Goal: Contribute content: Contribute content

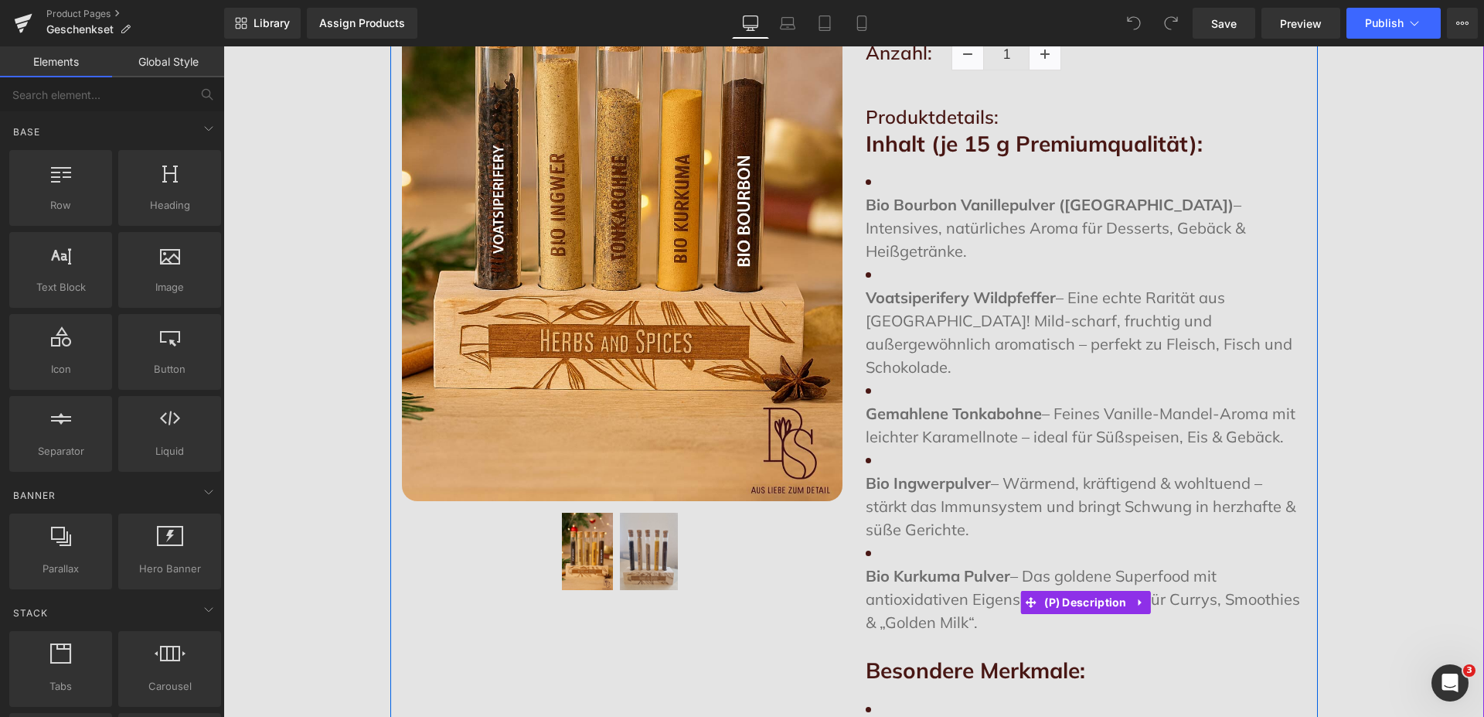
scroll to position [394, 0]
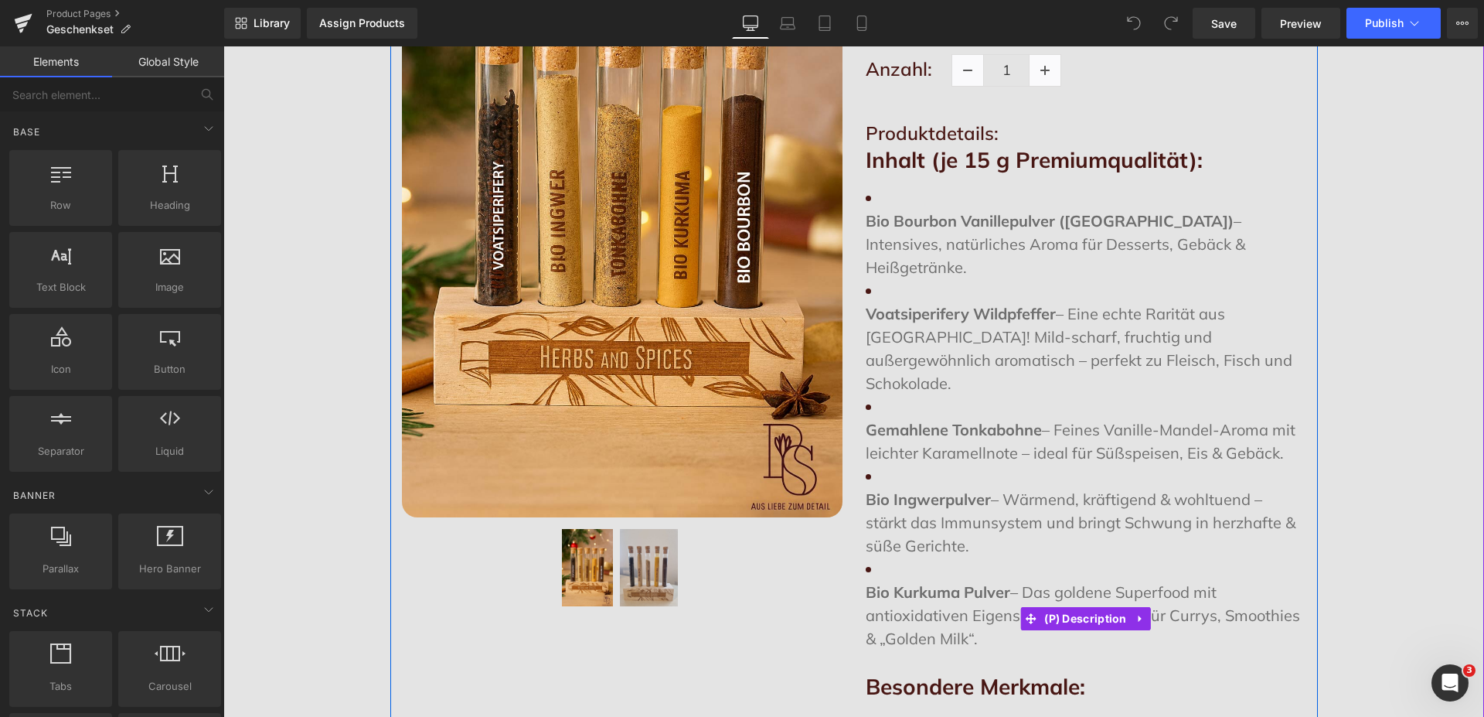
click at [1054, 465] on li "Bio Ingwerpulver – Wärmend, kräftigend & wohltuend – stärkt das Immunsystem und…" at bounding box center [1086, 511] width 441 height 93
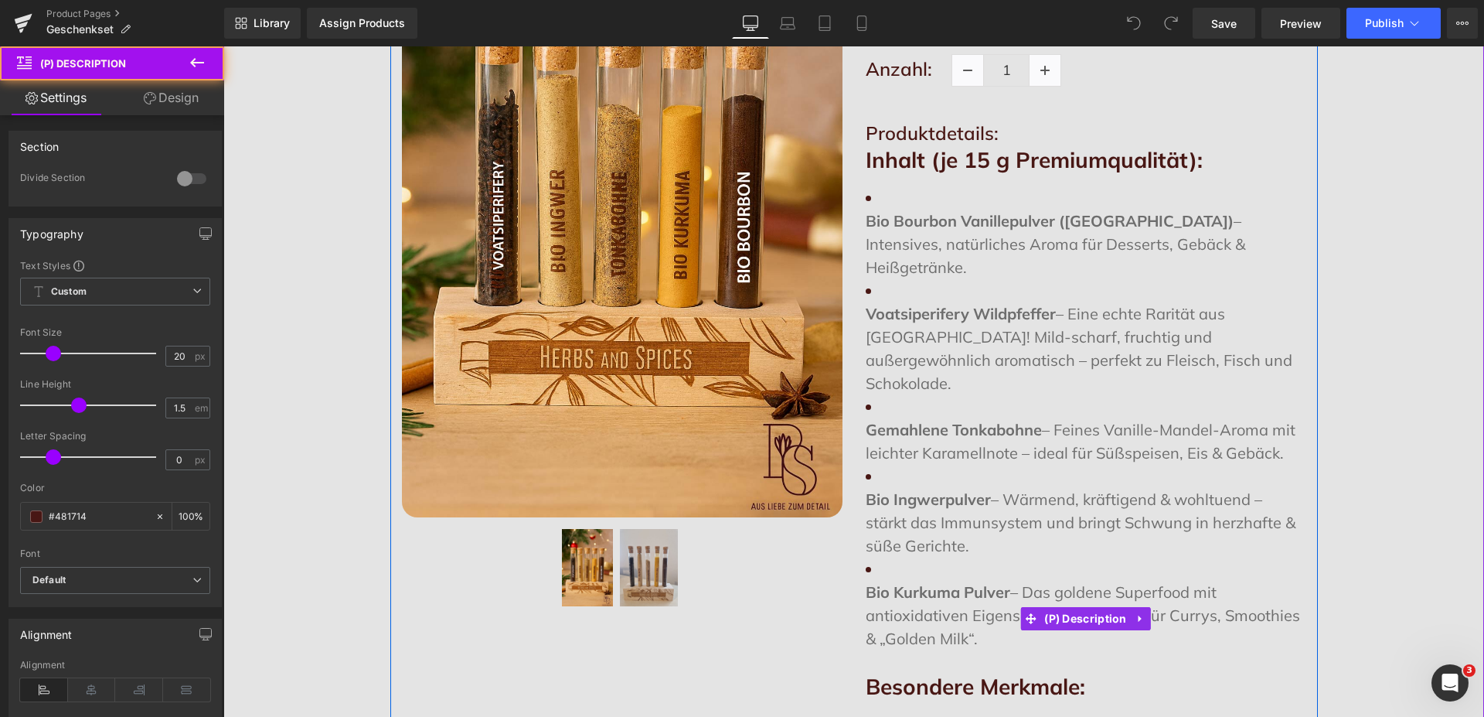
click at [1053, 488] on p "Bio Ingwerpulver – Wärmend, kräftigend & wohltuend – stärkt das Immunsystem und…" at bounding box center [1086, 523] width 441 height 70
drag, startPoint x: 980, startPoint y: 591, endPoint x: 859, endPoint y: 224, distance: 386.1
click at [866, 224] on ul "Bio Bourbon Vanillepulver (Madagaskar) – Intensives, natürliches Aroma für Dess…" at bounding box center [1086, 418] width 441 height 464
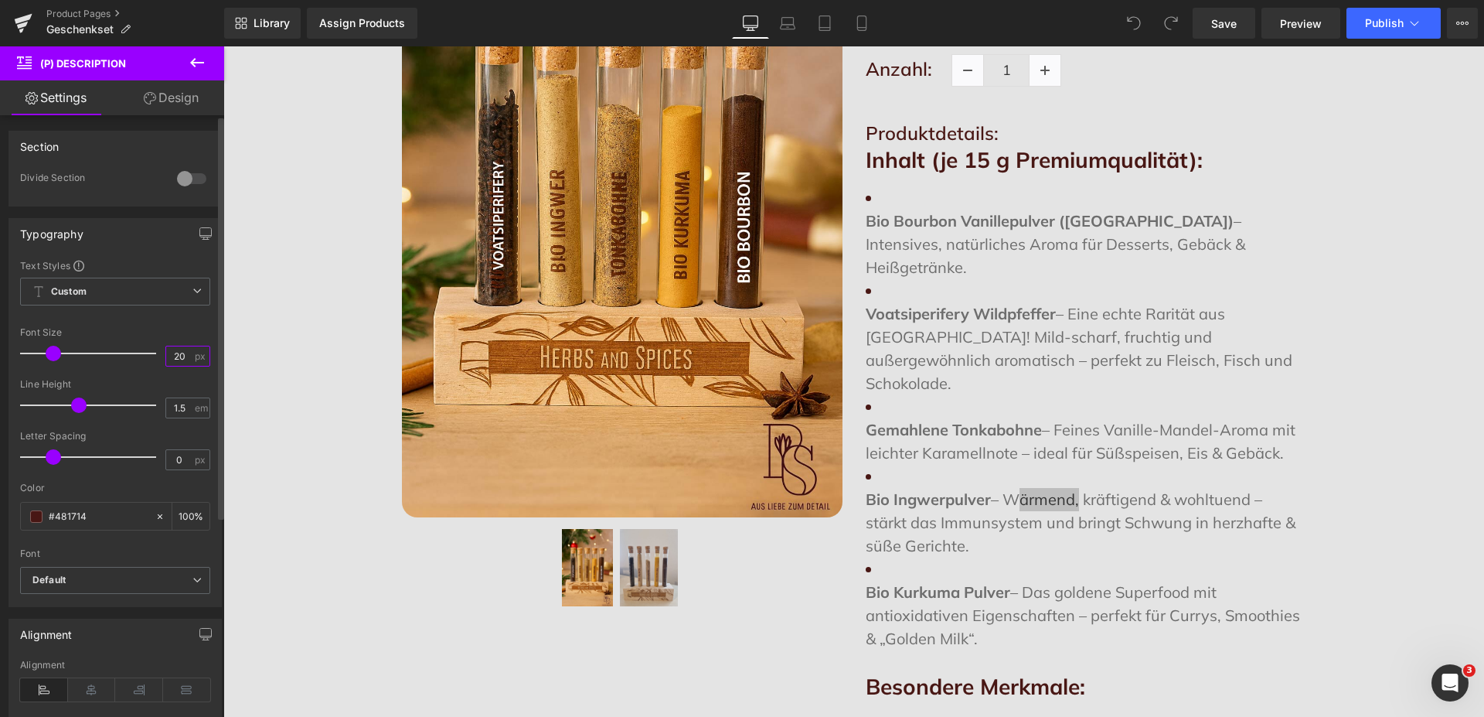
drag, startPoint x: 172, startPoint y: 356, endPoint x: 157, endPoint y: 356, distance: 15.5
click at [166, 356] on input "20" at bounding box center [179, 355] width 27 height 19
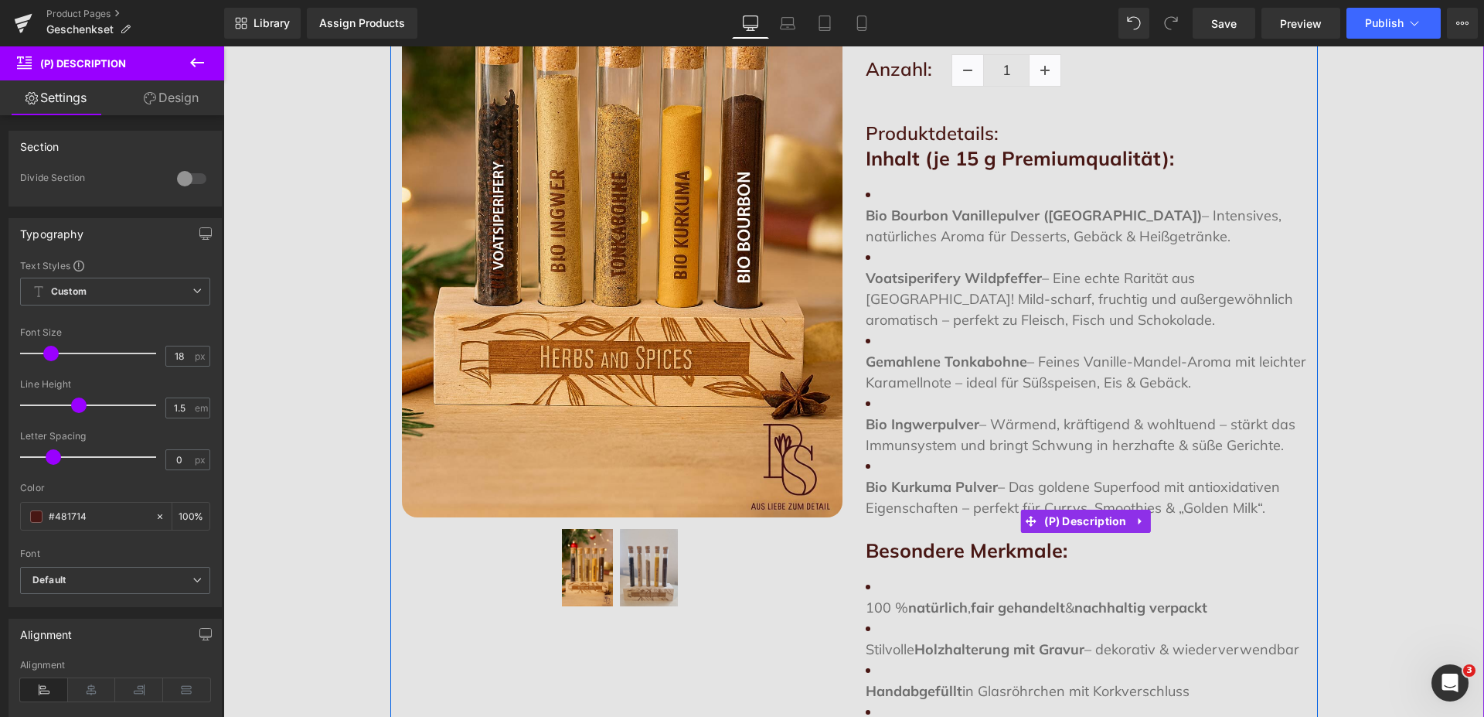
drag, startPoint x: 1256, startPoint y: 504, endPoint x: 863, endPoint y: 211, distance: 490.6
click at [866, 211] on ul "Bio Bourbon Vanillepulver (Madagaskar) – Intensives, natürliches Aroma für Dess…" at bounding box center [1086, 351] width 441 height 334
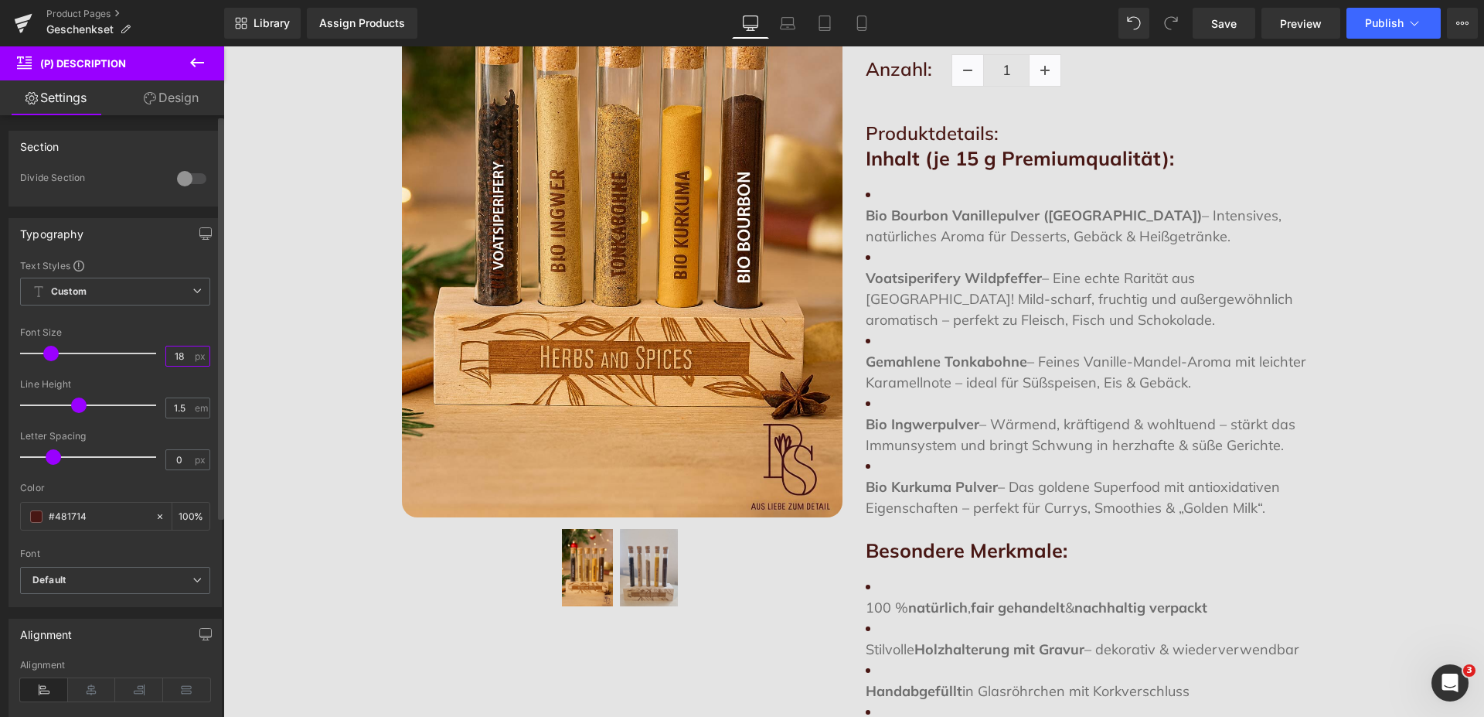
drag, startPoint x: 173, startPoint y: 357, endPoint x: 158, endPoint y: 357, distance: 15.5
click at [166, 357] on input "18" at bounding box center [179, 355] width 27 height 19
type input "16"
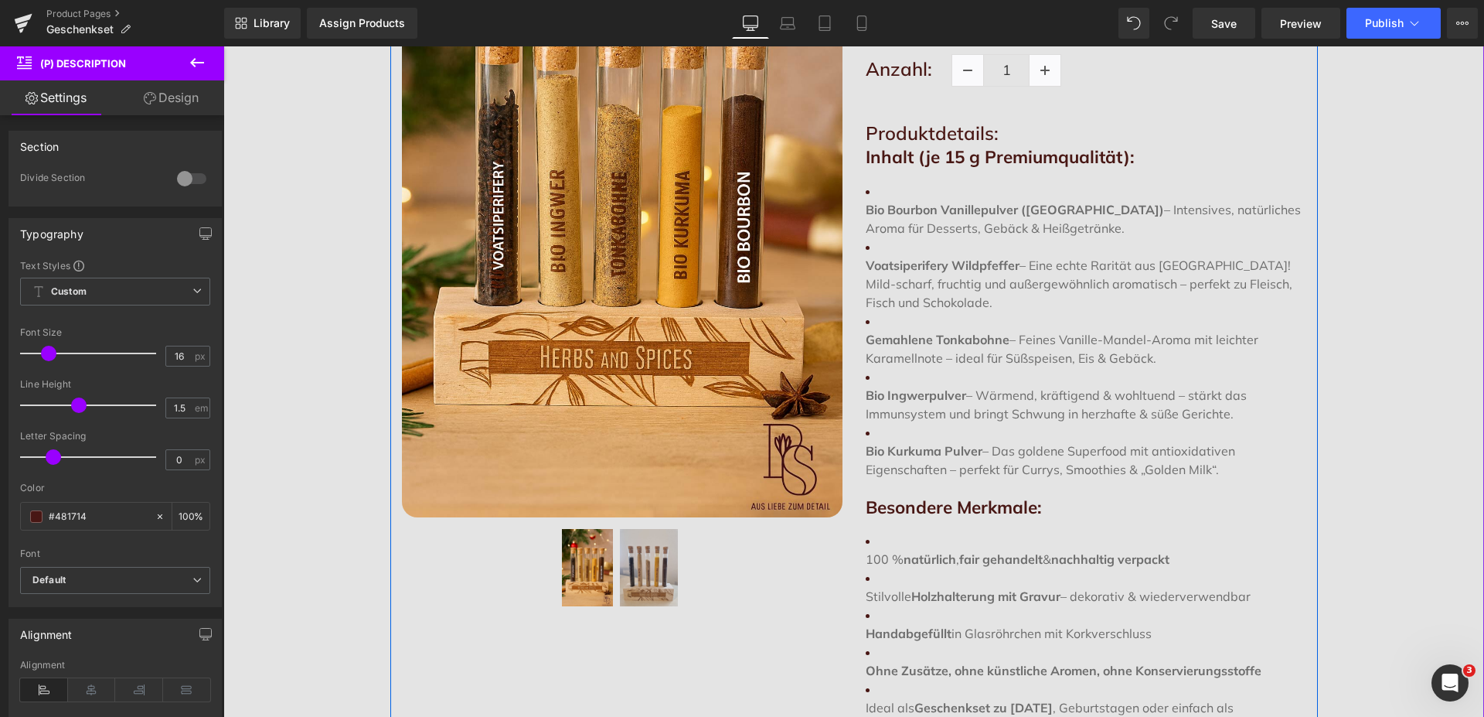
drag, startPoint x: 970, startPoint y: 304, endPoint x: 936, endPoint y: 294, distance: 35.5
click at [969, 304] on p "Voatsiperifery Wildpfeffer – Eine echte Rarität aus Madagaskar! Mild-scharf, fr…" at bounding box center [1086, 284] width 441 height 56
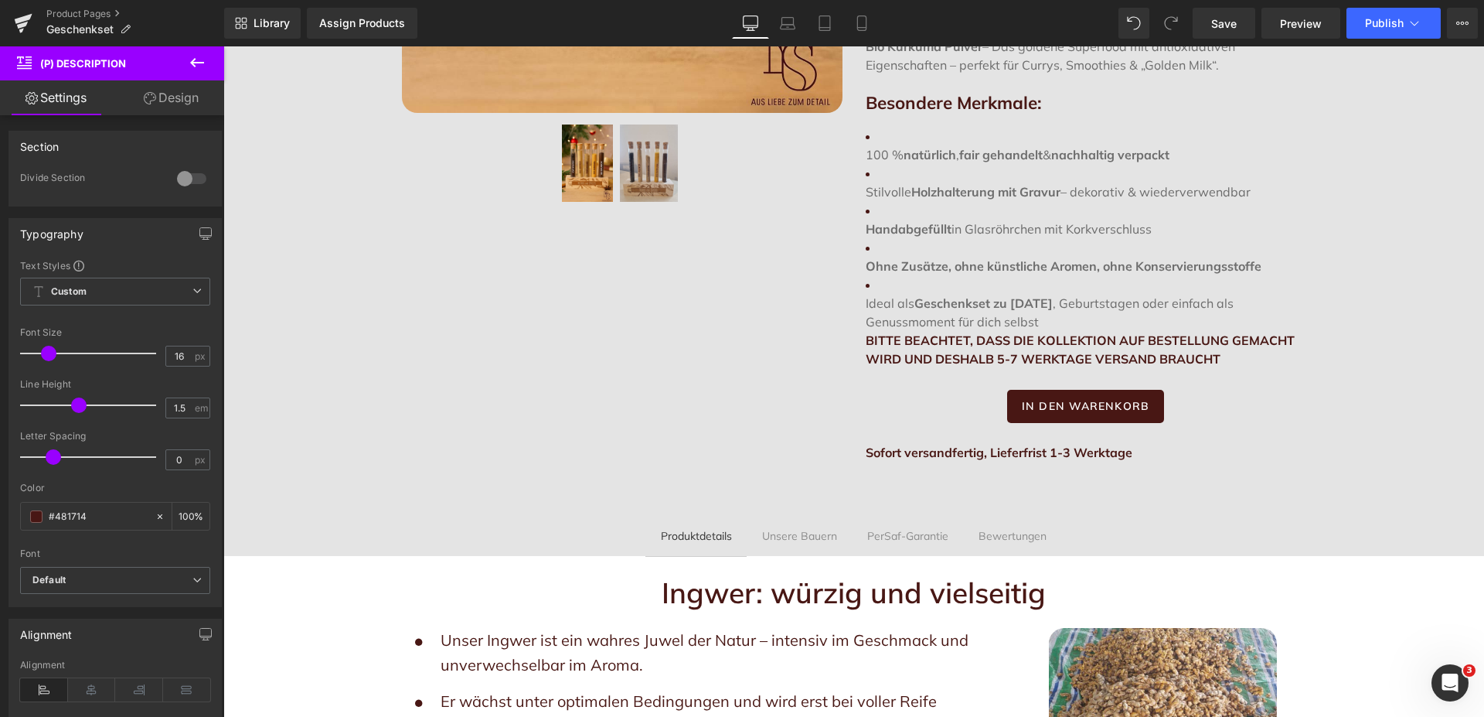
scroll to position [789, 0]
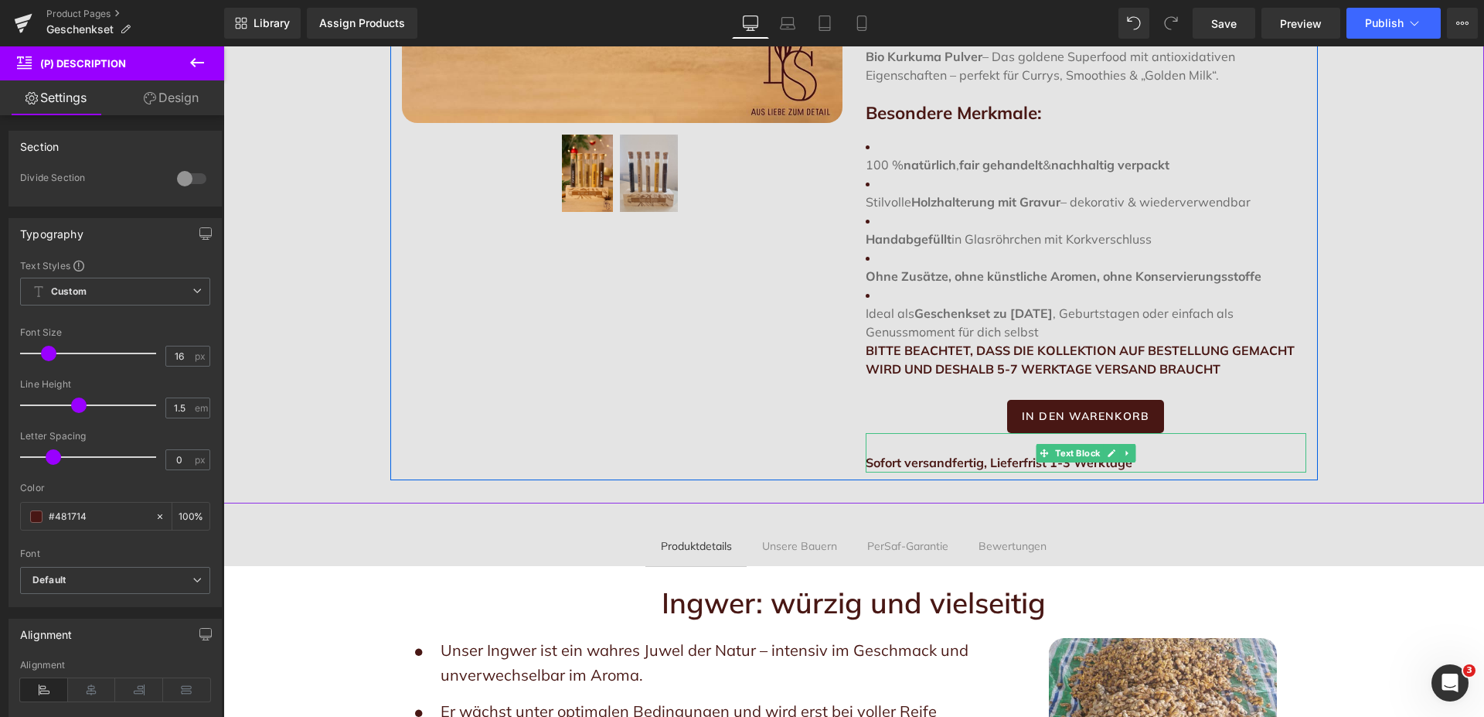
click at [973, 458] on b "Sofort versandfertig, Lieferfrist 1-3 Werktage" at bounding box center [999, 462] width 267 height 15
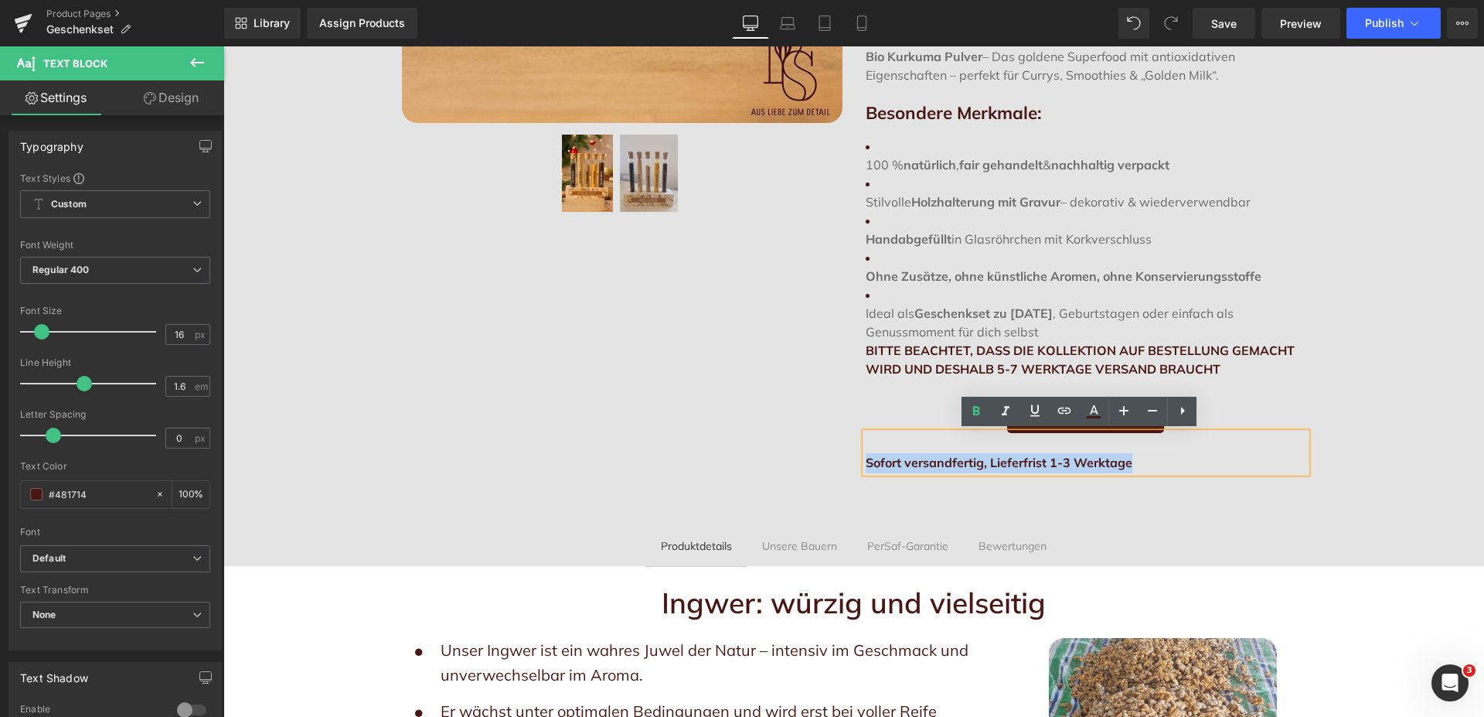
drag, startPoint x: 1132, startPoint y: 460, endPoint x: 850, endPoint y: 459, distance: 281.4
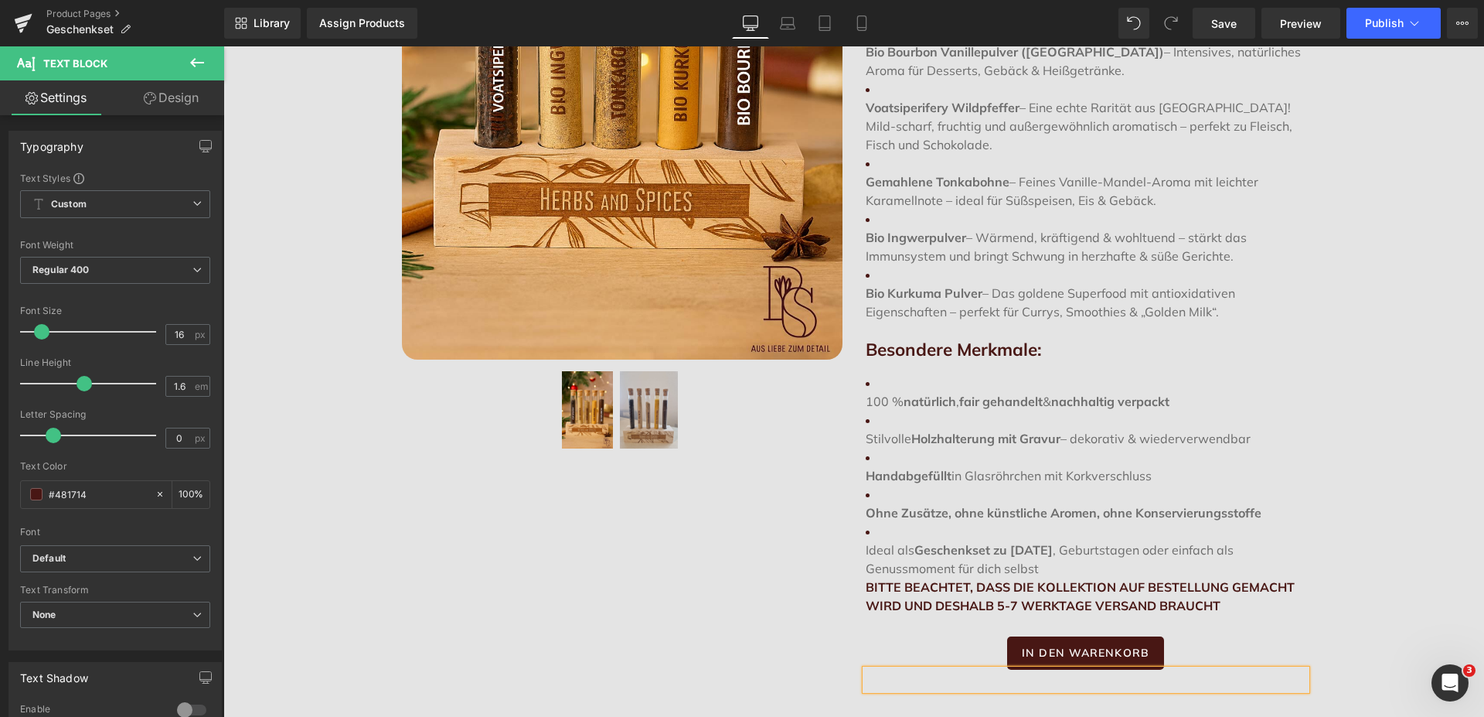
scroll to position [237, 0]
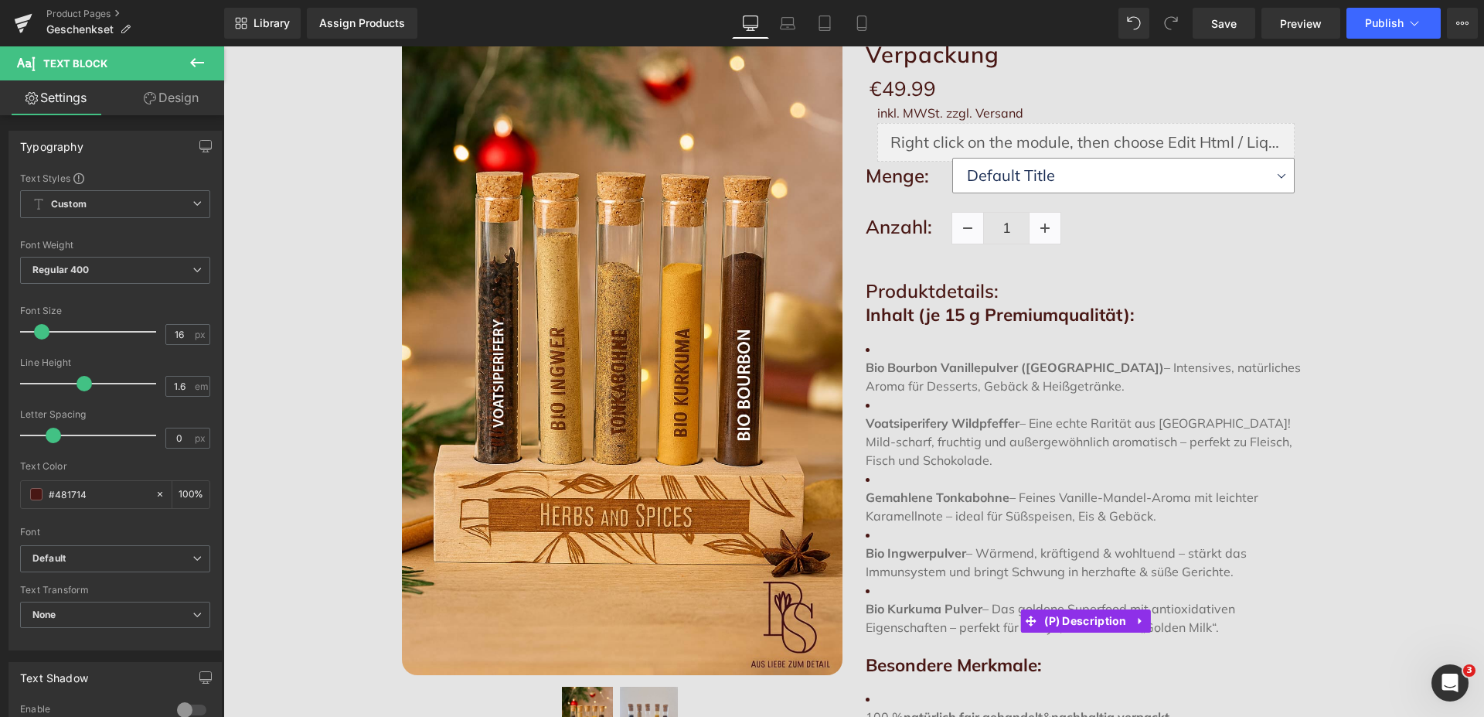
click at [866, 366] on strong "Bio Bourbon Vanillepulver (Madagaskar)" at bounding box center [1015, 367] width 298 height 15
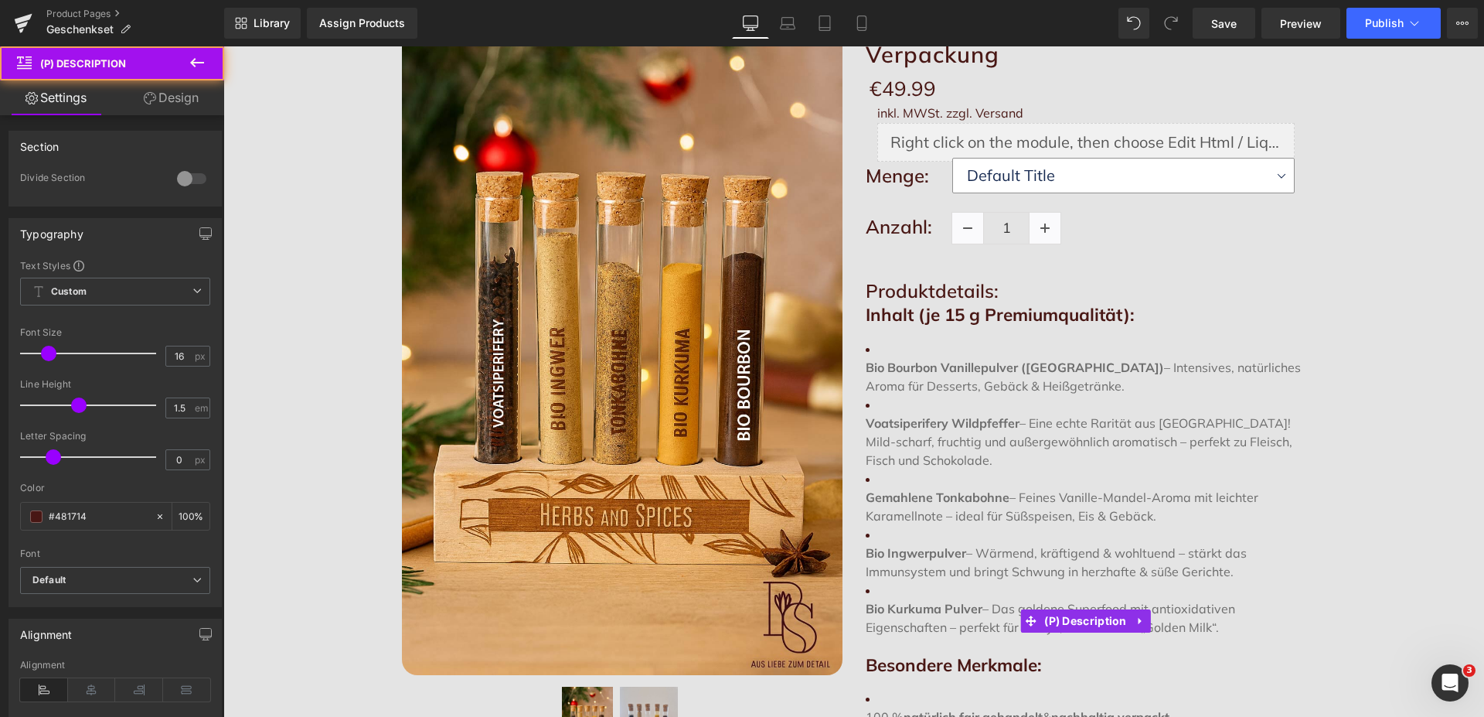
click at [873, 350] on li "Bio Bourbon Vanillepulver (Madagaskar) – Intensives, natürliches Aroma für Dess…" at bounding box center [1086, 367] width 441 height 56
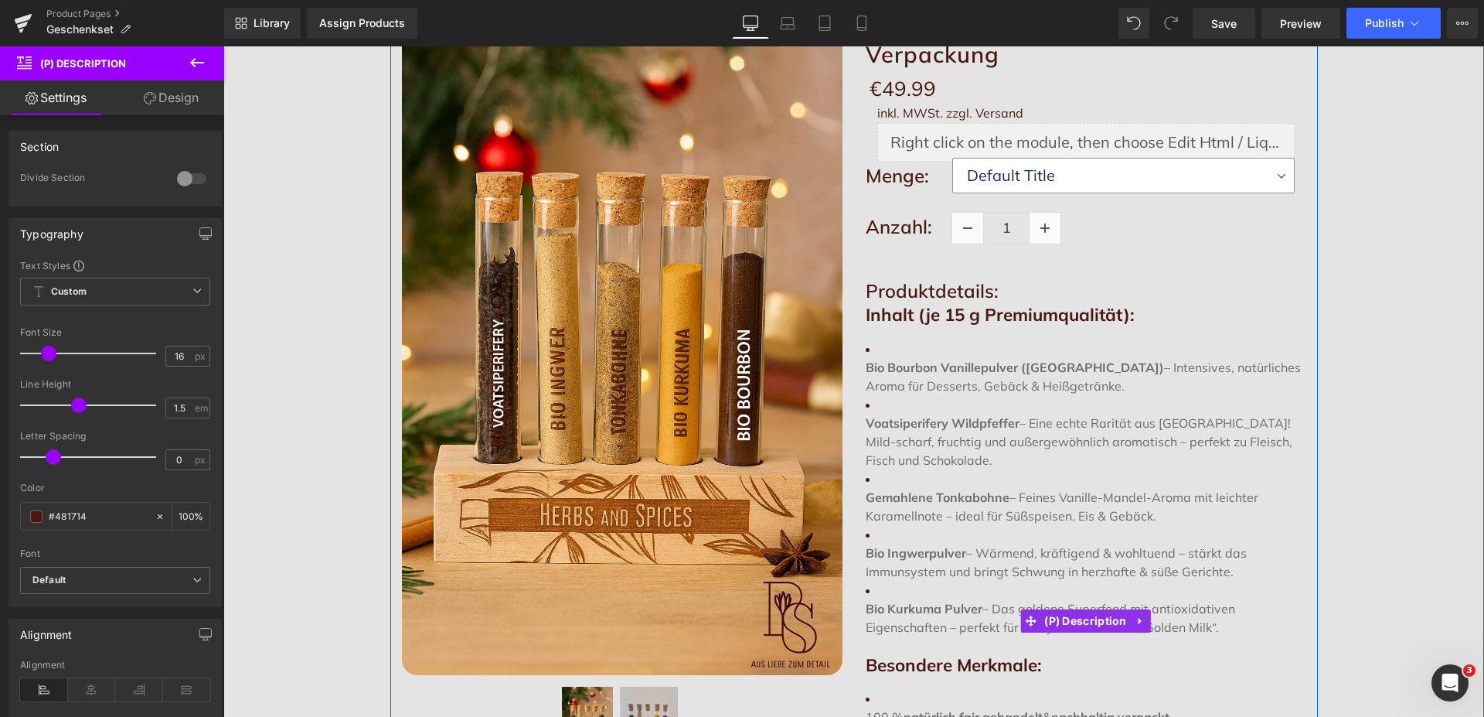
click at [869, 345] on li "Bio Bourbon Vanillepulver (Madagaskar) – Intensives, natürliches Aroma für Dess…" at bounding box center [1086, 367] width 441 height 56
click at [866, 363] on strong "Bio Bourbon Vanillepulver (Madagaskar)" at bounding box center [1015, 367] width 298 height 15
click at [891, 387] on p "Bio Bourbon Vanillepulver (Madagaskar) – Intensives, natürliches Aroma für Dess…" at bounding box center [1086, 376] width 441 height 37
drag, startPoint x: 882, startPoint y: 403, endPoint x: 857, endPoint y: 404, distance: 25.6
click at [866, 404] on div "Inhalt (je 15 g Premiumqualität): Bio Bourbon Vanillepulver (Madagaskar) – Inte…" at bounding box center [1086, 617] width 441 height 625
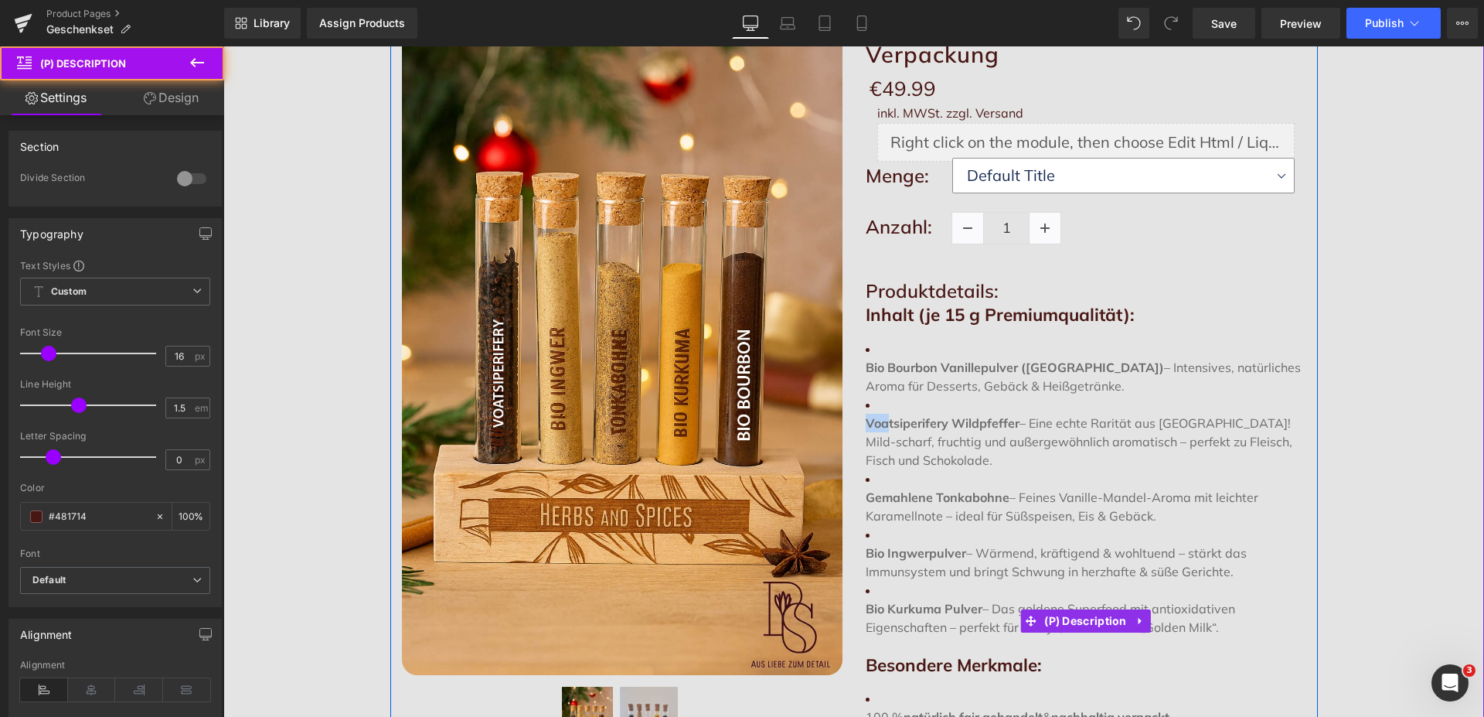
click at [866, 407] on li "Voatsiperifery Wildpfeffer – Eine echte Rarität aus Madagaskar! Mild-scharf, fr…" at bounding box center [1086, 432] width 441 height 74
click at [866, 404] on li "Voatsiperifery Wildpfeffer – Eine echte Rarität aus Madagaskar! Mild-scharf, fr…" at bounding box center [1086, 432] width 441 height 74
click at [932, 457] on p "Voatsiperifery Wildpfeffer – Eine echte Rarität aus Madagaskar! Mild-scharf, fr…" at bounding box center [1086, 442] width 441 height 56
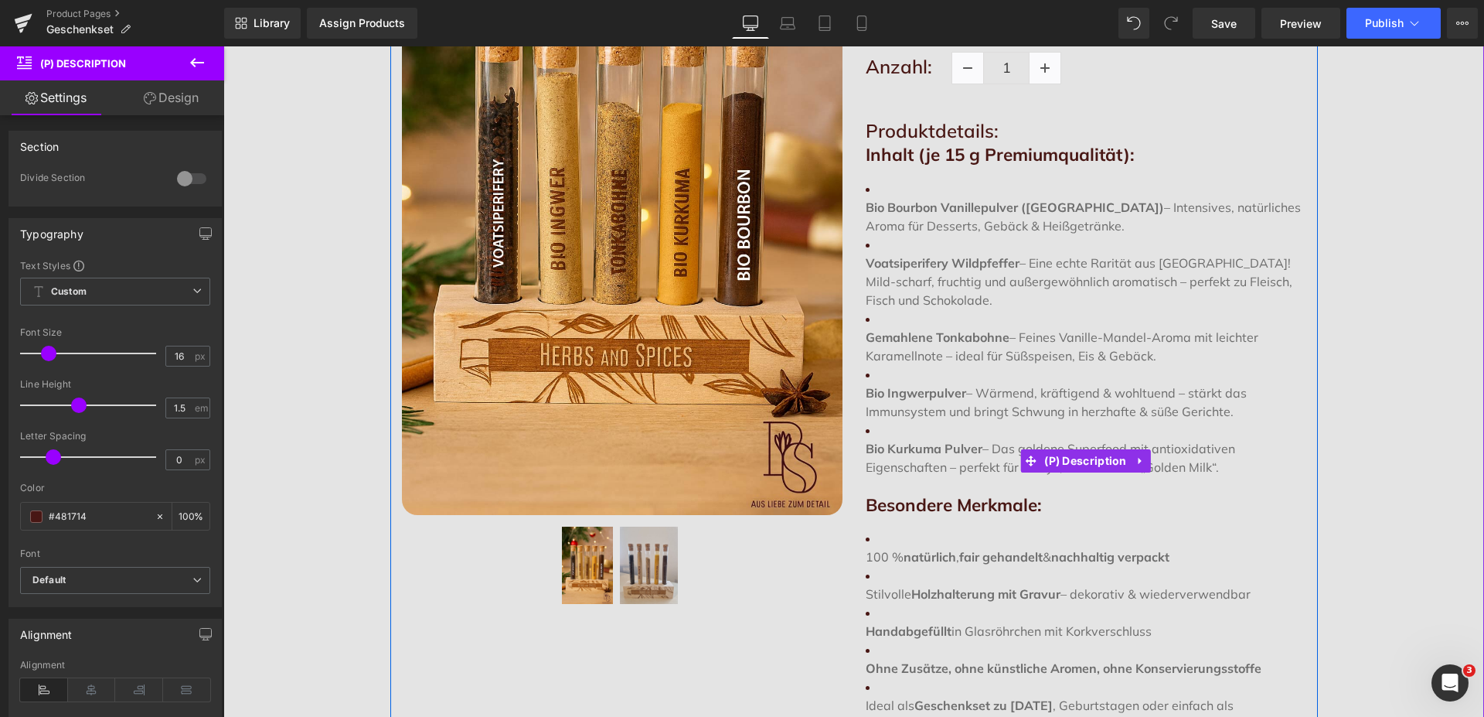
scroll to position [394, 0]
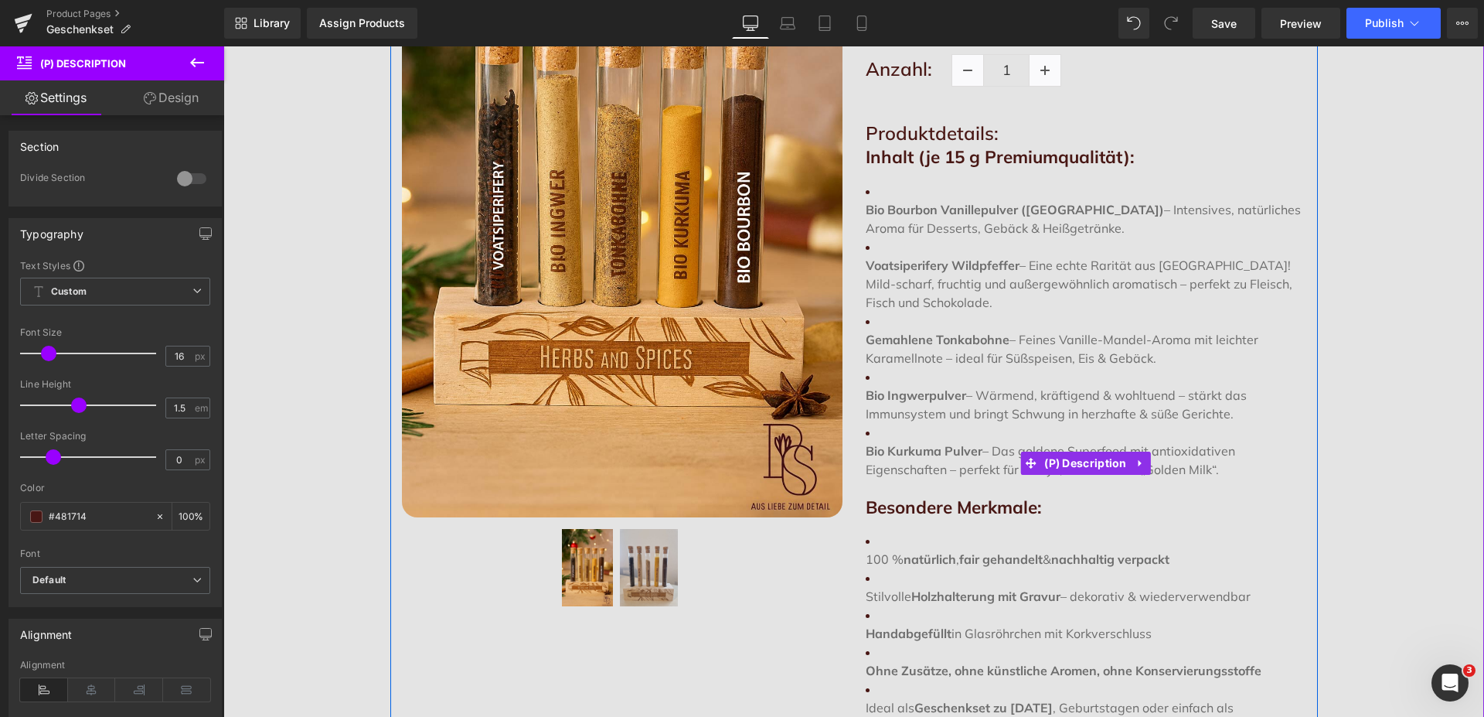
drag, startPoint x: 1223, startPoint y: 471, endPoint x: 857, endPoint y: 199, distance: 455.4
click at [866, 199] on div "Inhalt (je 15 g Premiumqualität): Bio Bourbon Vanillepulver (Madagaskar) – Inte…" at bounding box center [1086, 459] width 441 height 625
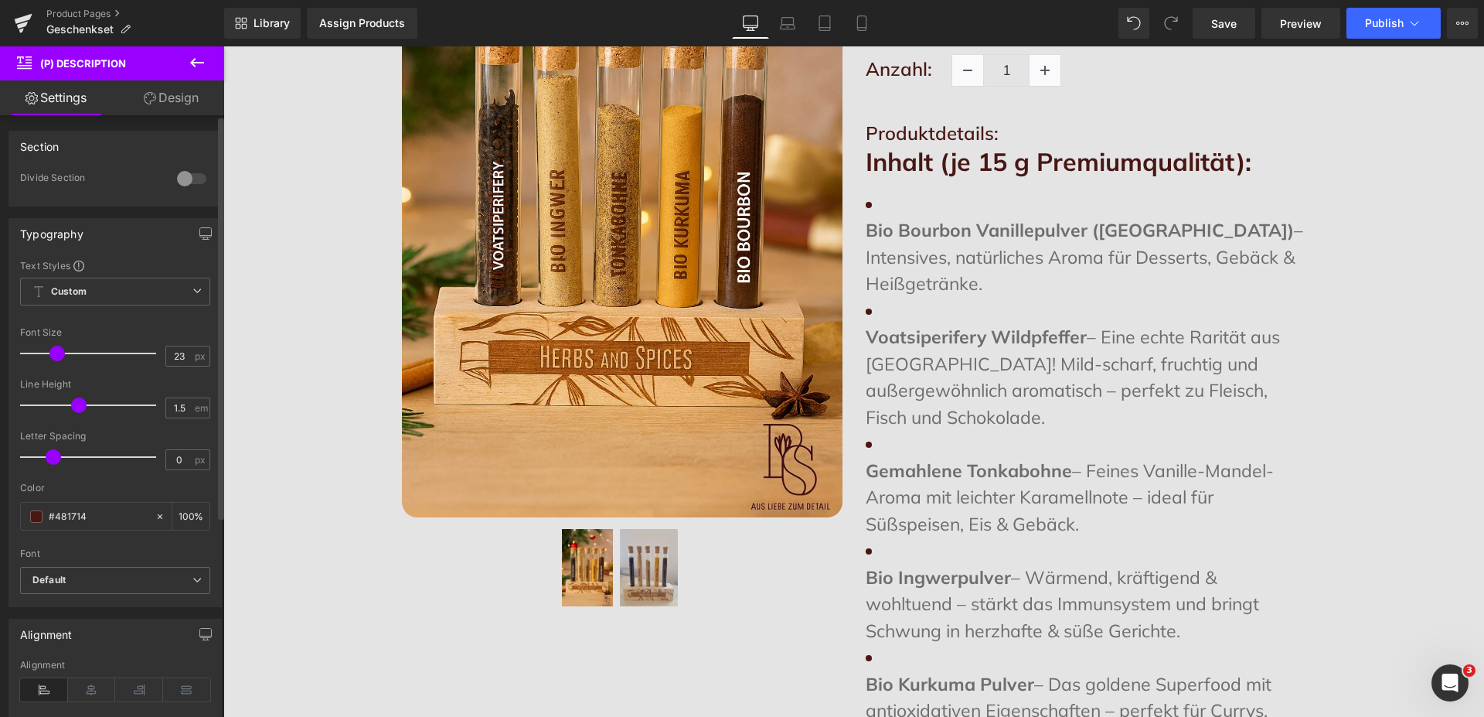
drag, startPoint x: 50, startPoint y: 356, endPoint x: 59, endPoint y: 356, distance: 8.5
click at [59, 356] on span at bounding box center [56, 353] width 15 height 15
drag, startPoint x: 173, startPoint y: 354, endPoint x: 146, endPoint y: 356, distance: 27.2
click at [166, 356] on input "23" at bounding box center [179, 355] width 27 height 19
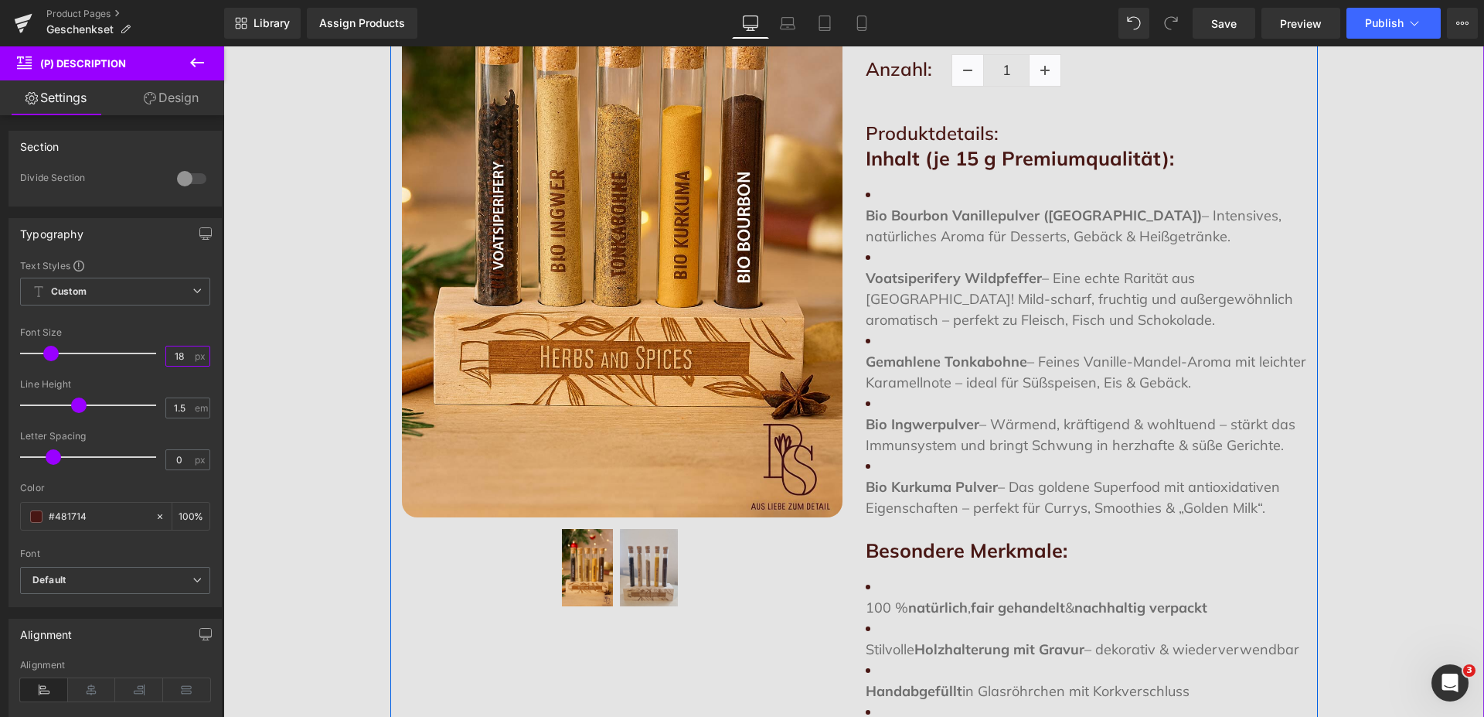
type input "18"
click at [975, 415] on p "Bio Ingwerpulver – Wärmend, kräftigend & wohltuend – stärkt das Immunsystem und…" at bounding box center [1086, 435] width 441 height 42
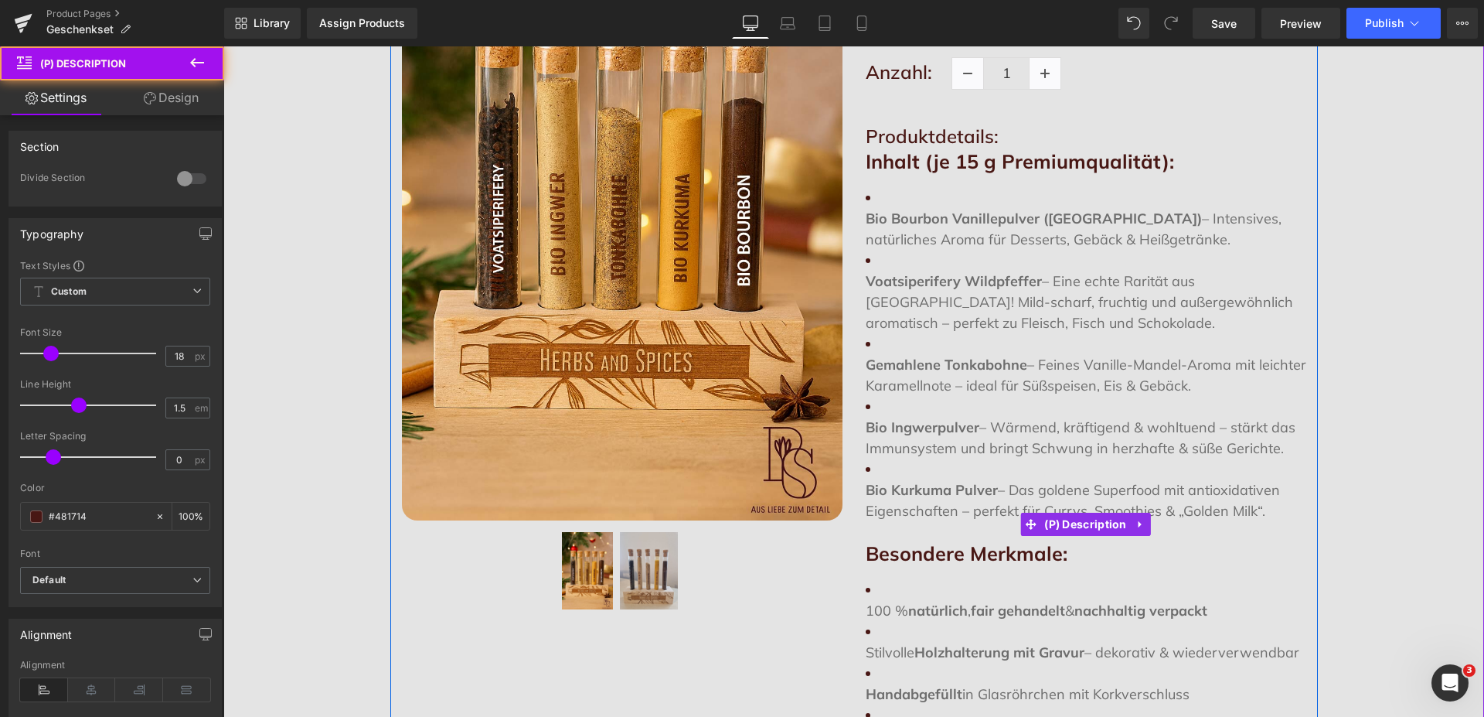
scroll to position [79, 0]
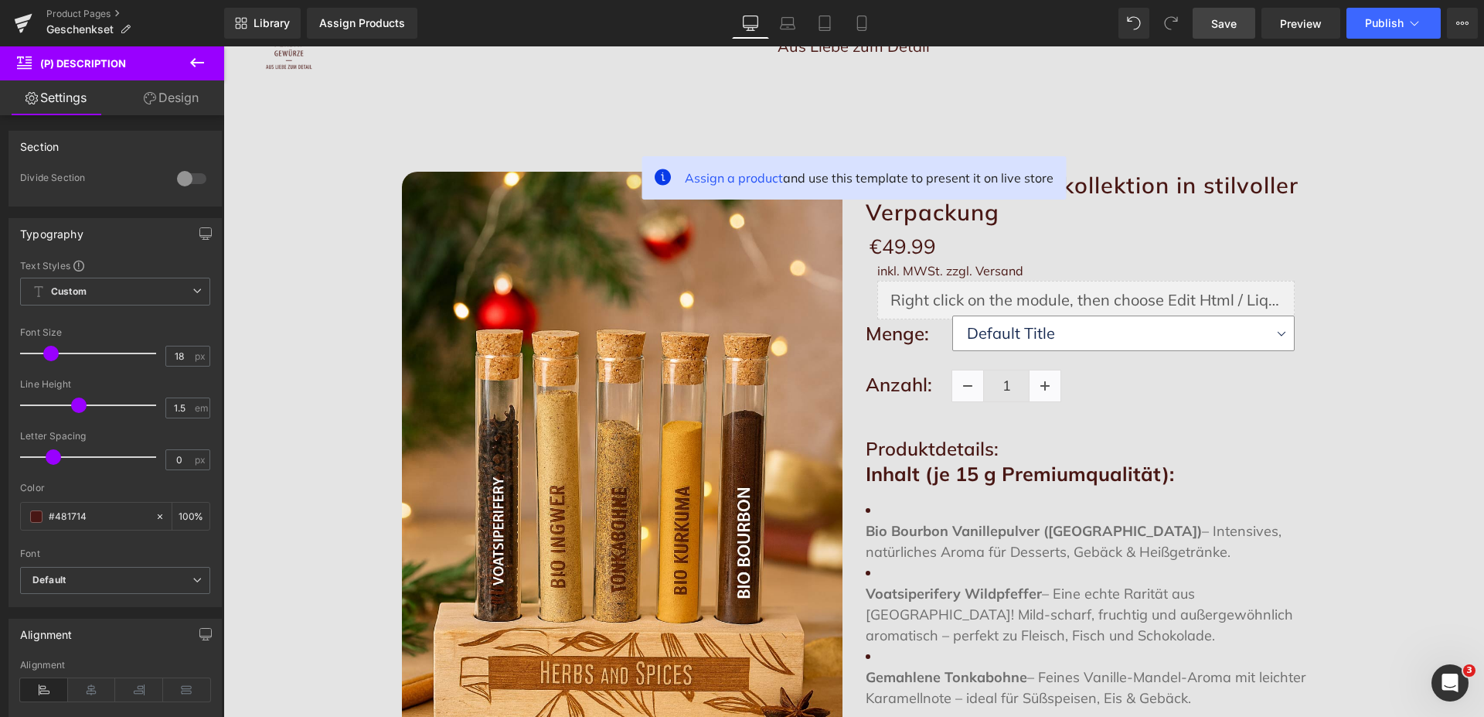
click at [1230, 15] on span "Save" at bounding box center [1225, 23] width 26 height 16
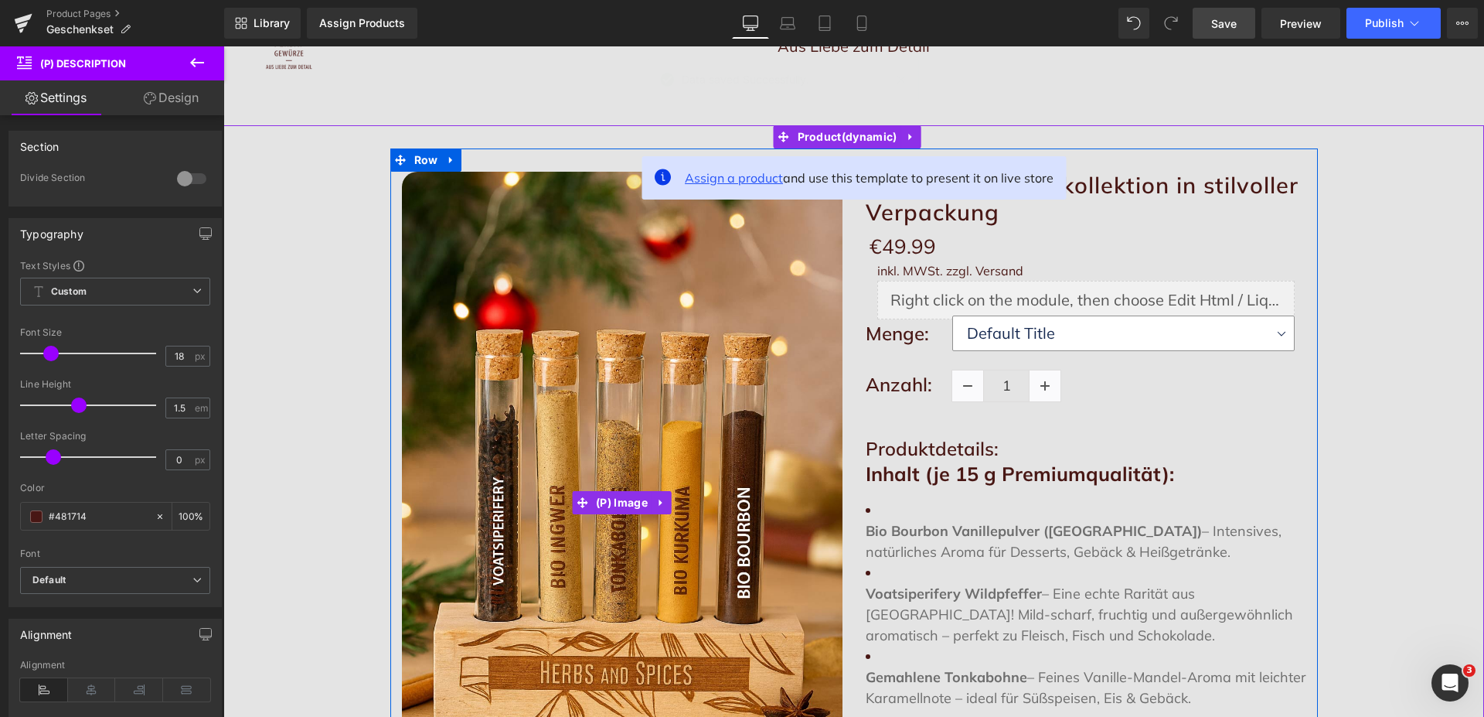
scroll to position [0, 0]
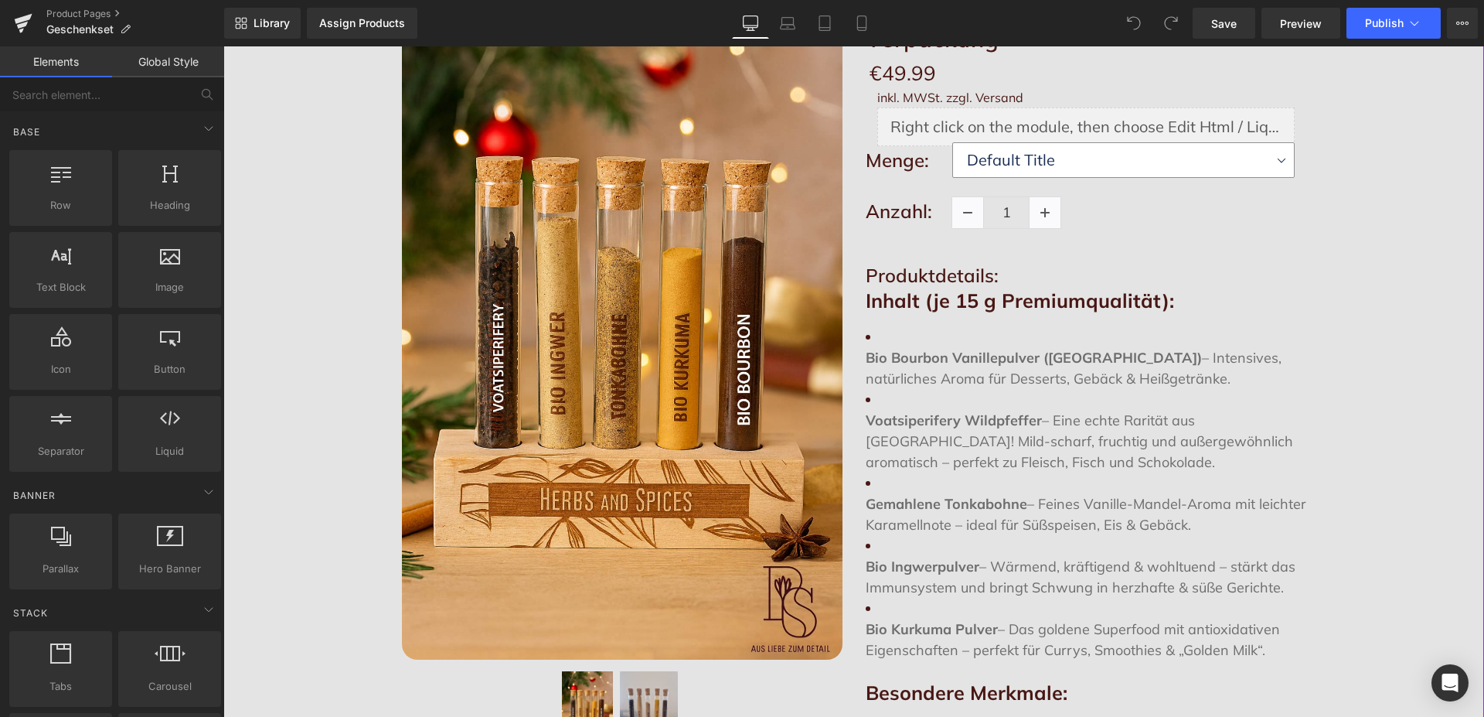
scroll to position [315, 0]
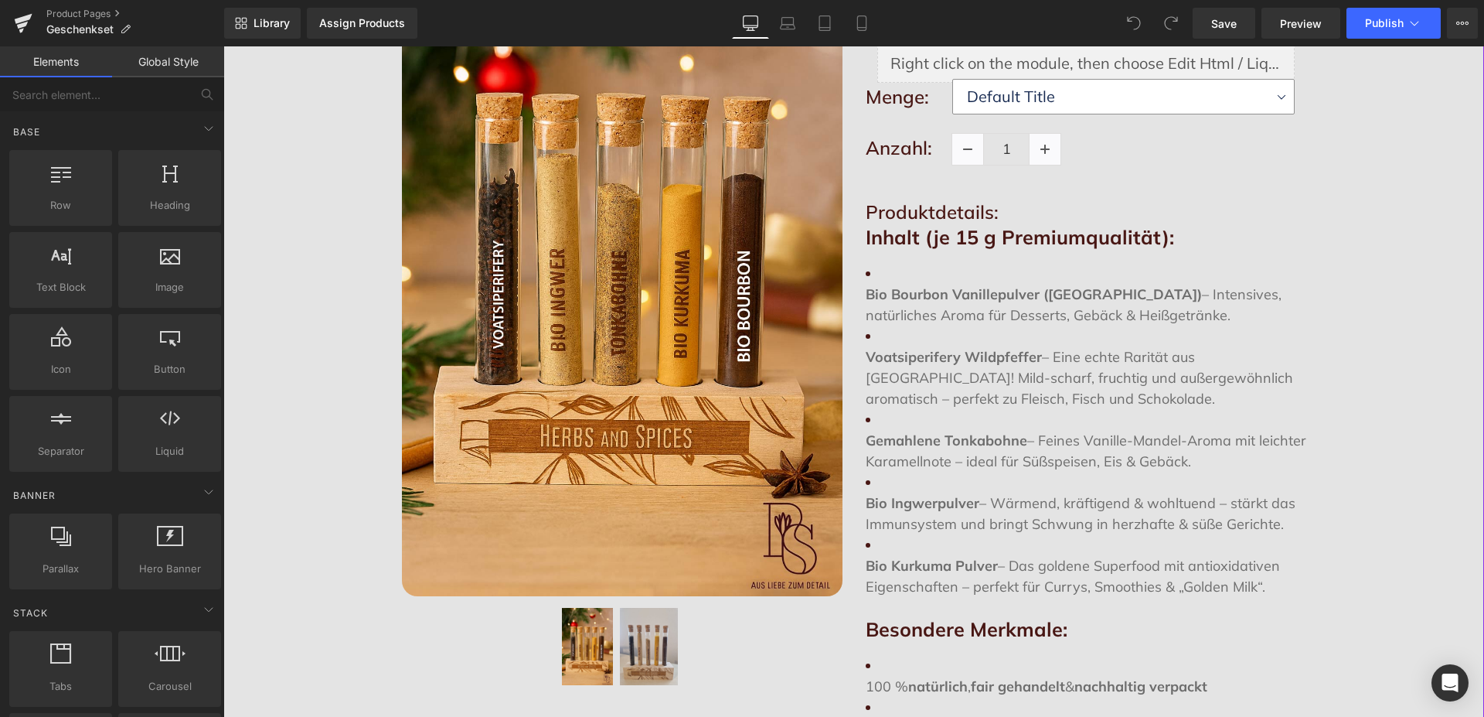
click at [966, 325] on p "Bio Bourbon Vanillepulver ([GEOGRAPHIC_DATA]) – Intensives, natürliches Aroma f…" at bounding box center [1086, 305] width 441 height 42
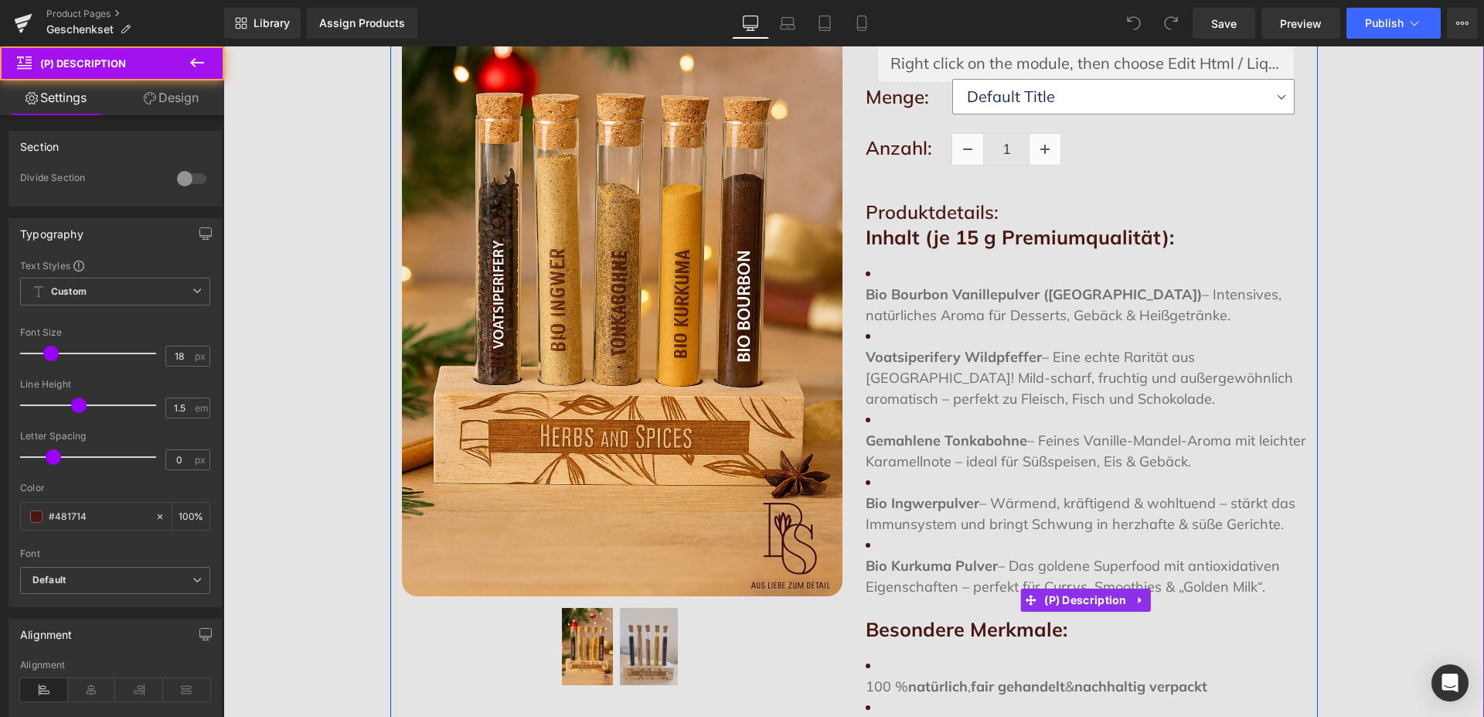
click at [942, 303] on p "Bio Bourbon Vanillepulver ([GEOGRAPHIC_DATA]) – Intensives, natürliches Aroma f…" at bounding box center [1086, 305] width 441 height 42
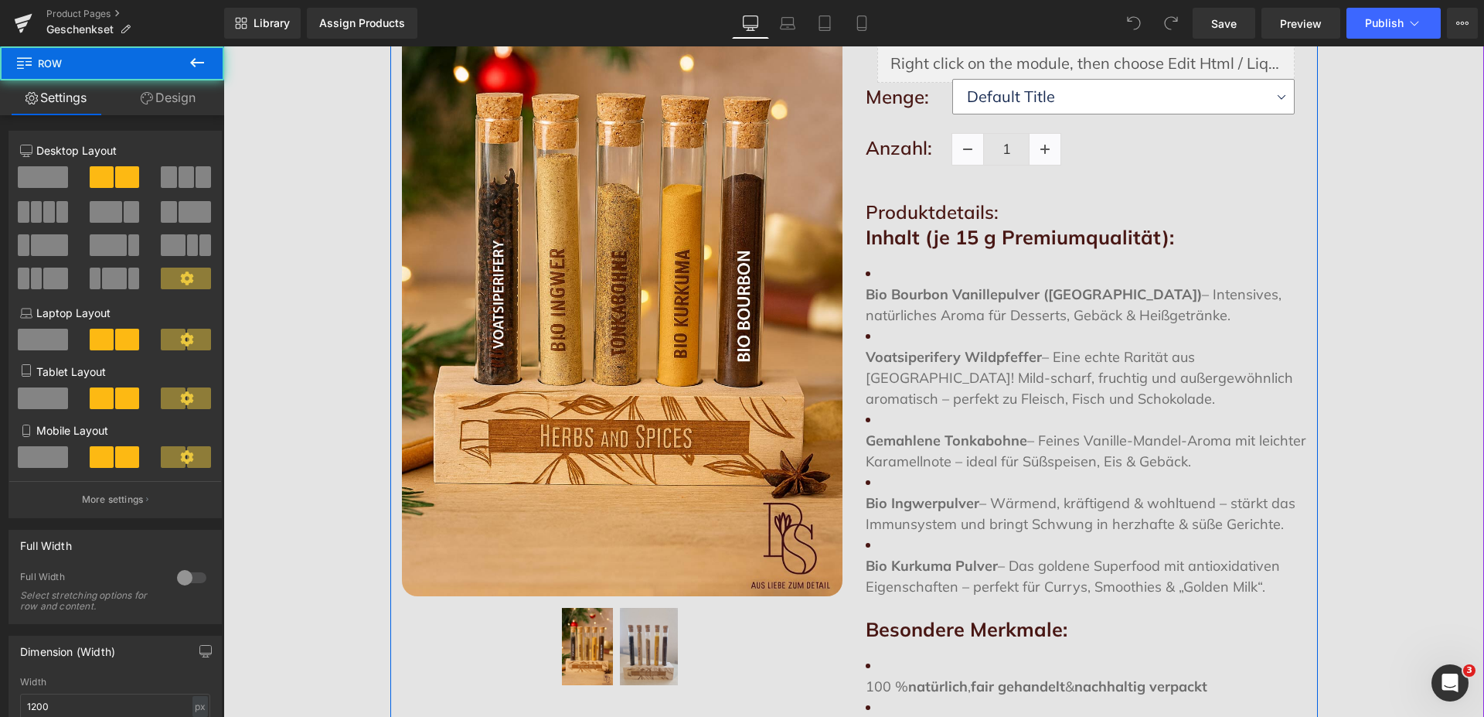
click at [858, 295] on div "Exklusive Gewürzkollektion in stilvoller Verpackung (P) Title €0 €49.99 (P) Pri…" at bounding box center [1086, 488] width 464 height 1107
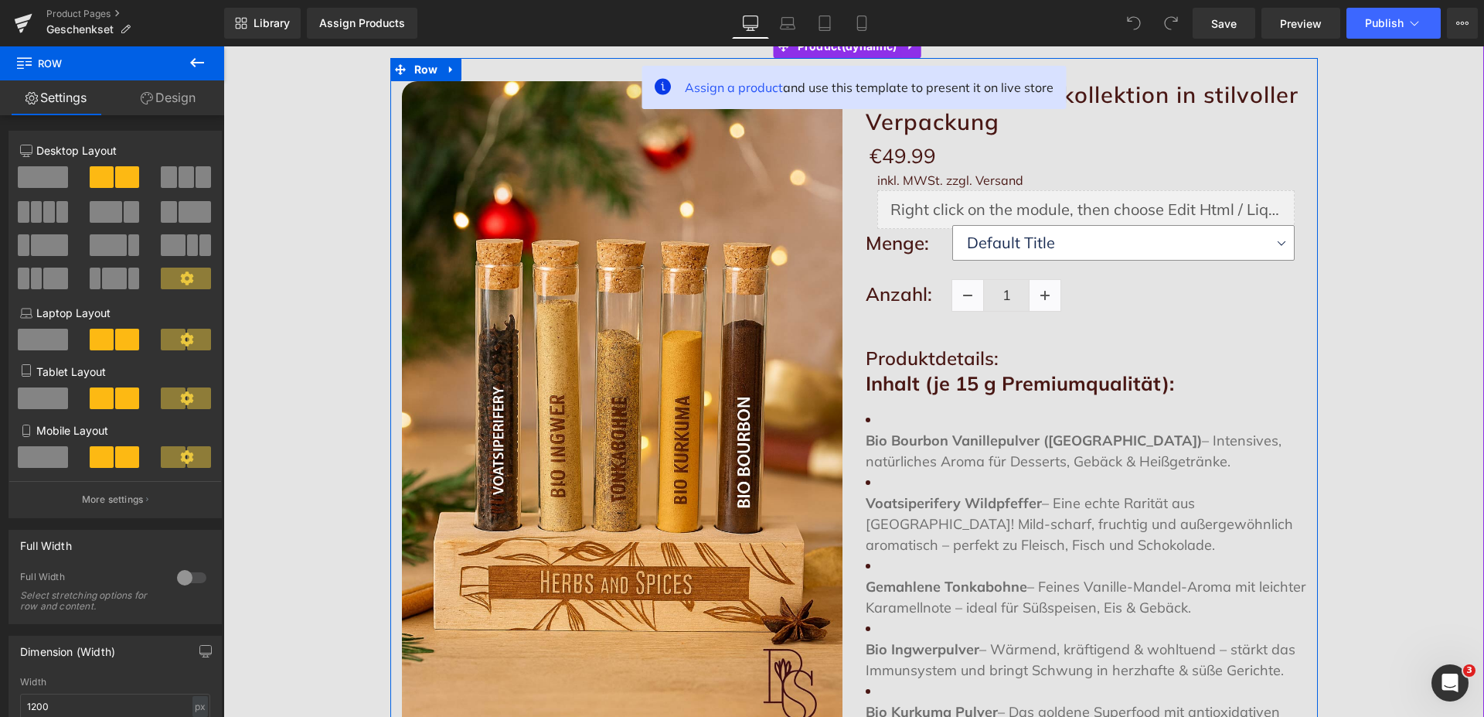
scroll to position [158, 0]
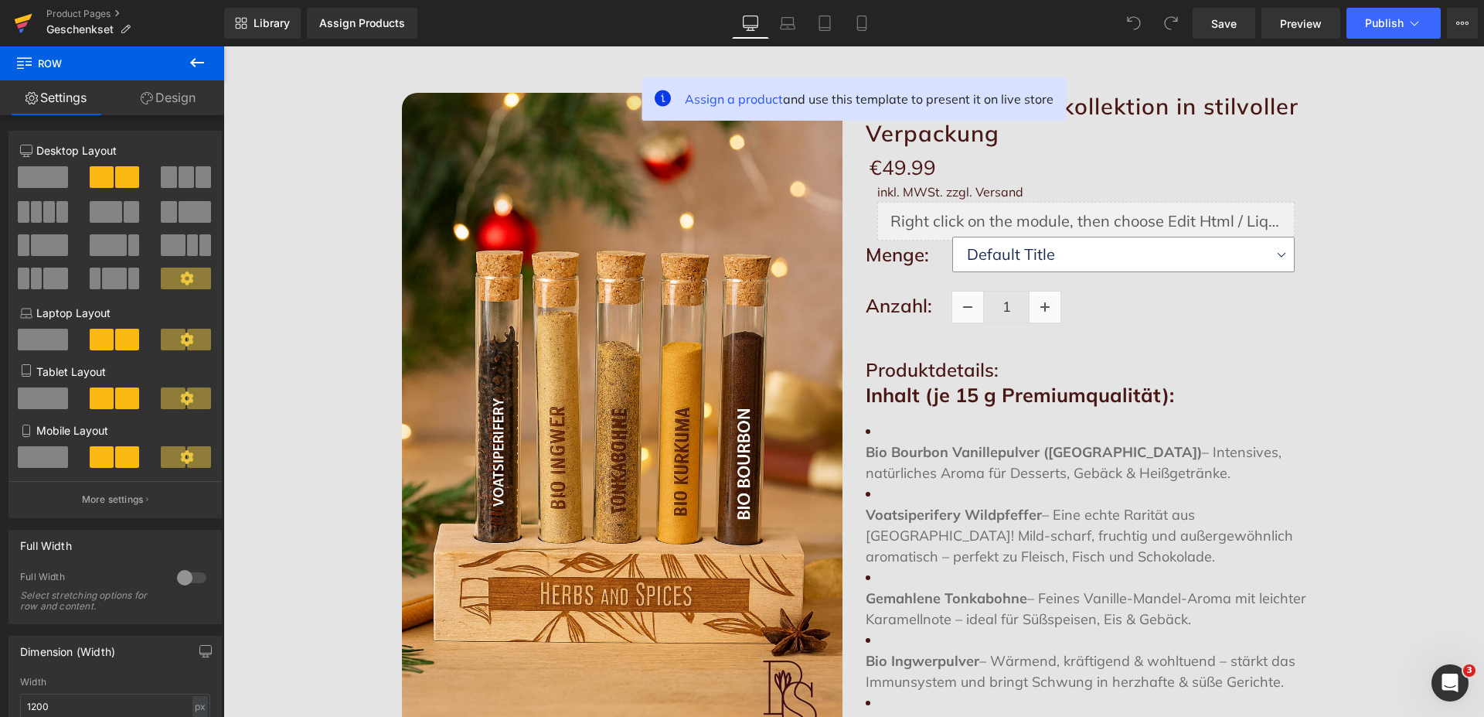
click at [25, 21] on icon at bounding box center [24, 19] width 18 height 10
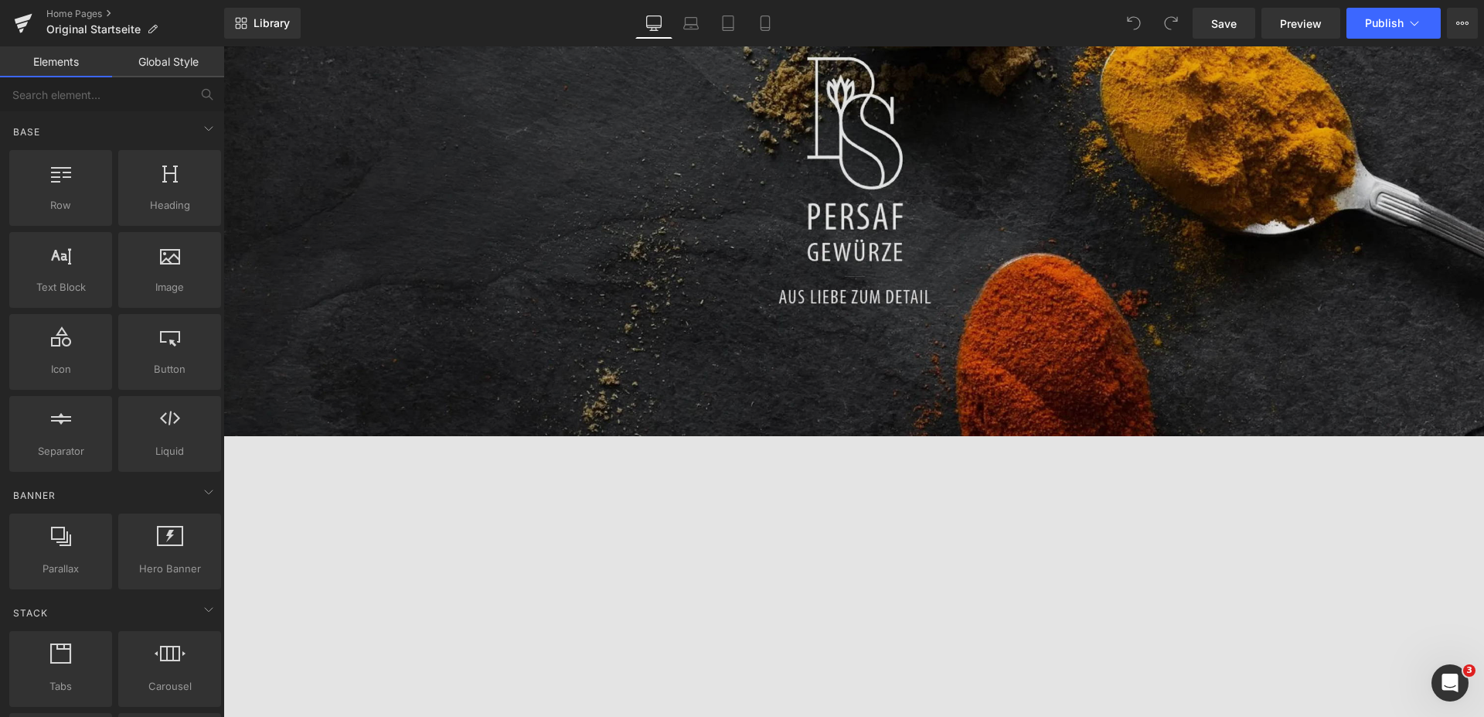
scroll to position [237, 0]
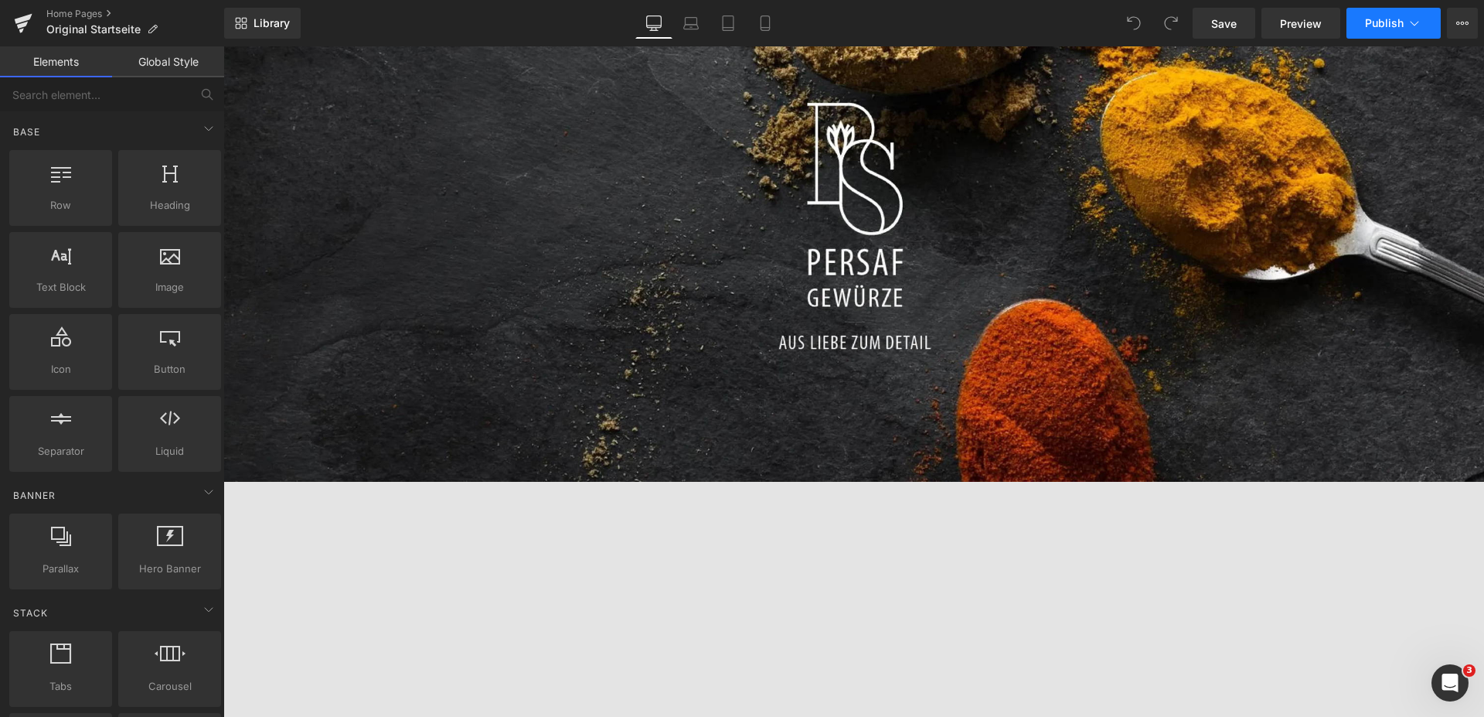
click at [1366, 20] on span "Publish" at bounding box center [1384, 23] width 39 height 12
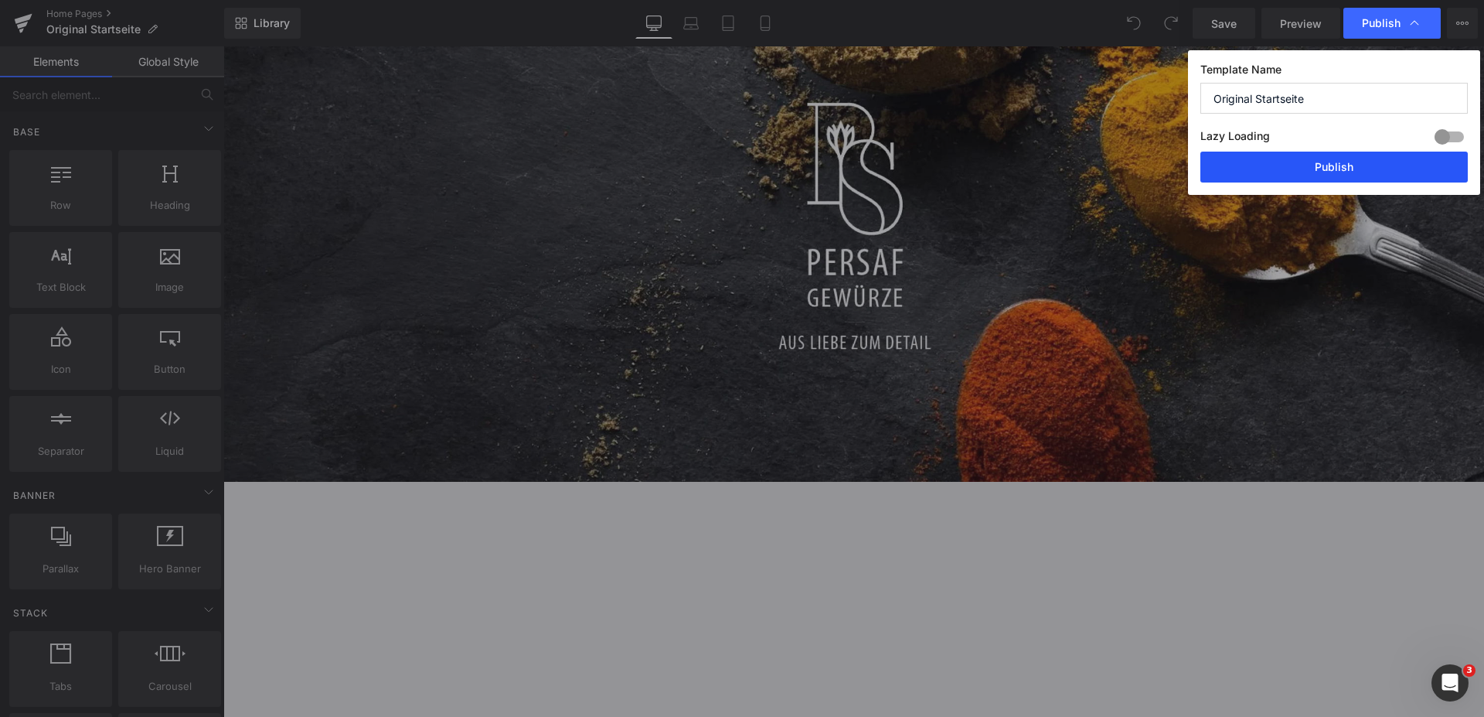
click at [1317, 160] on button "Publish" at bounding box center [1335, 167] width 268 height 31
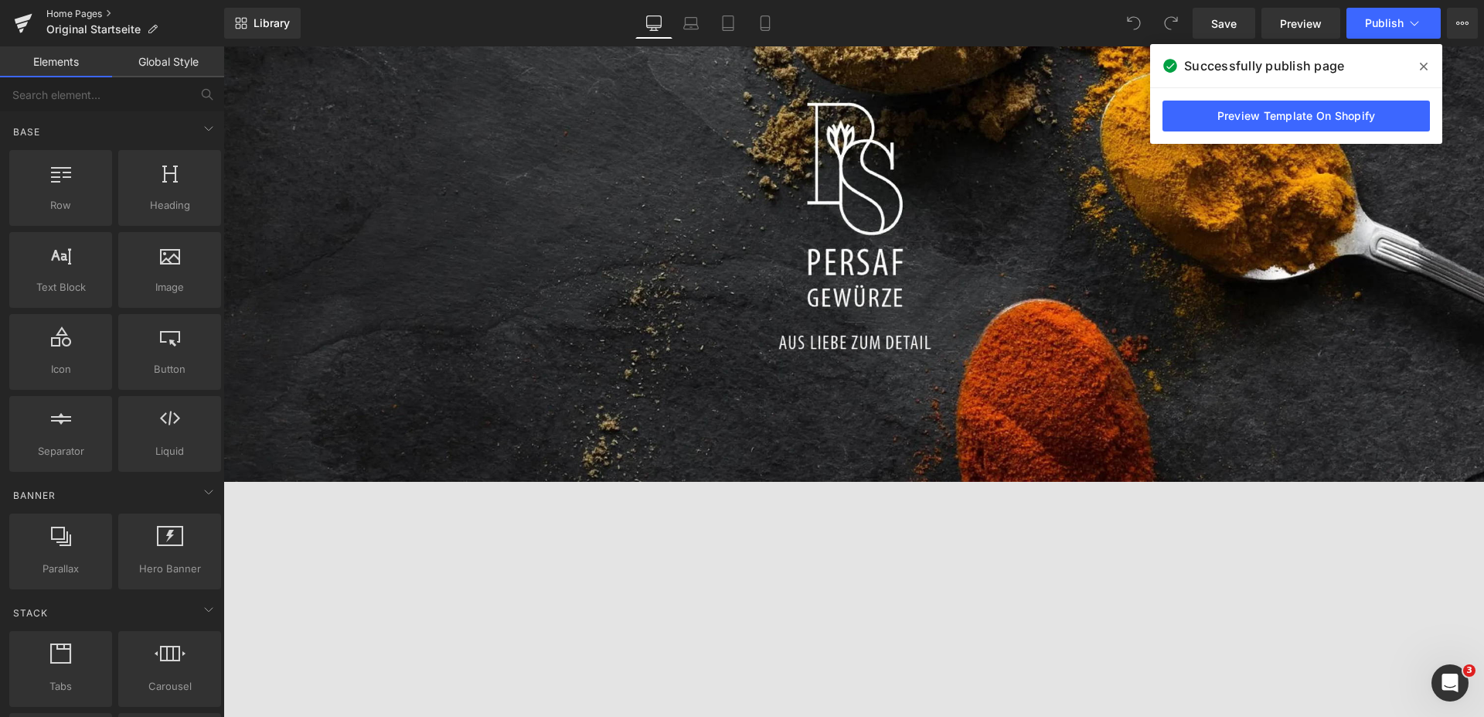
click at [77, 16] on link "Home Pages" at bounding box center [135, 14] width 178 height 12
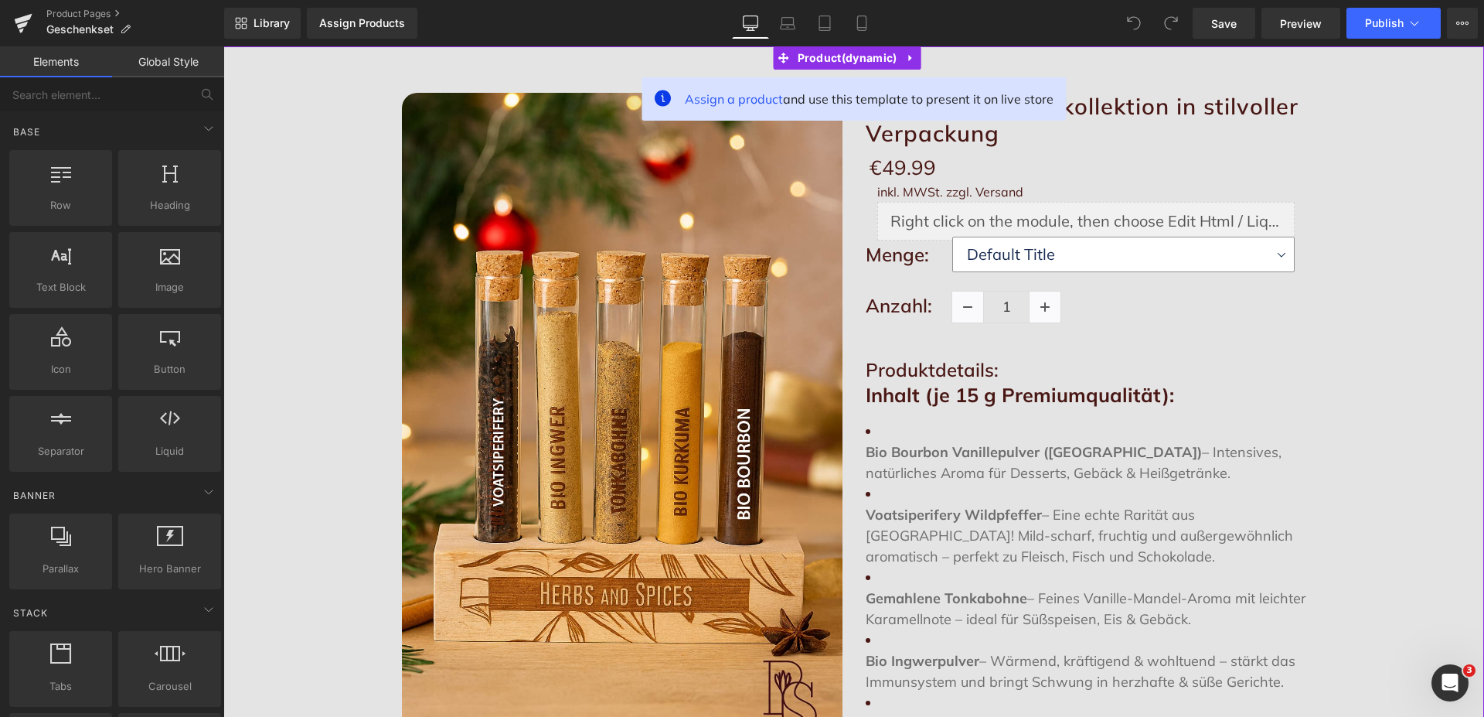
click at [946, 475] on p "Bio Bourbon Vanillepulver (Madagaskar) – Intensives, natürliches Aroma für Dess…" at bounding box center [1086, 462] width 441 height 42
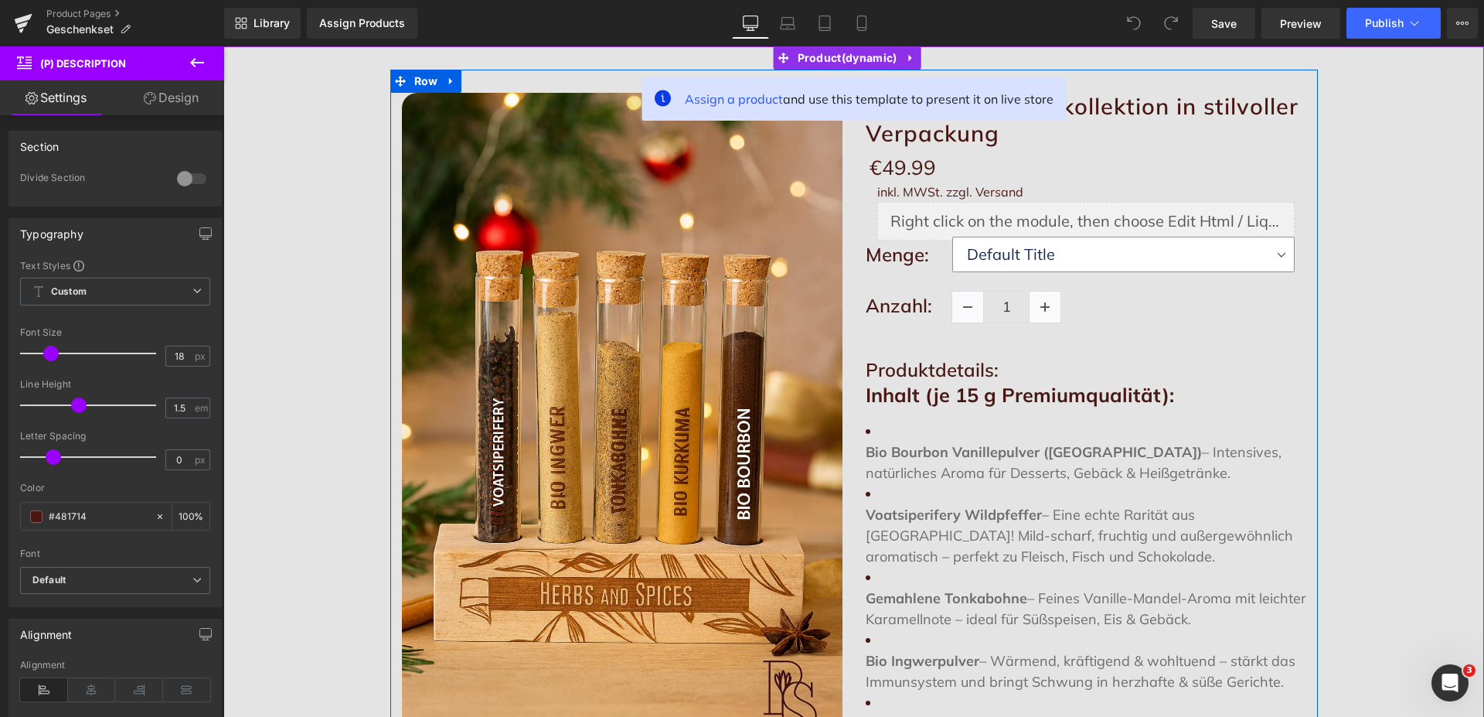
drag, startPoint x: 1147, startPoint y: 471, endPoint x: 870, endPoint y: 426, distance: 280.4
click at [870, 426] on li "Bio Bourbon Vanillepulver (Madagaskar) – Intensives, natürliches Aroma für Dess…" at bounding box center [1086, 452] width 441 height 63
click at [870, 451] on strong "Bio Bourbon Vanillepulver ([GEOGRAPHIC_DATA])" at bounding box center [1034, 452] width 336 height 18
click at [936, 363] on h1 "Produktdetails:" at bounding box center [1086, 370] width 441 height 28
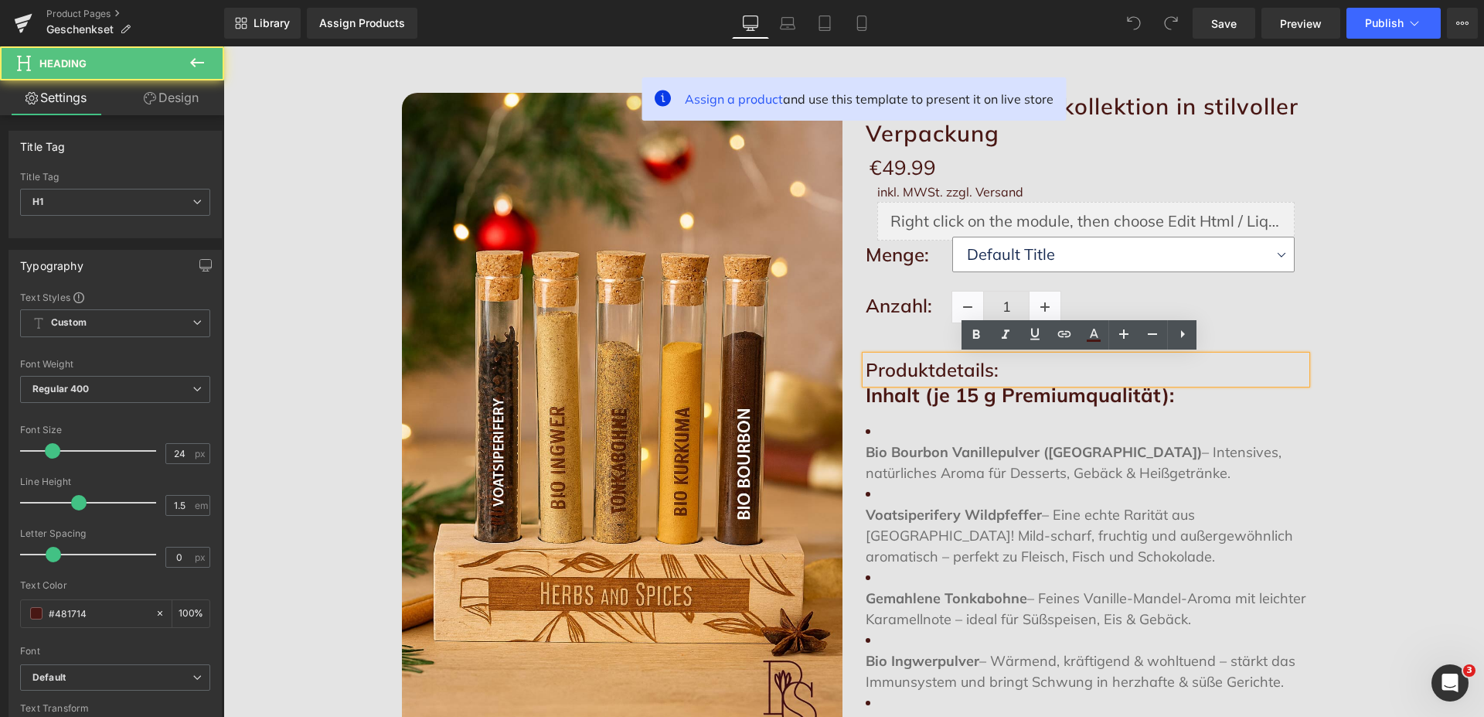
click at [990, 404] on strong "Inhalt (je 15 g Premiumqualität):" at bounding box center [1020, 395] width 308 height 24
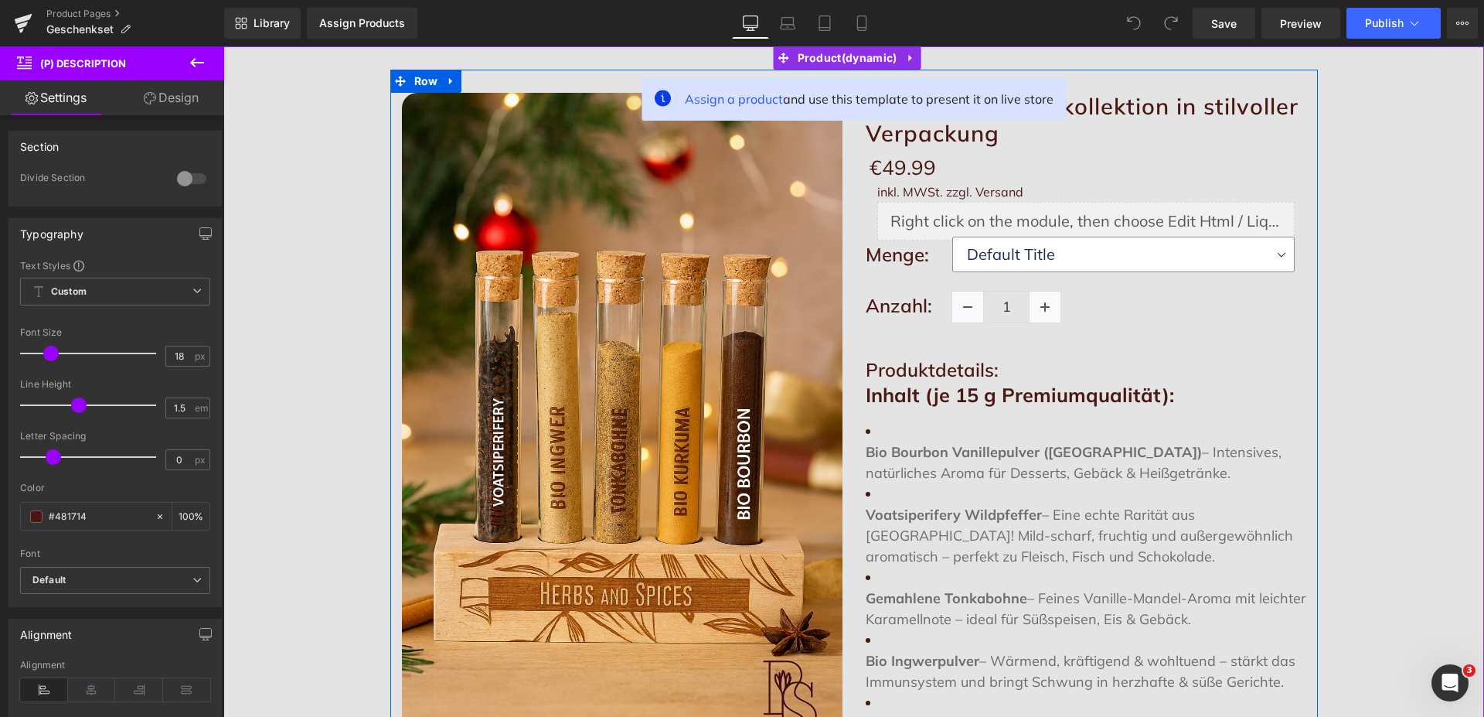
click at [993, 397] on strong "Inhalt (je 15 g Premiumqualität):" at bounding box center [1020, 395] width 308 height 24
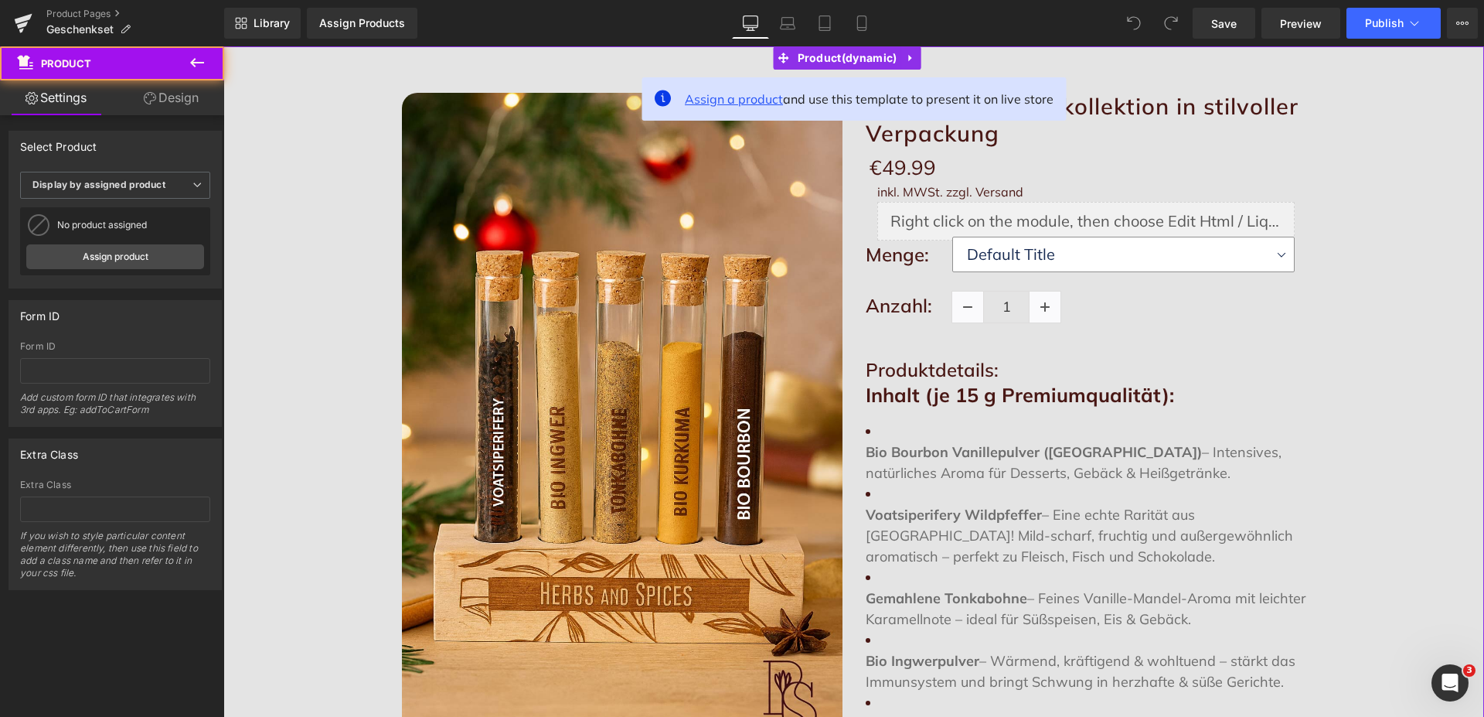
click at [731, 99] on span "Assign a product" at bounding box center [734, 98] width 98 height 15
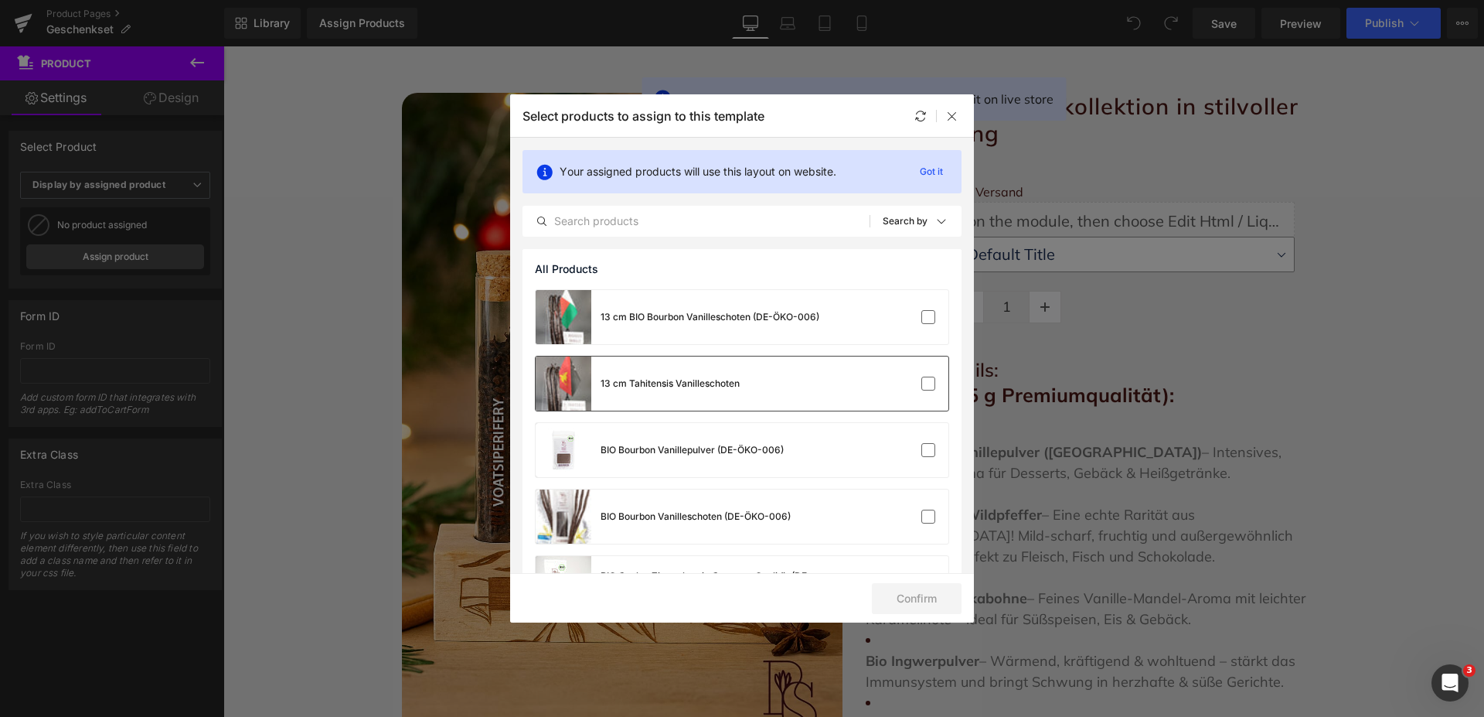
scroll to position [315, 0]
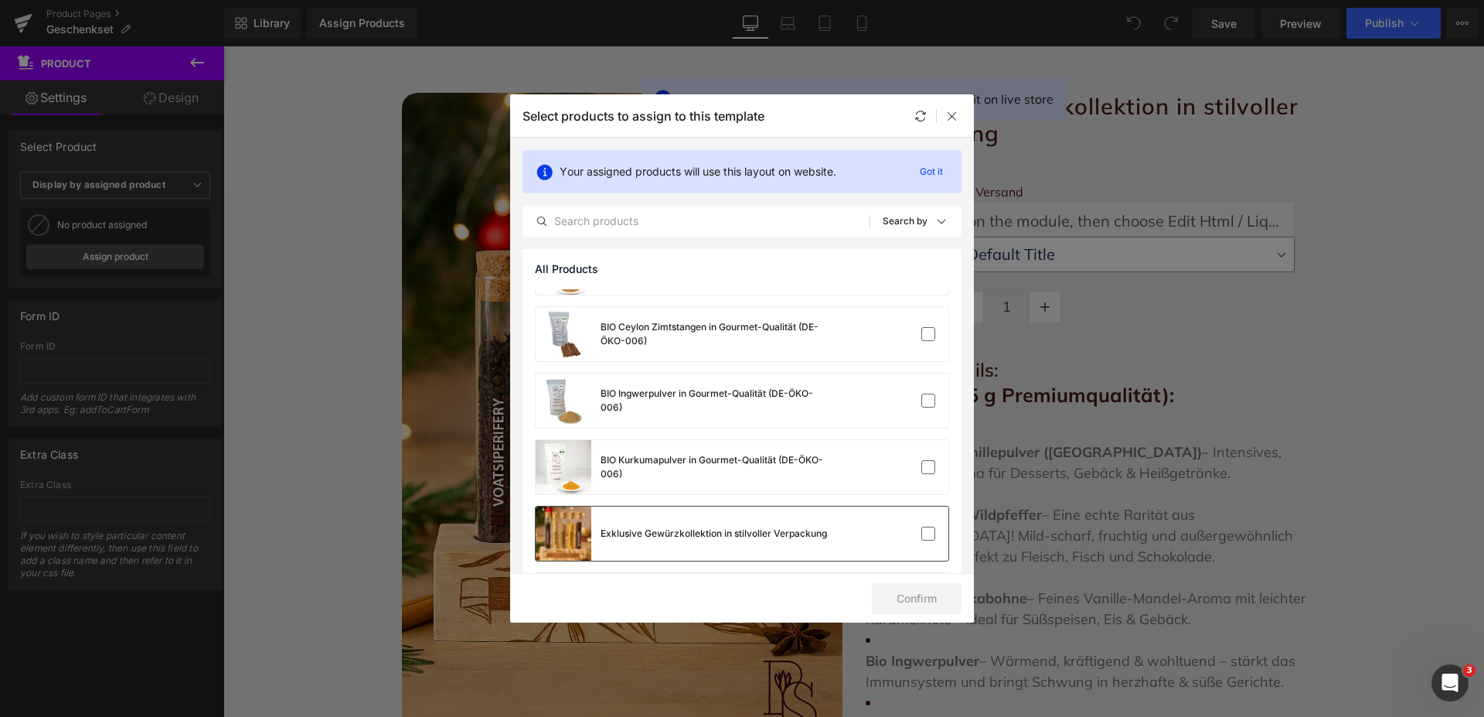
drag, startPoint x: 698, startPoint y: 544, endPoint x: 705, endPoint y: 547, distance: 8.0
click at [700, 542] on div "Exklusive Gewürzkollektion in stilvoller Verpackung" at bounding box center [681, 533] width 291 height 54
click at [891, 592] on button "Confirm" at bounding box center [917, 598] width 90 height 31
click at [912, 598] on button "Success" at bounding box center [907, 598] width 109 height 31
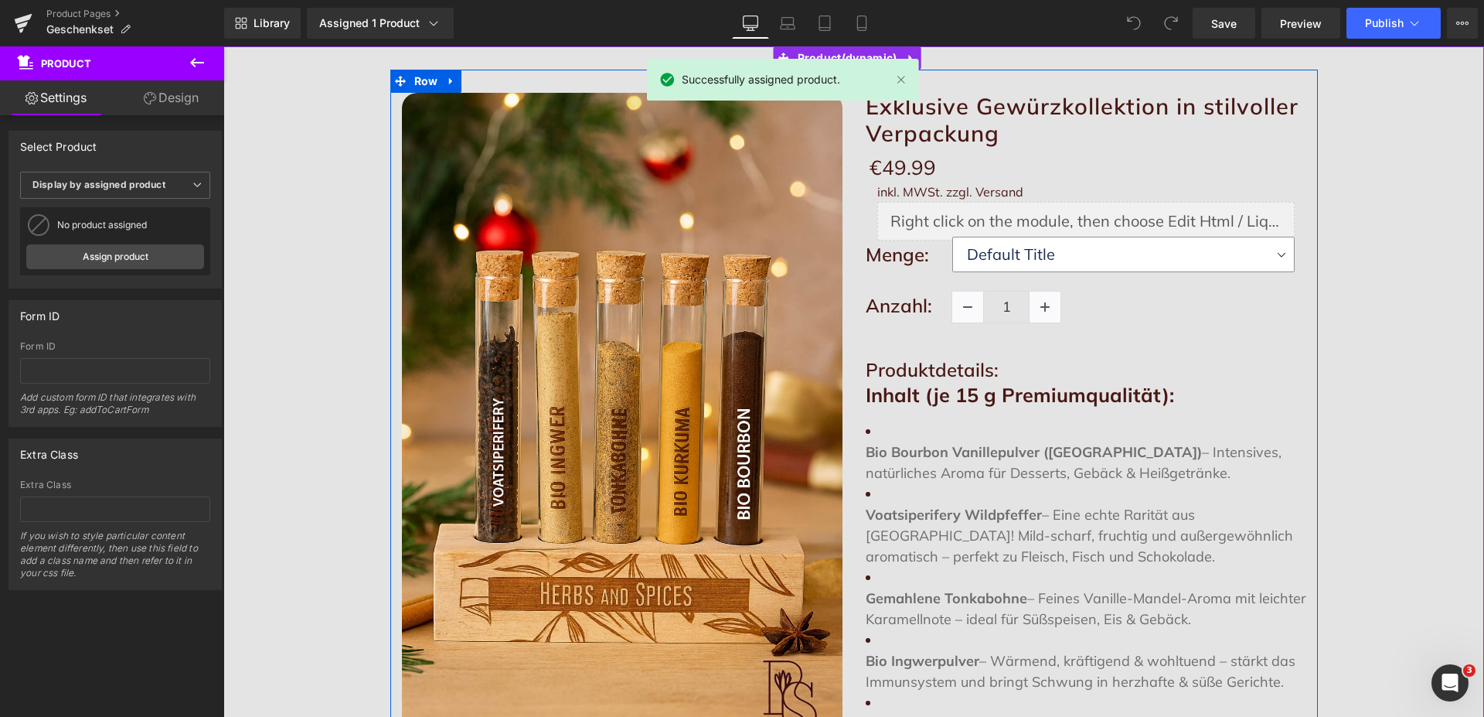
click at [1054, 550] on p "Voatsiperifery Wildpfeffer – Eine echte Rarität aus Madagaskar! Mild-scharf, fr…" at bounding box center [1086, 535] width 441 height 63
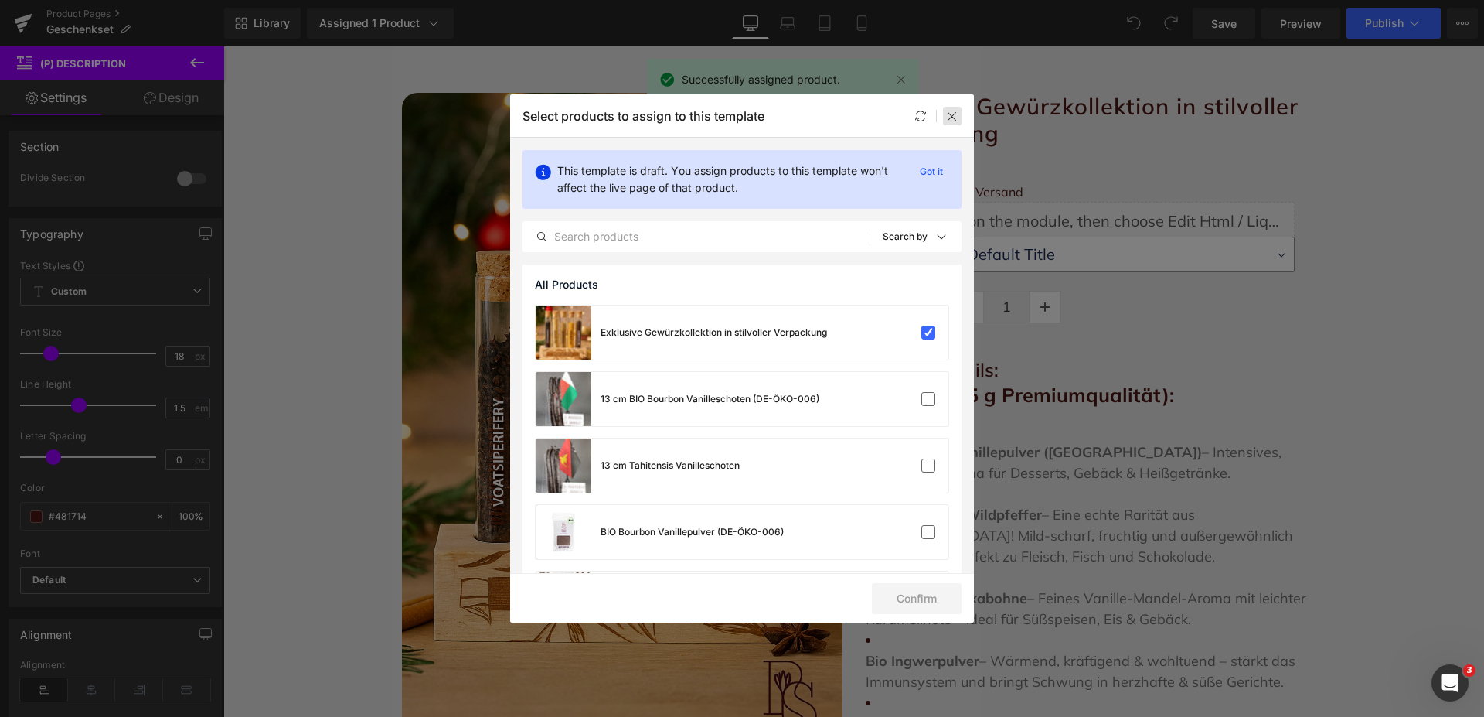
click at [959, 114] on div at bounding box center [952, 116] width 19 height 19
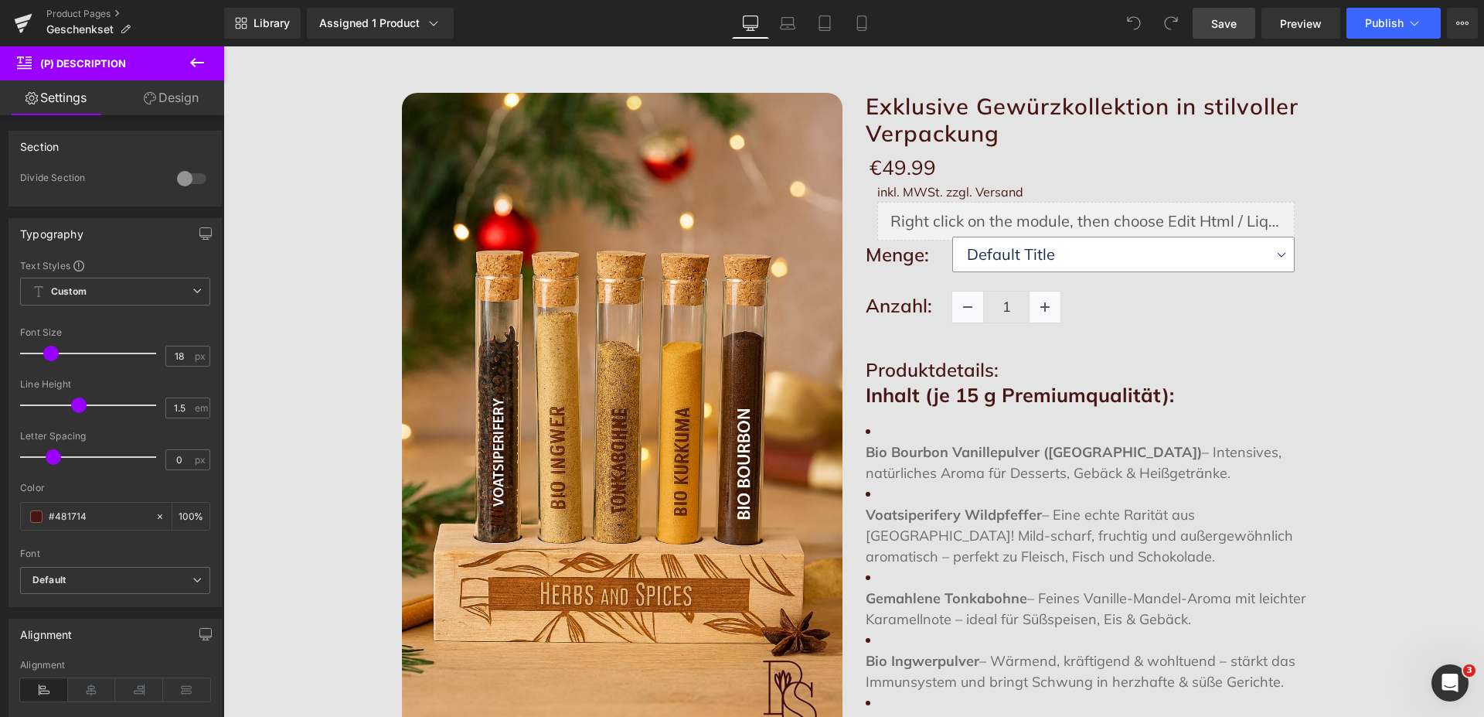
click at [1232, 20] on span "Save" at bounding box center [1225, 23] width 26 height 16
click at [86, 13] on link "Product Pages" at bounding box center [135, 14] width 178 height 12
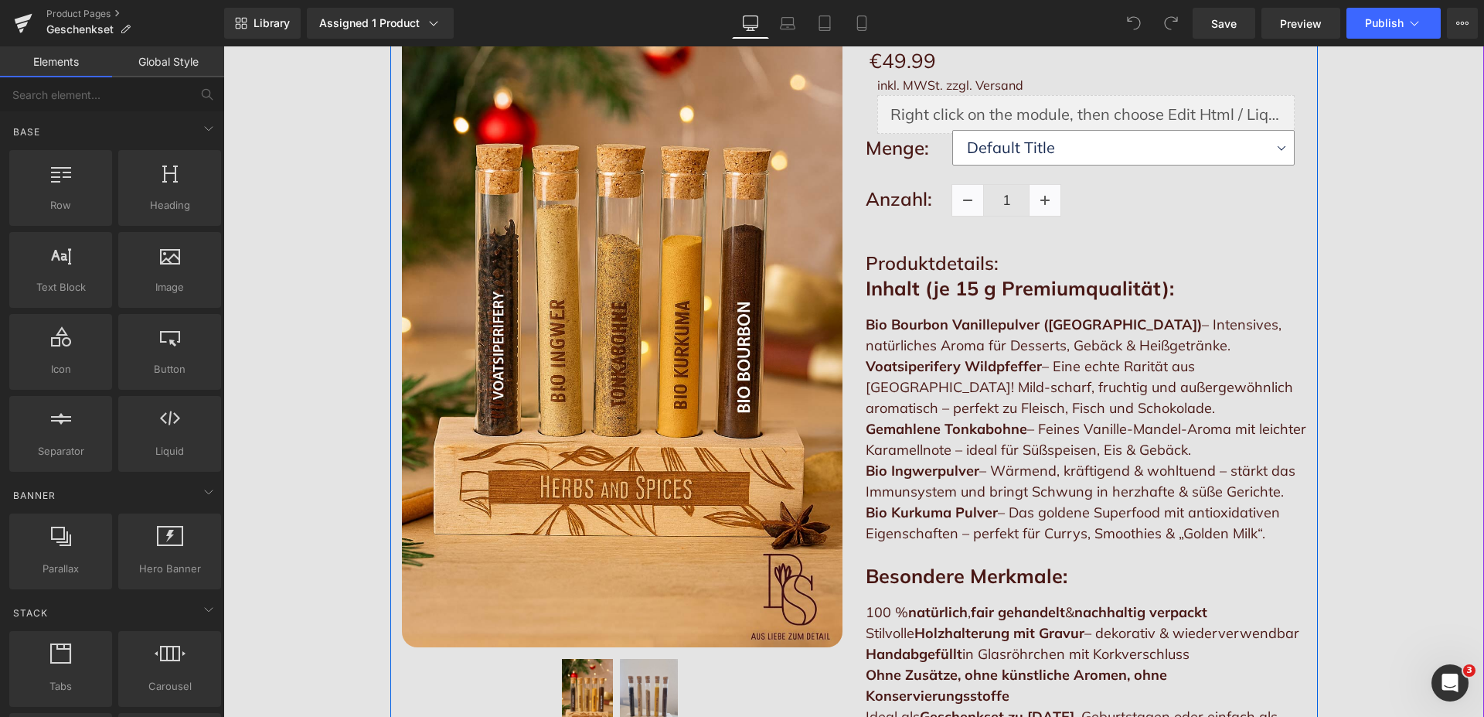
scroll to position [315, 0]
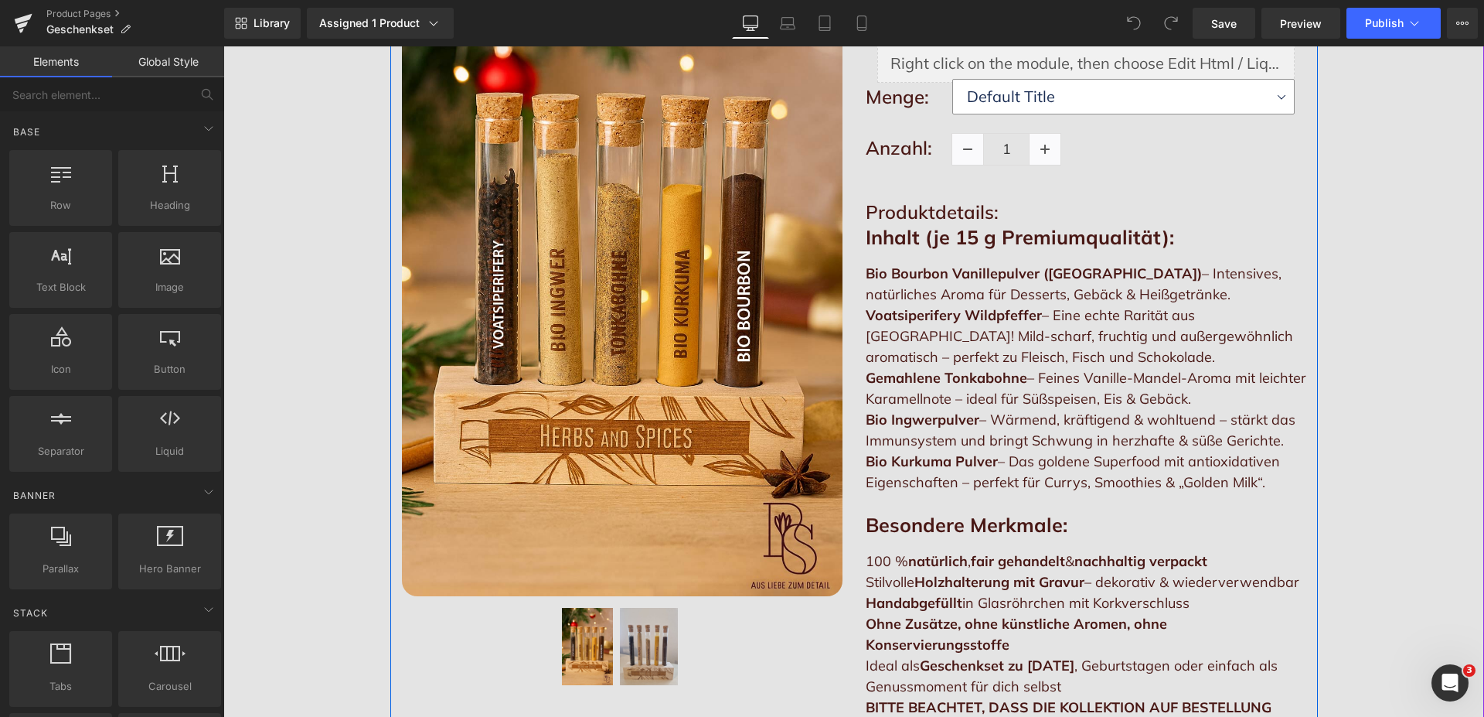
click at [976, 418] on p "Bio Ingwerpulver – Wärmend, kräftigend & wohltuend – stärkt das Immunsystem und…" at bounding box center [1086, 430] width 441 height 42
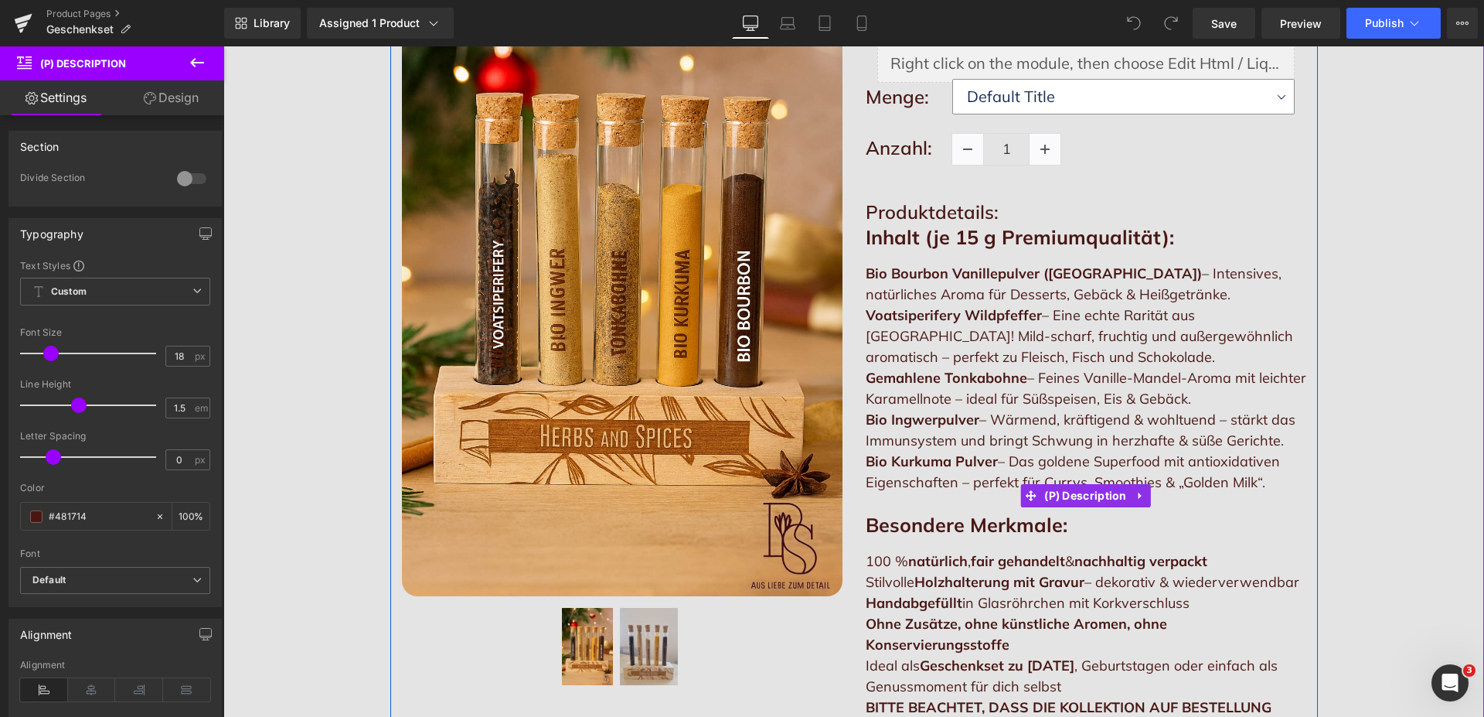
click at [866, 270] on strong "Bio Bourbon Vanillepulver ([GEOGRAPHIC_DATA])" at bounding box center [1034, 273] width 336 height 18
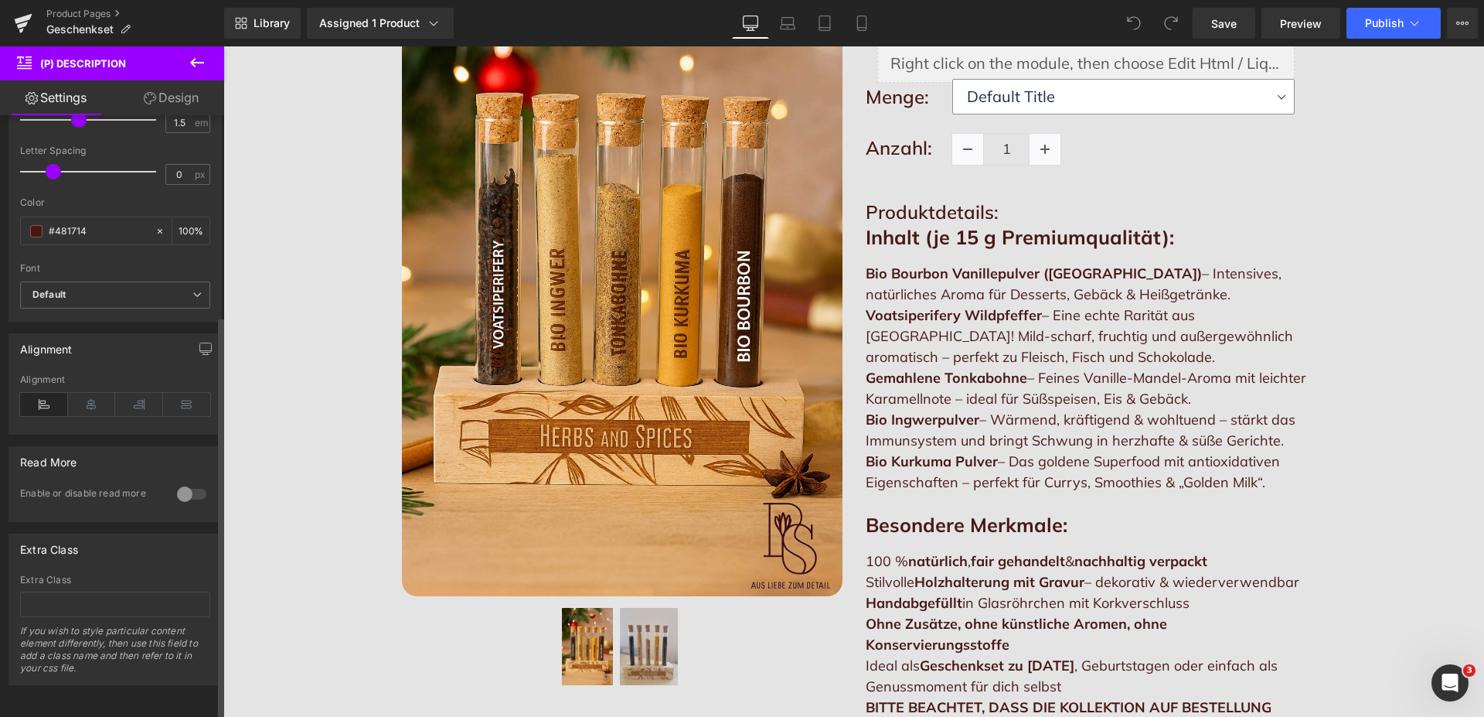
scroll to position [0, 0]
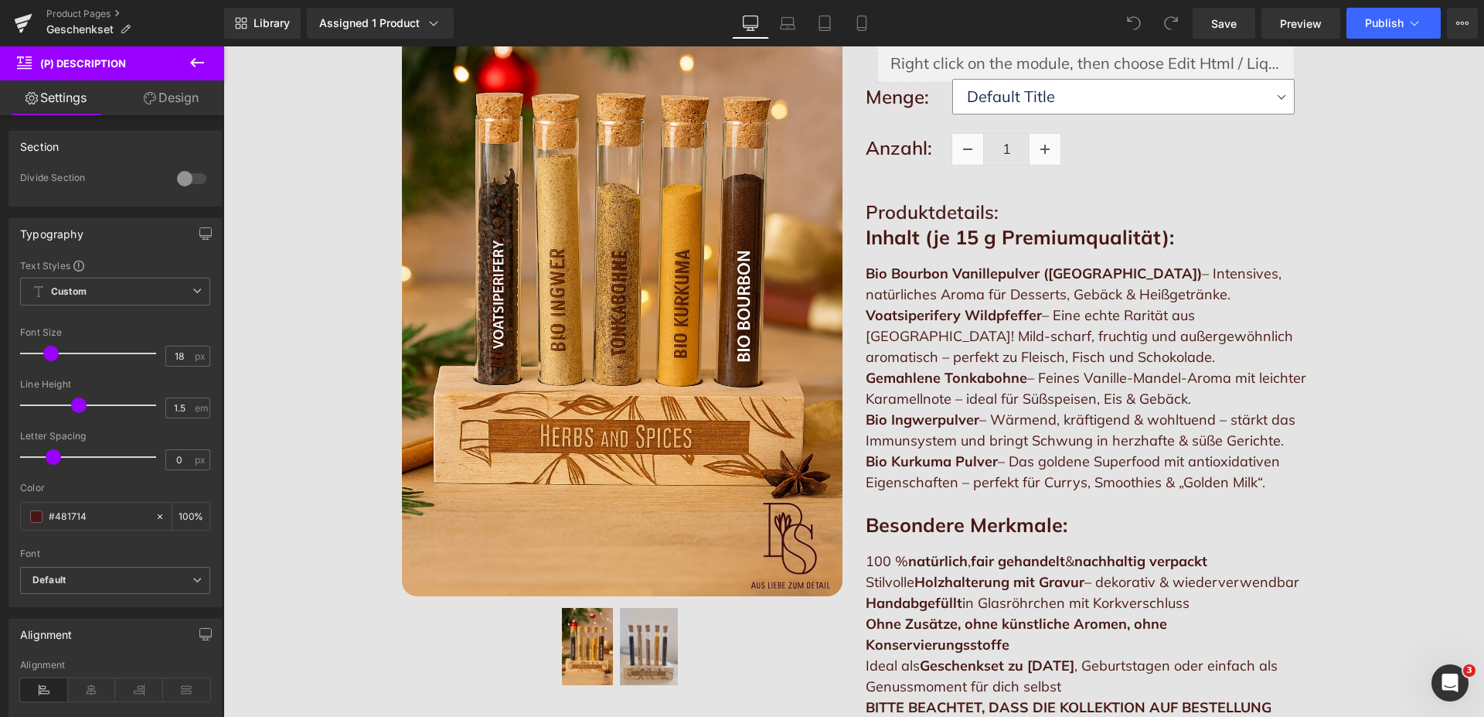
click at [182, 90] on link "Design" at bounding box center [171, 97] width 112 height 35
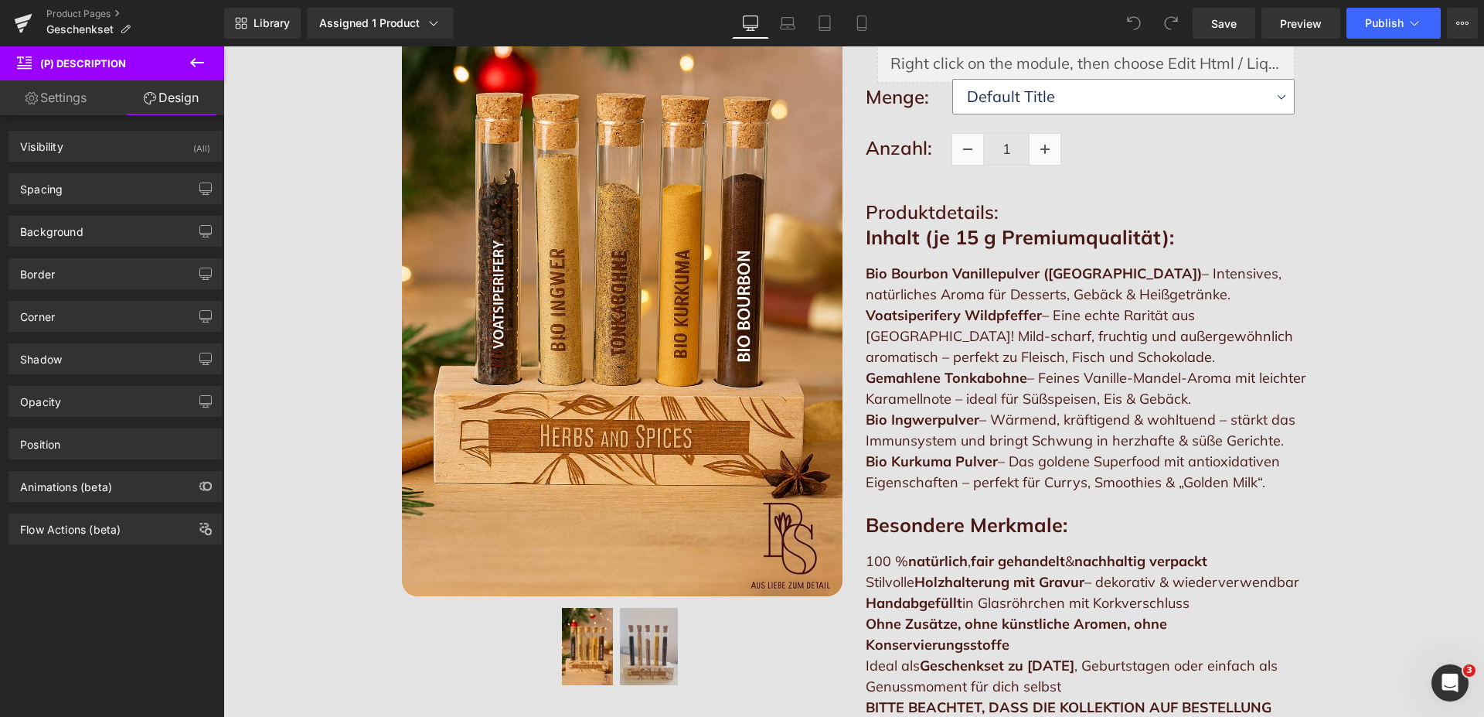
click at [55, 100] on link "Settings" at bounding box center [56, 97] width 112 height 35
type input "100"
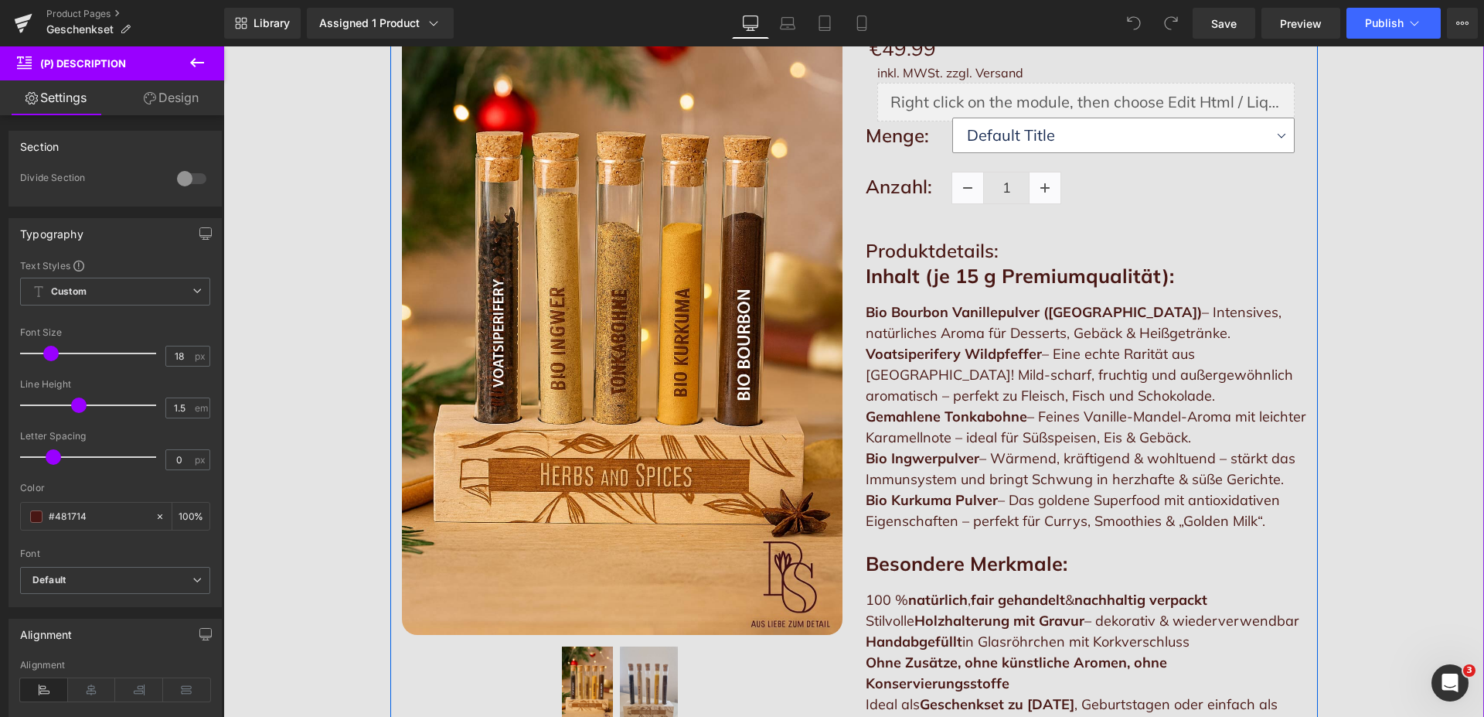
scroll to position [315, 0]
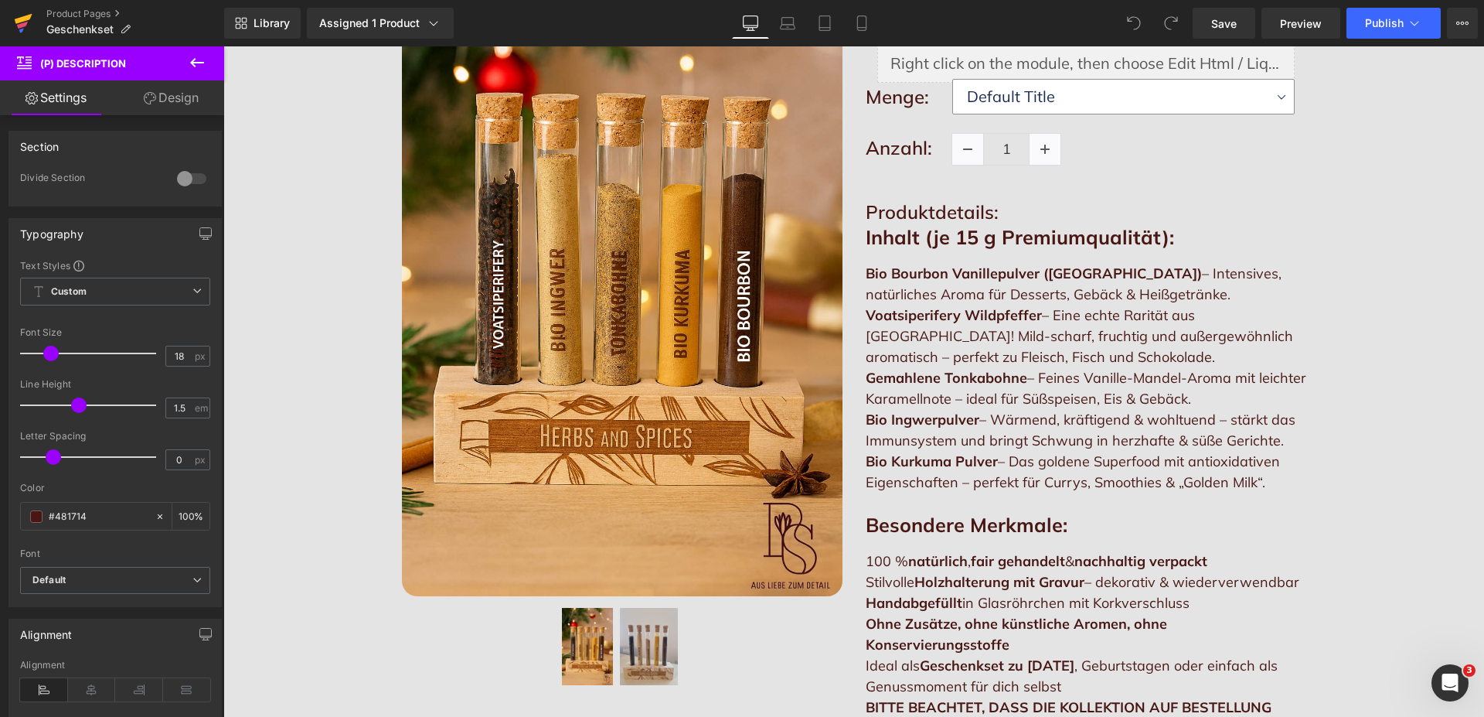
click at [26, 19] on icon at bounding box center [24, 19] width 18 height 10
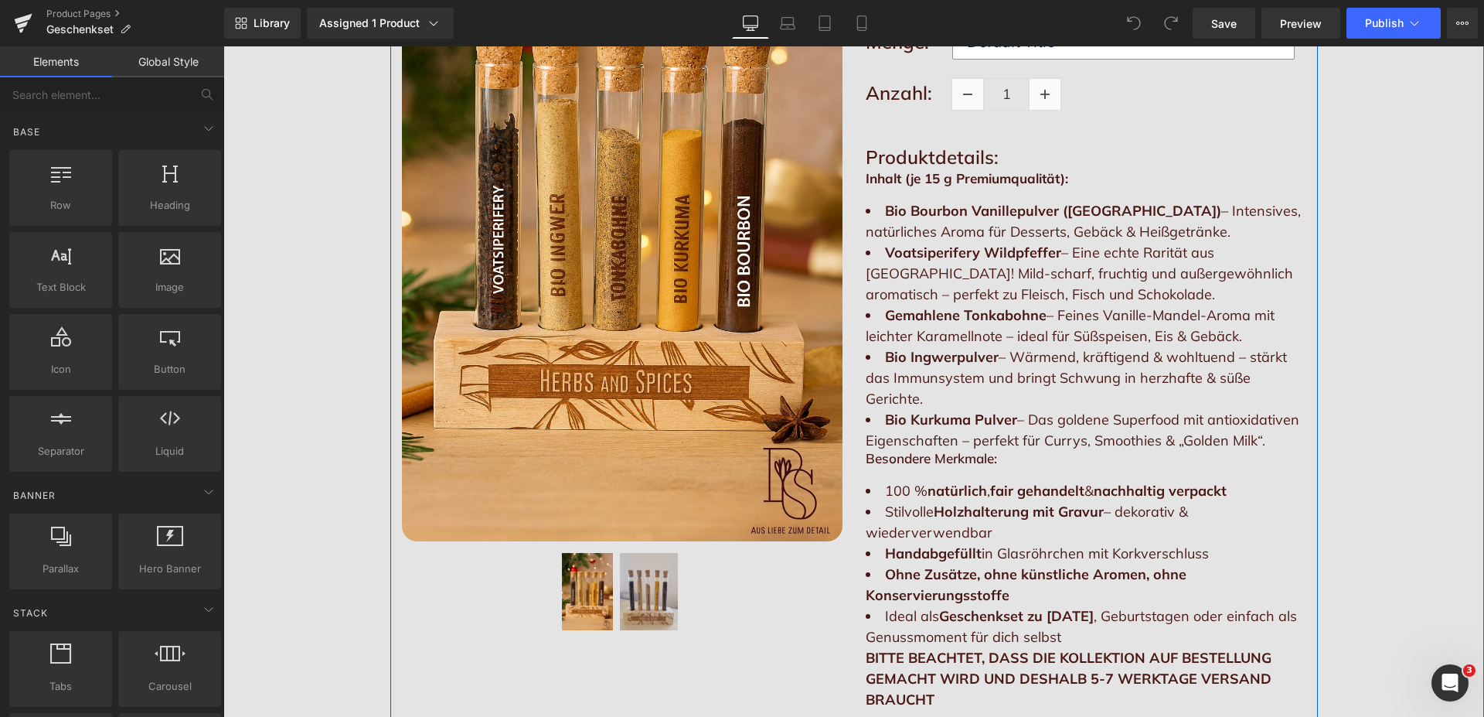
scroll to position [394, 0]
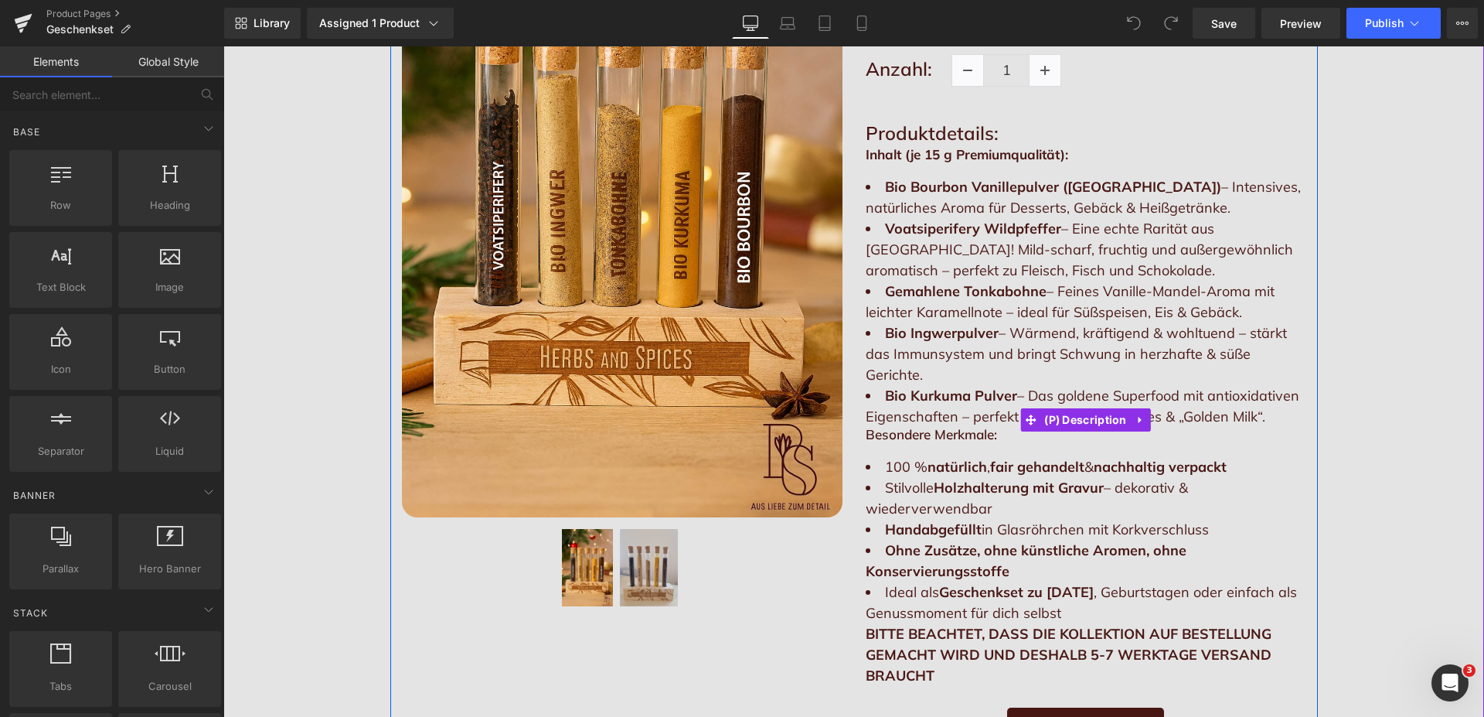
click at [966, 427] on h4 "Besondere Merkmale:" at bounding box center [1086, 435] width 441 height 16
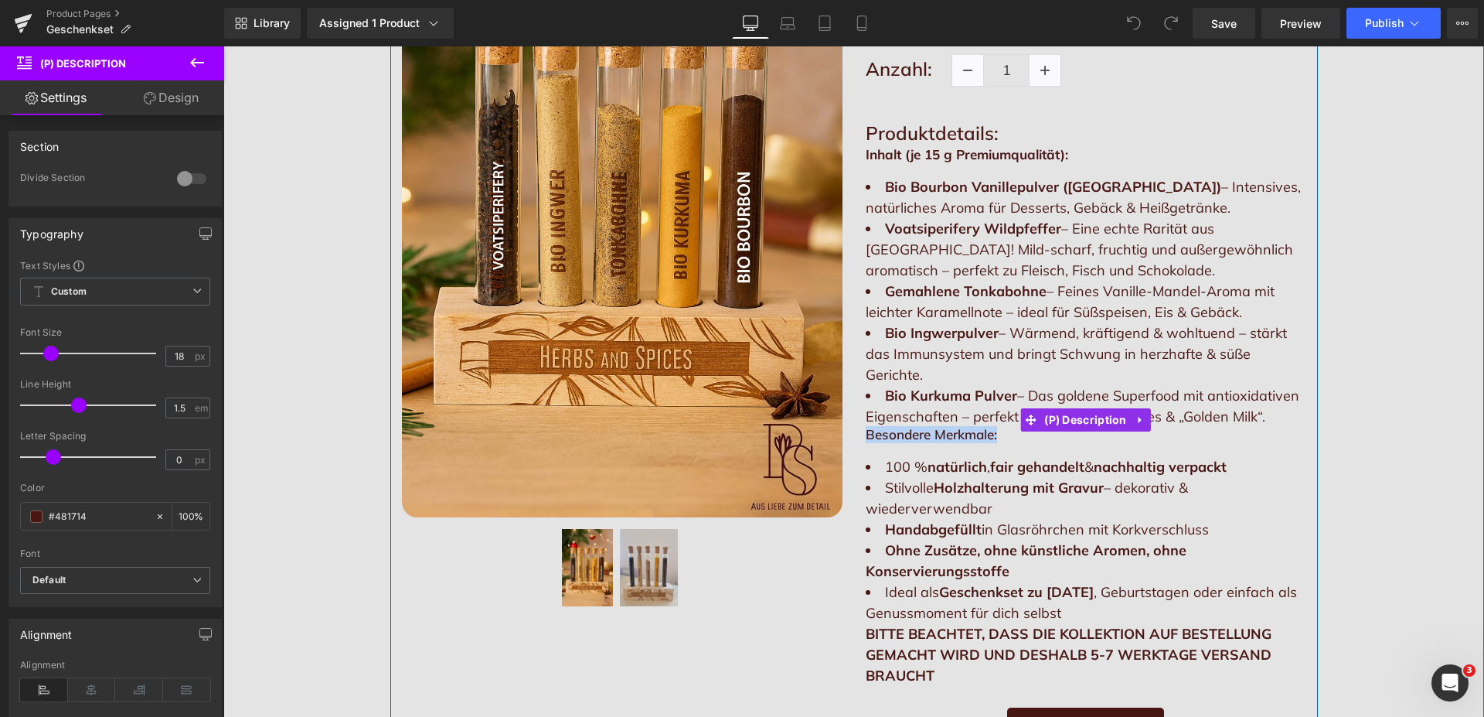
drag, startPoint x: 994, startPoint y: 415, endPoint x: 857, endPoint y: 411, distance: 136.9
click at [866, 411] on div "Inhalt (je 15 g Premiumqualität): Bio Bourbon Vanillepulver ([GEOGRAPHIC_DATA])…" at bounding box center [1086, 416] width 441 height 539
click at [879, 424] on div "Inhalt (je 15 g Premiumqualität): Bio Bourbon Vanillepulver ([GEOGRAPHIC_DATA])…" at bounding box center [1086, 416] width 441 height 539
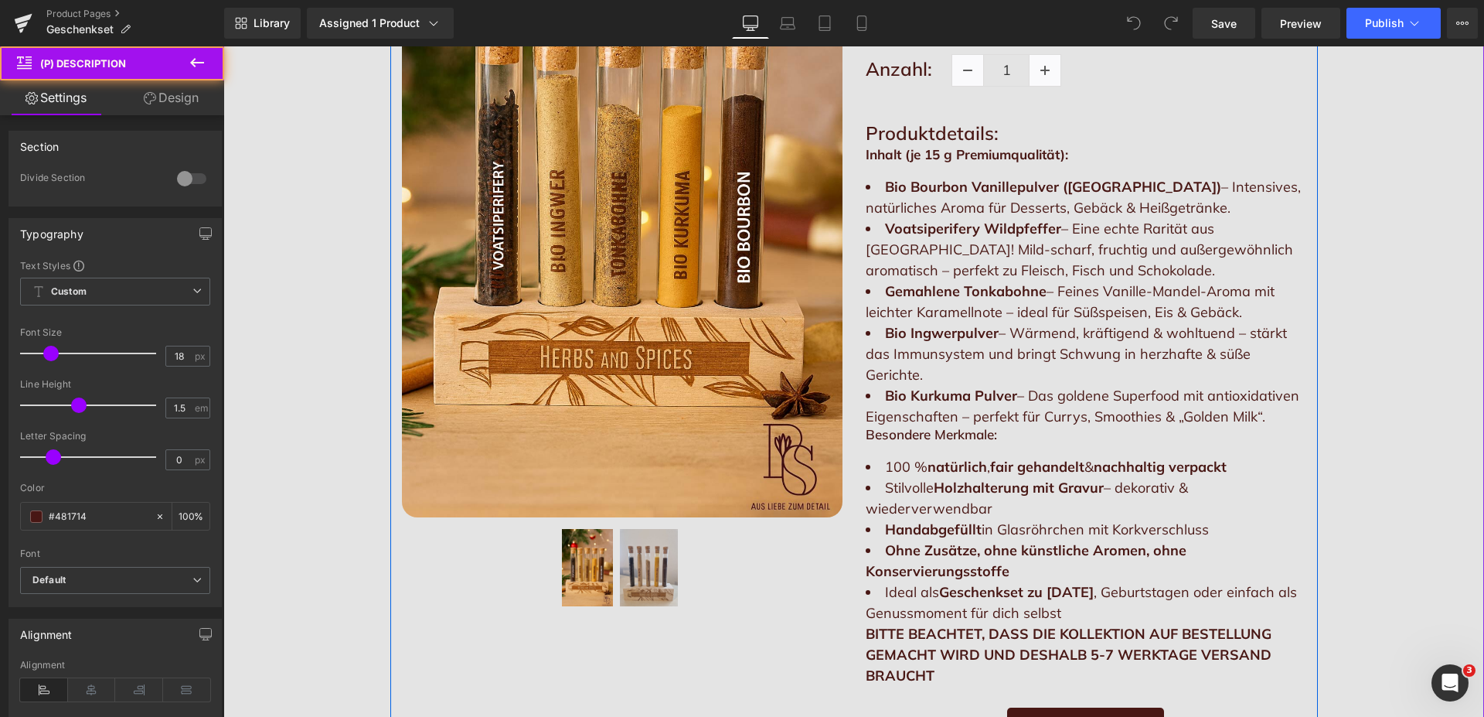
click at [857, 413] on div "Exklusive Gewürzkollektion in stilvoller Verpackung (P) Title €0 €49.99 (P) Pri…" at bounding box center [1086, 308] width 464 height 905
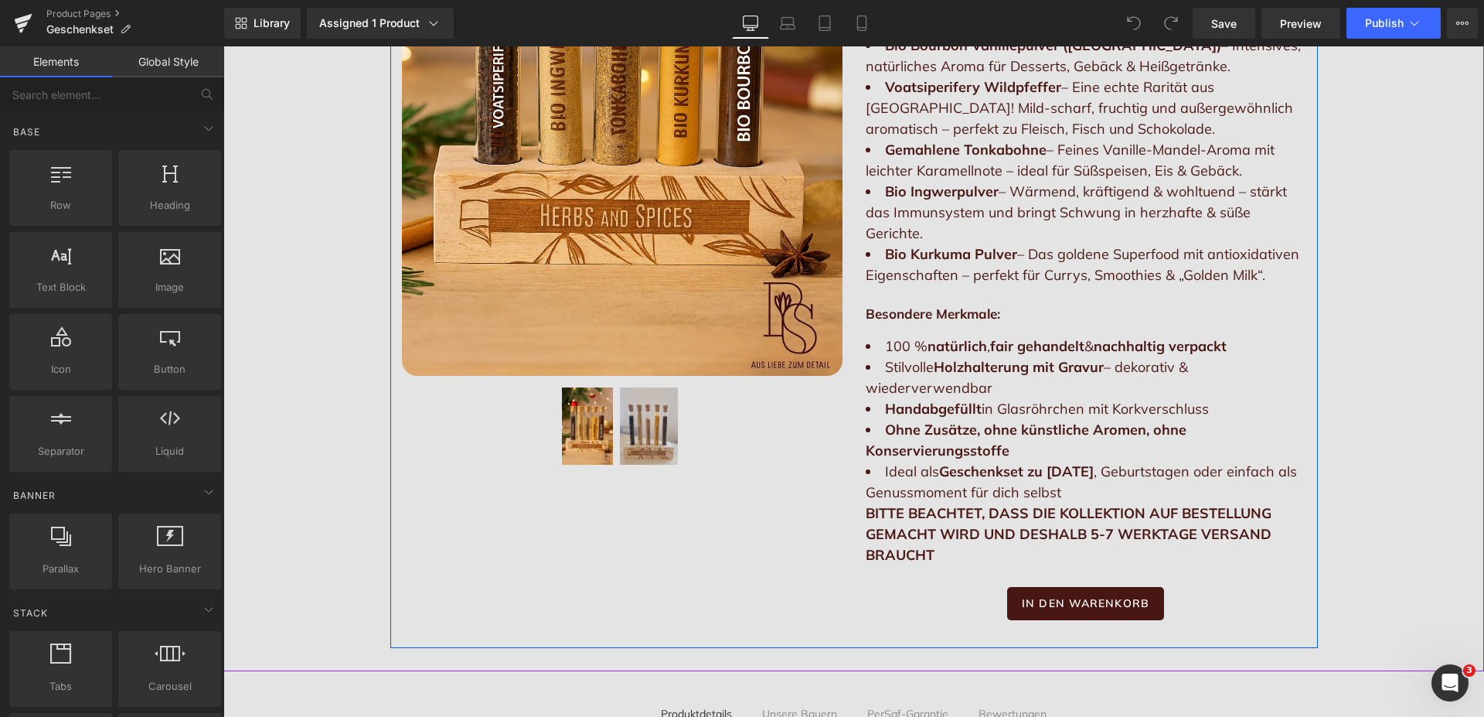
scroll to position [631, 0]
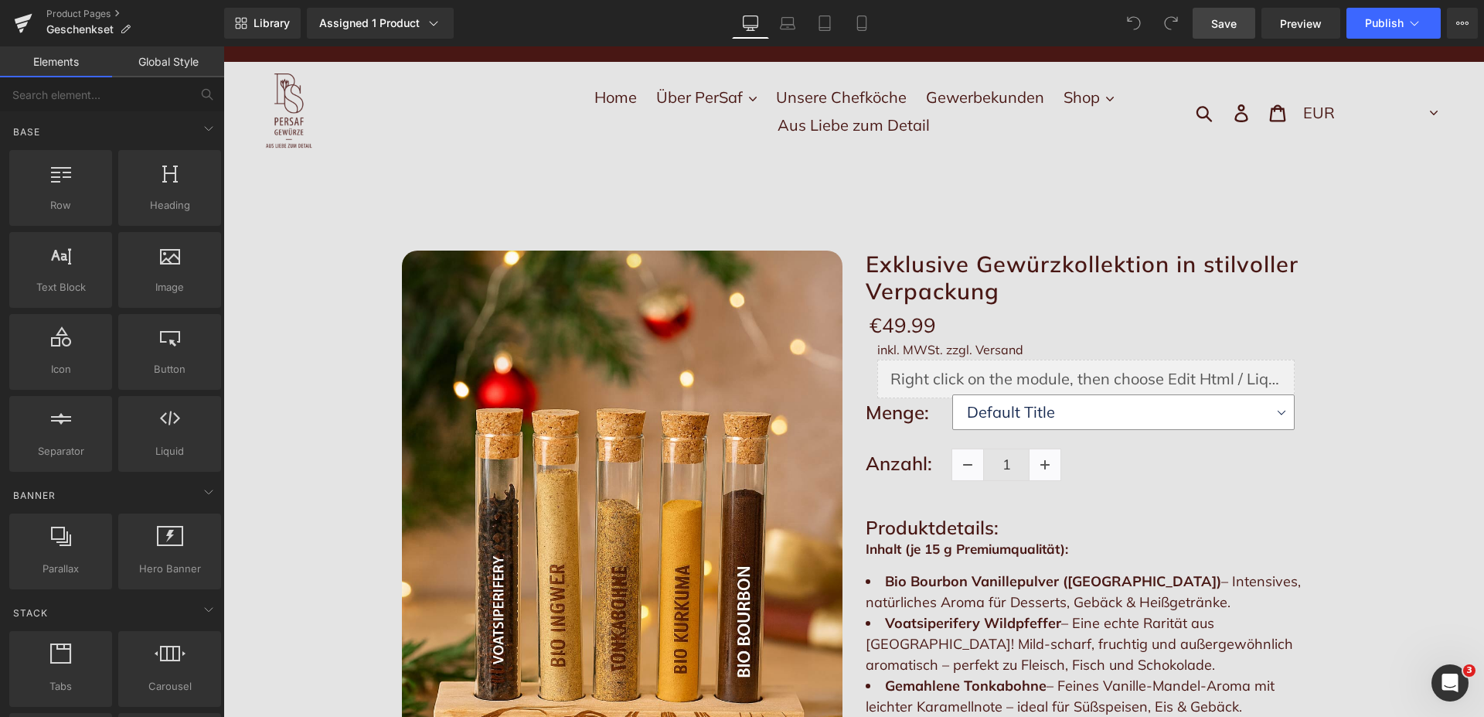
click at [1225, 21] on span "Save" at bounding box center [1225, 23] width 26 height 16
click at [88, 15] on link "Product Pages" at bounding box center [135, 14] width 178 height 12
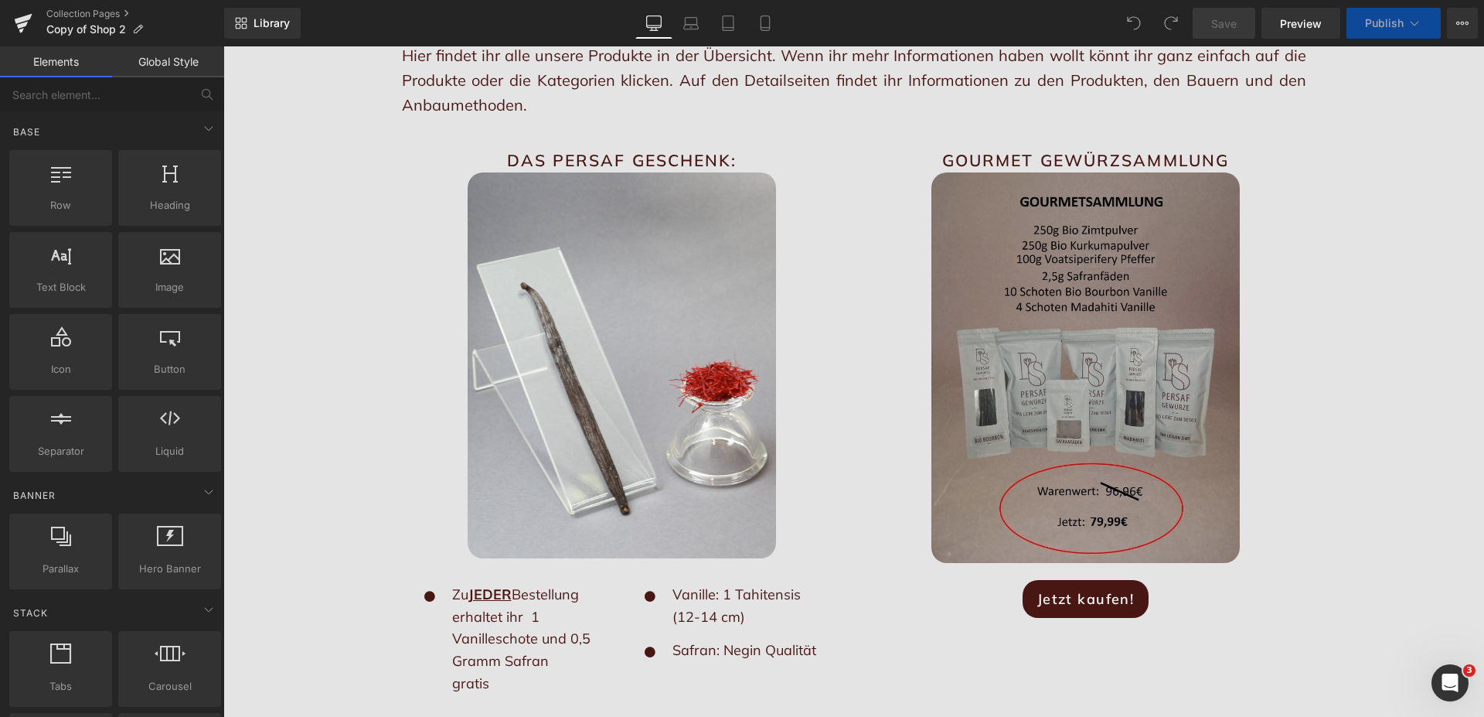
scroll to position [315, 0]
click at [1093, 361] on div "Image" at bounding box center [1086, 367] width 441 height 390
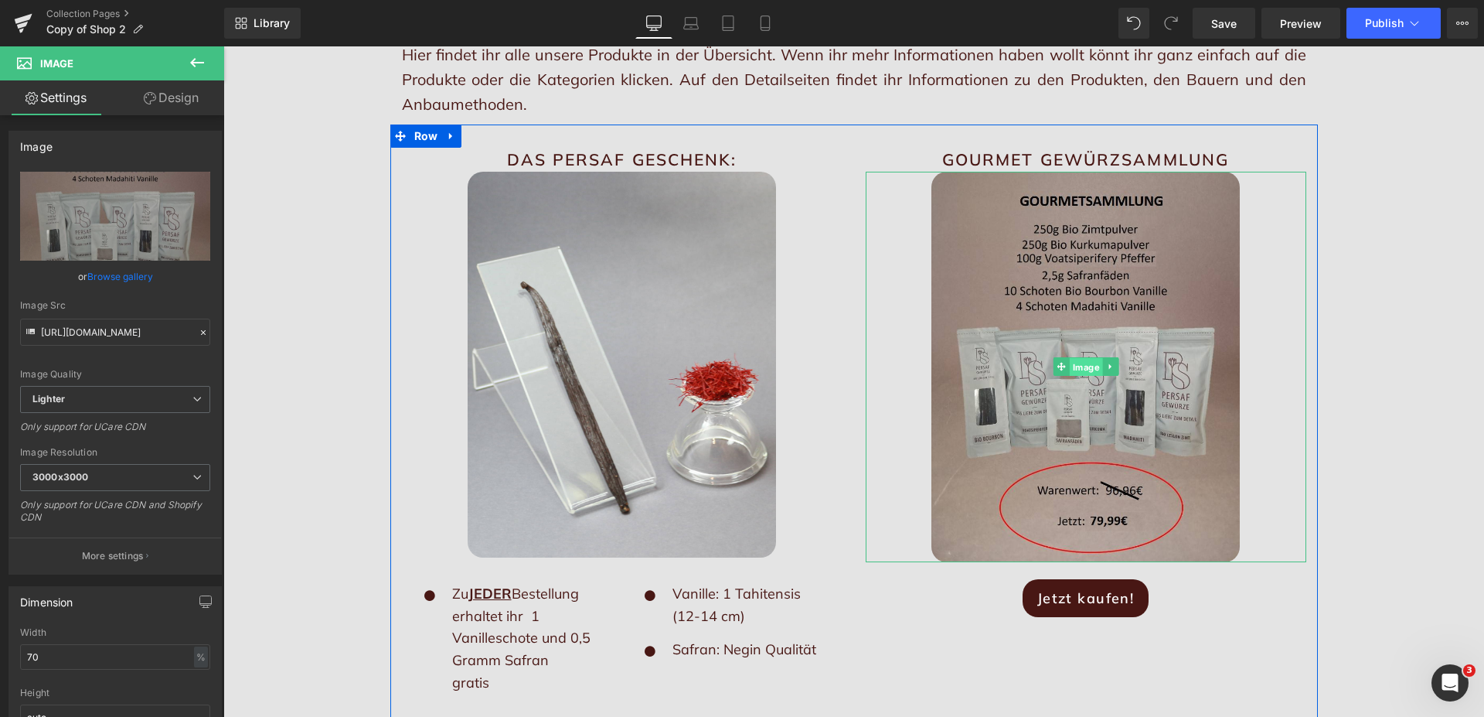
click at [1070, 373] on span "Image" at bounding box center [1085, 367] width 33 height 19
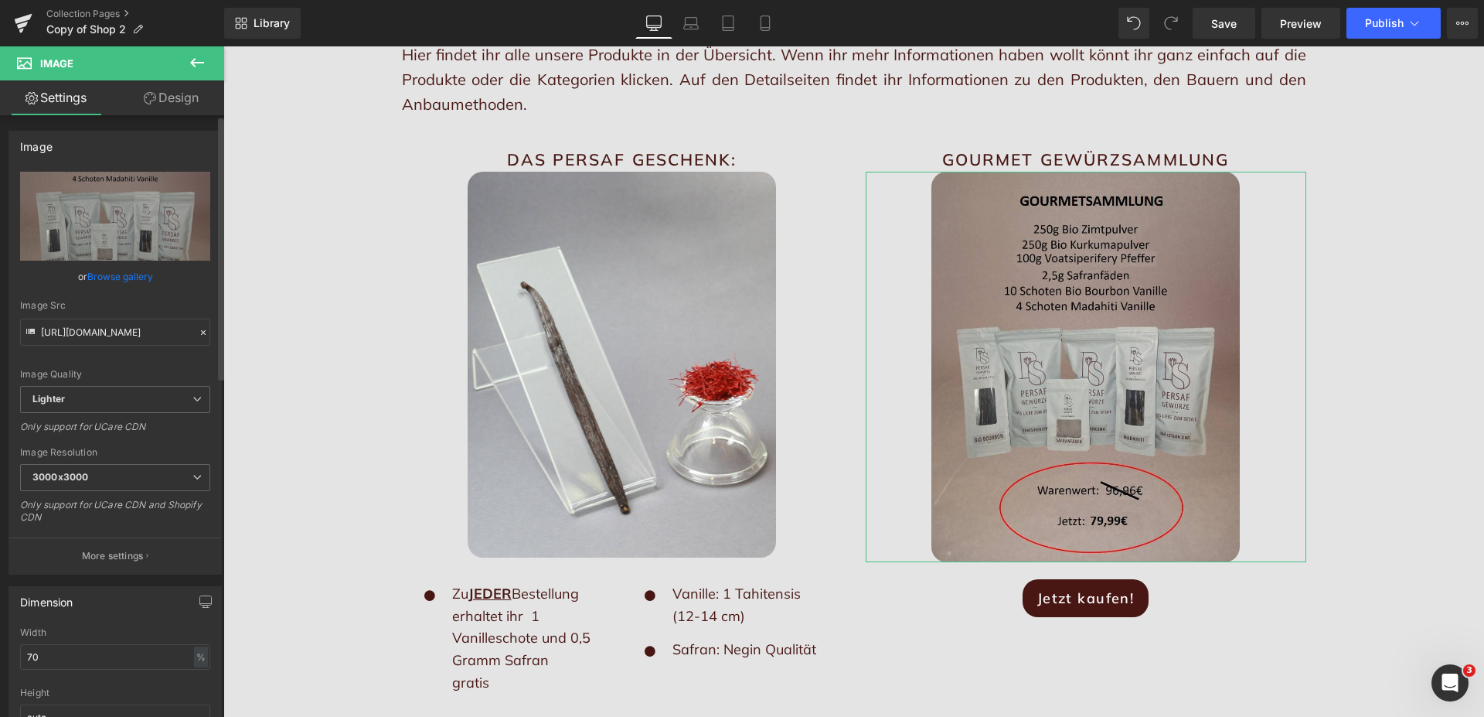
click at [132, 278] on link "Browse gallery" at bounding box center [120, 276] width 66 height 27
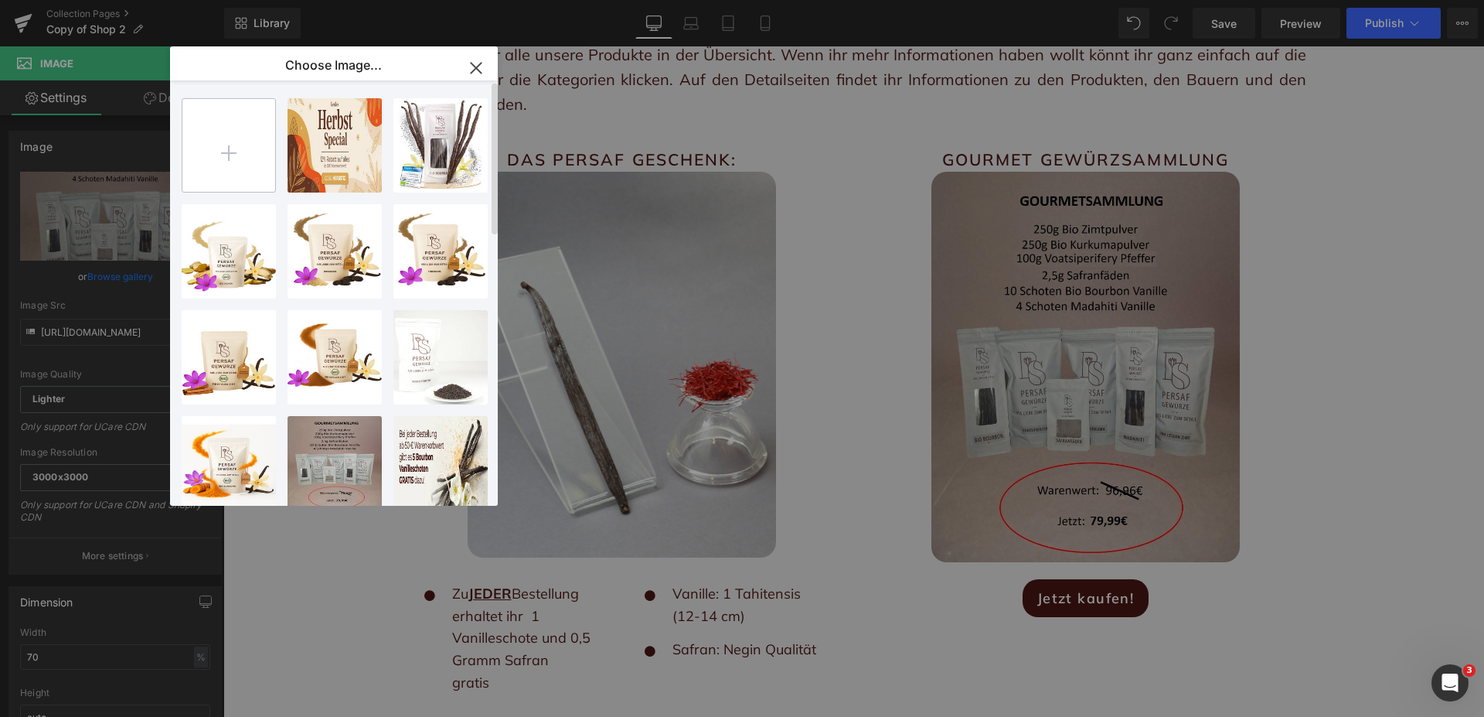
click at [228, 143] on input "file" at bounding box center [228, 145] width 93 height 93
type input "C:\fakepath\berraschungsbox.jpg"
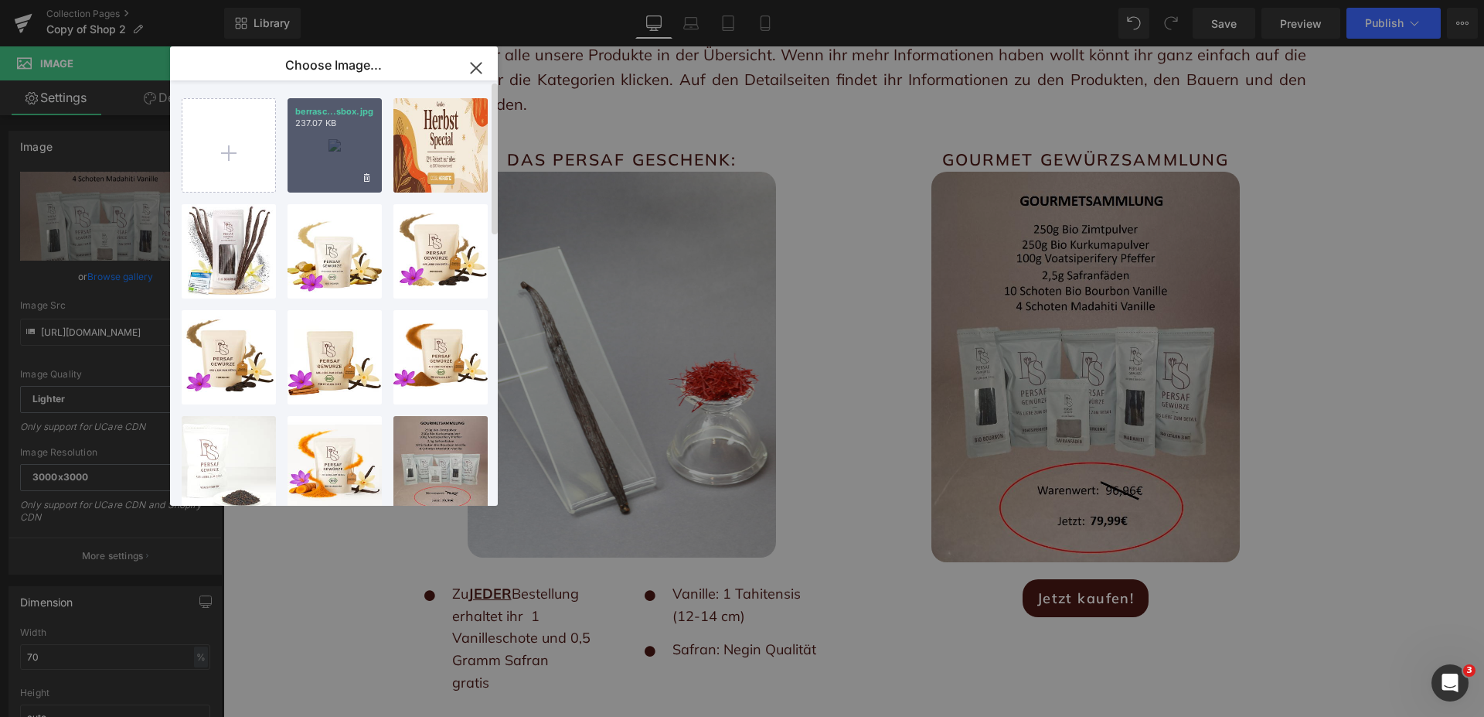
click at [325, 137] on div "berrasc...sbox.jpg 237.07 KB" at bounding box center [335, 145] width 94 height 94
type input "https://ucarecdn.com/72bde7f3-3e64-4455-87db-d83910312f19/-/format/auto/-/previ…"
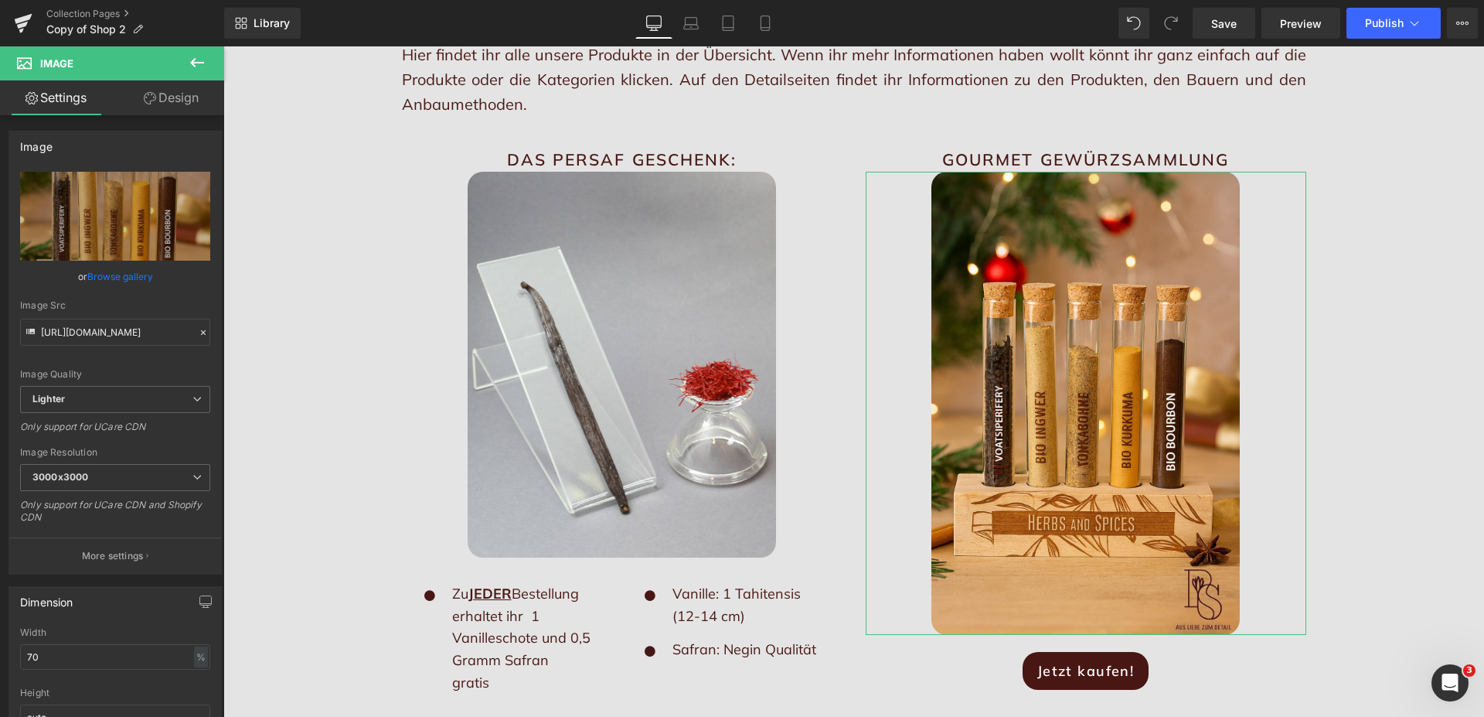
click at [186, 90] on link "Design" at bounding box center [171, 97] width 112 height 35
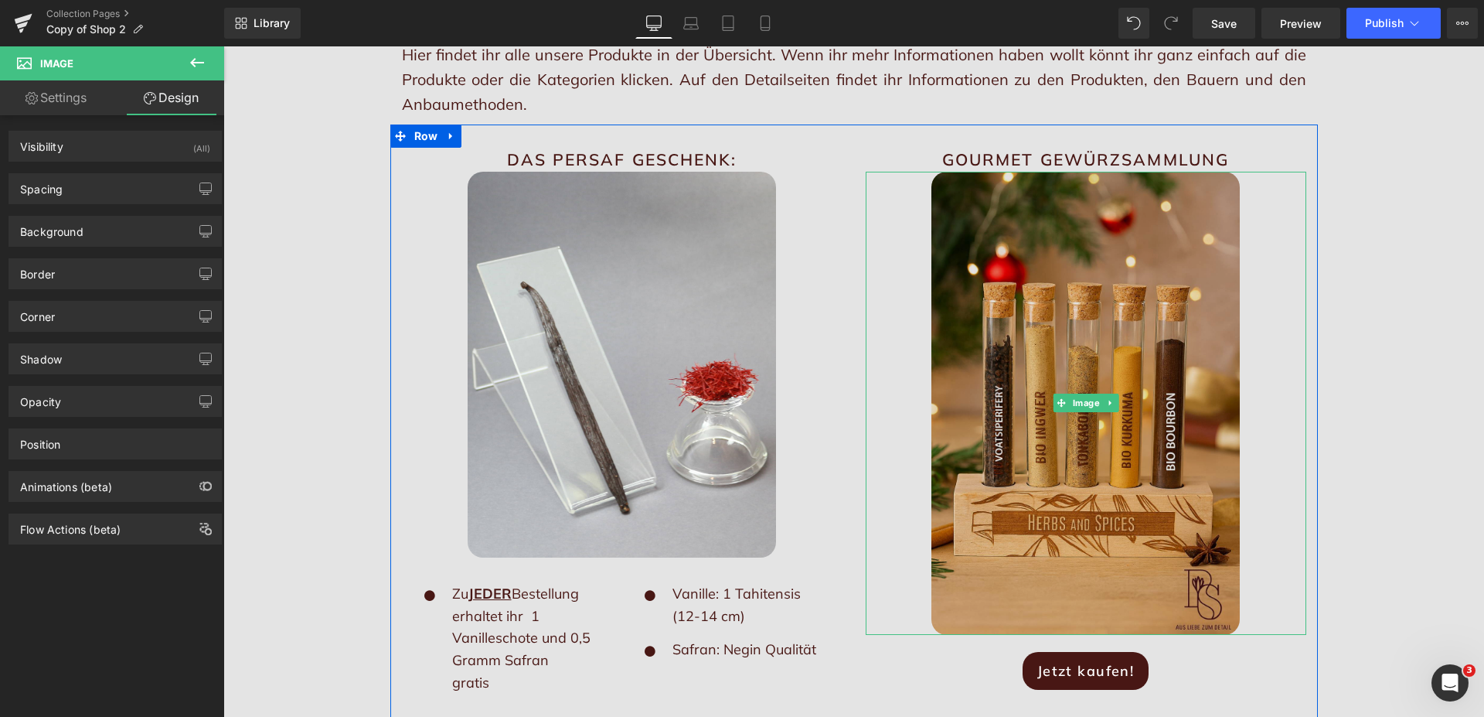
click at [1023, 334] on img at bounding box center [1086, 403] width 308 height 463
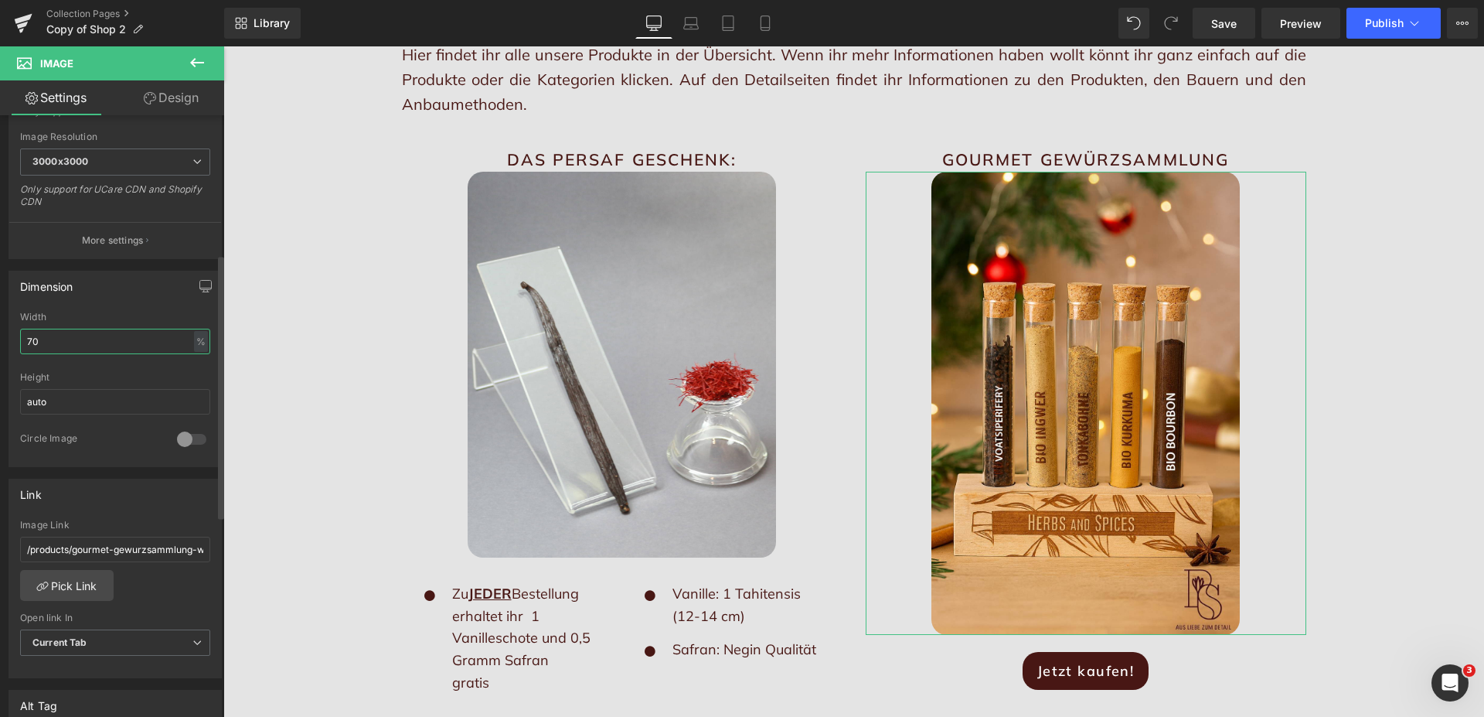
drag, startPoint x: 32, startPoint y: 341, endPoint x: -18, endPoint y: 337, distance: 49.6
click at [20, 337] on input "70" at bounding box center [115, 342] width 190 height 26
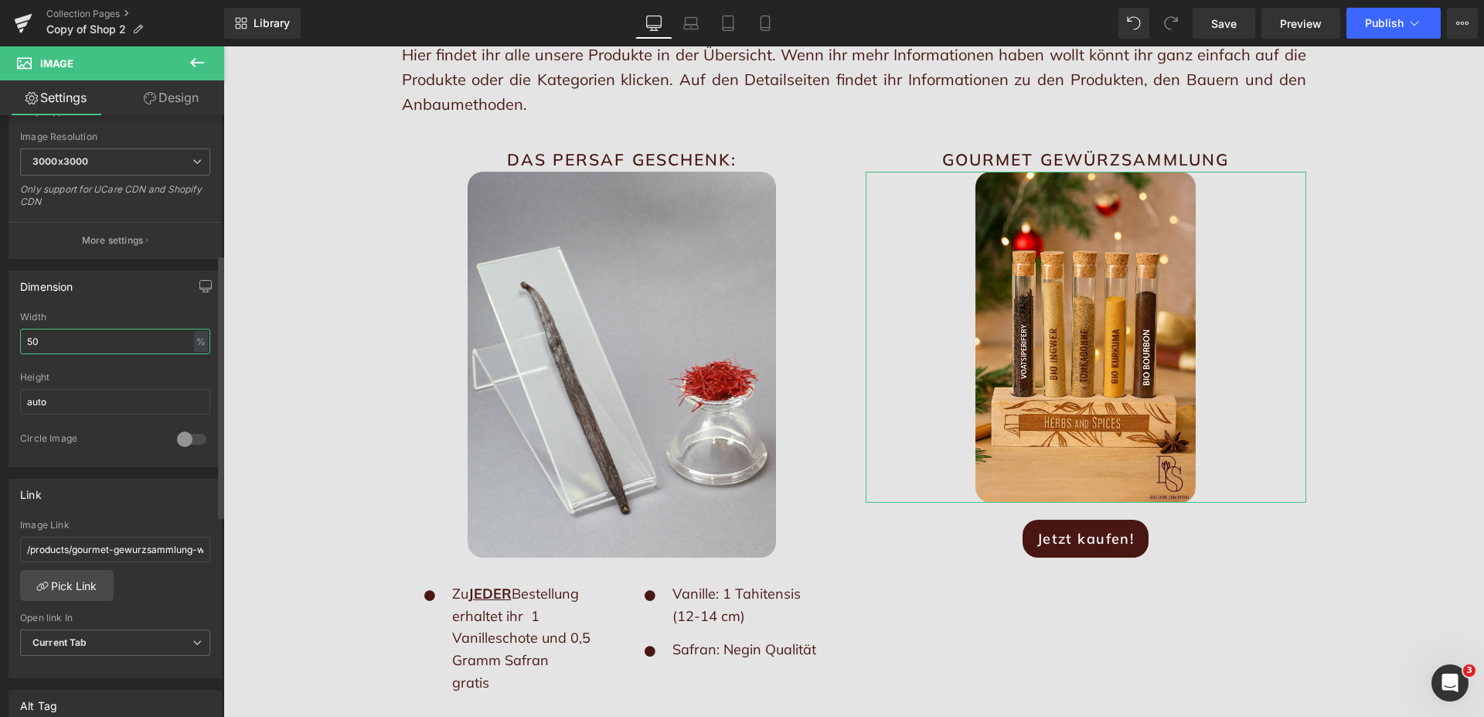
drag, startPoint x: 46, startPoint y: 337, endPoint x: 9, endPoint y: 341, distance: 36.5
click at [20, 341] on input "50" at bounding box center [115, 342] width 190 height 26
type input "60"
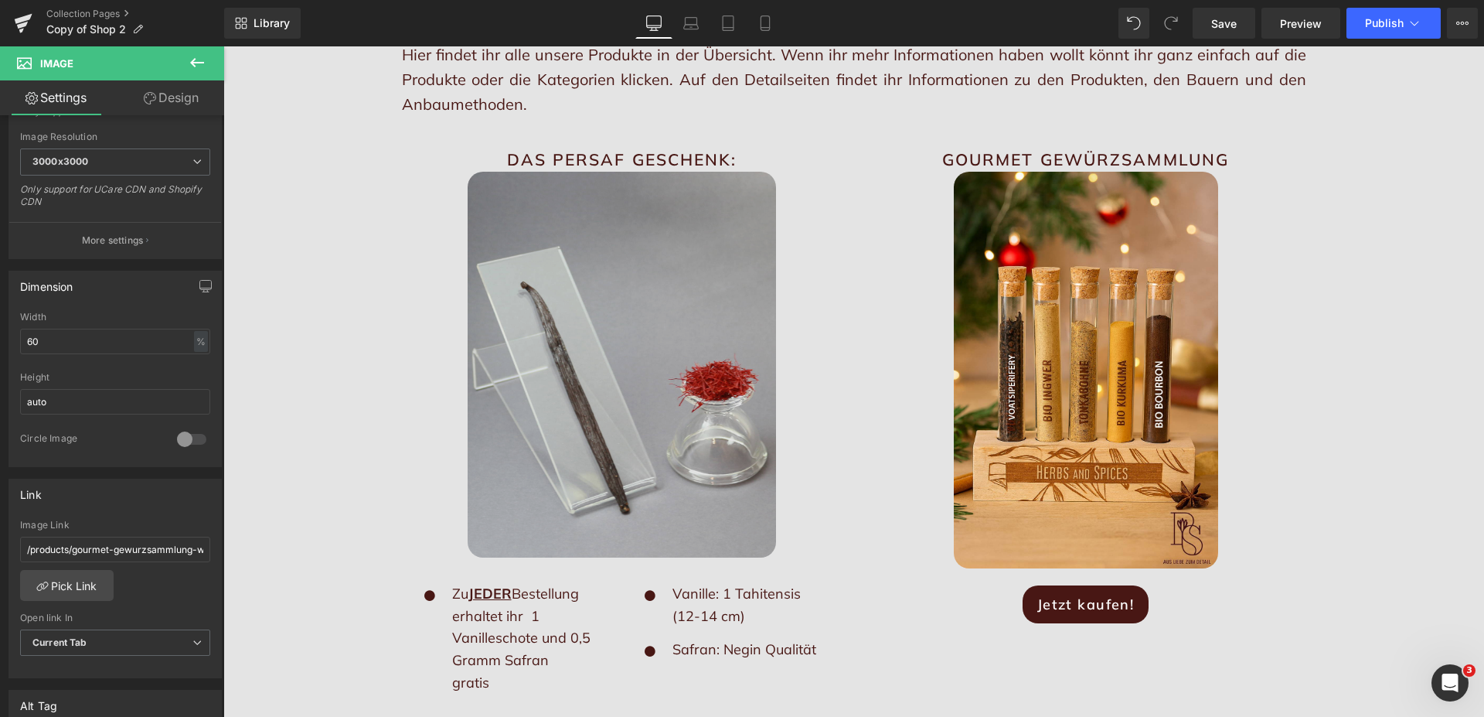
click at [579, 389] on img at bounding box center [622, 365] width 308 height 386
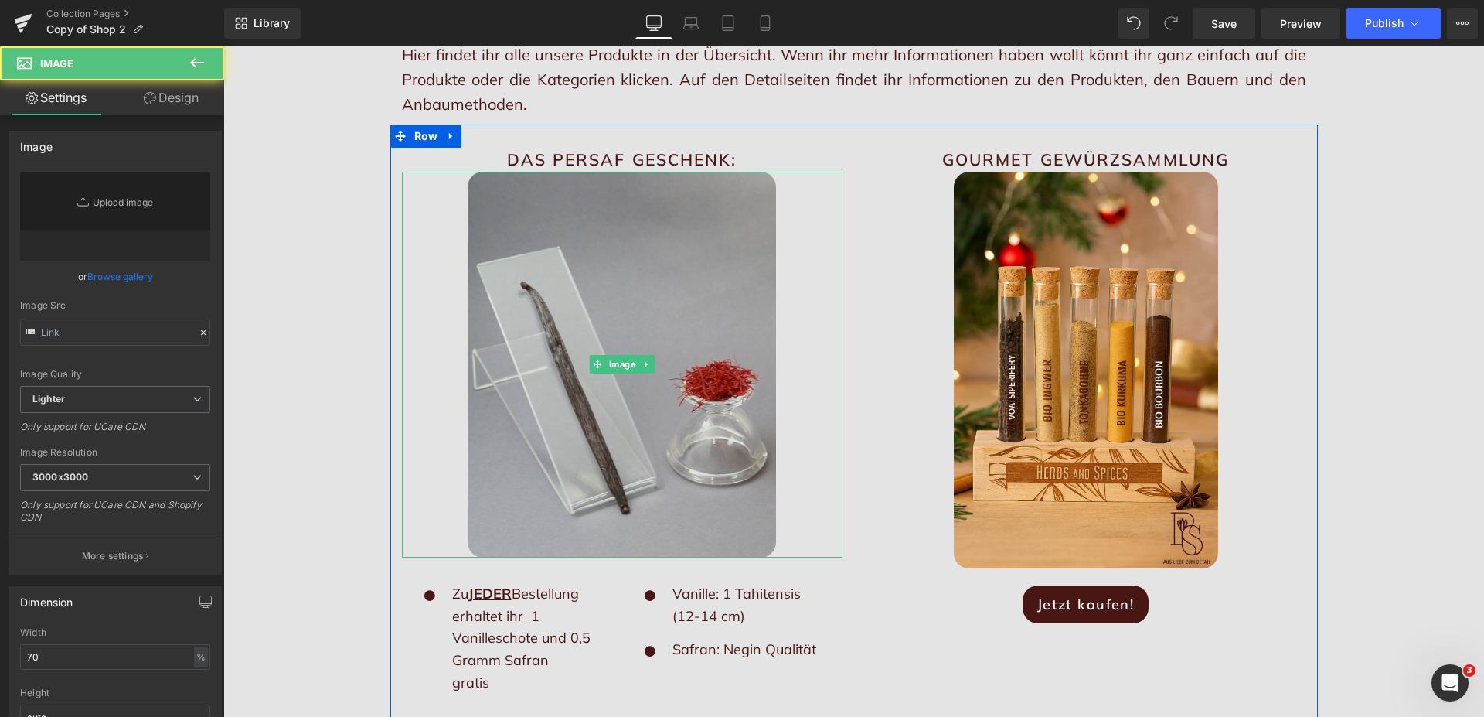
type input "https://ucarecdn.com/add29135-456e-4b60-ba27-c482d4514dd4/-/format/auto/-/previ…"
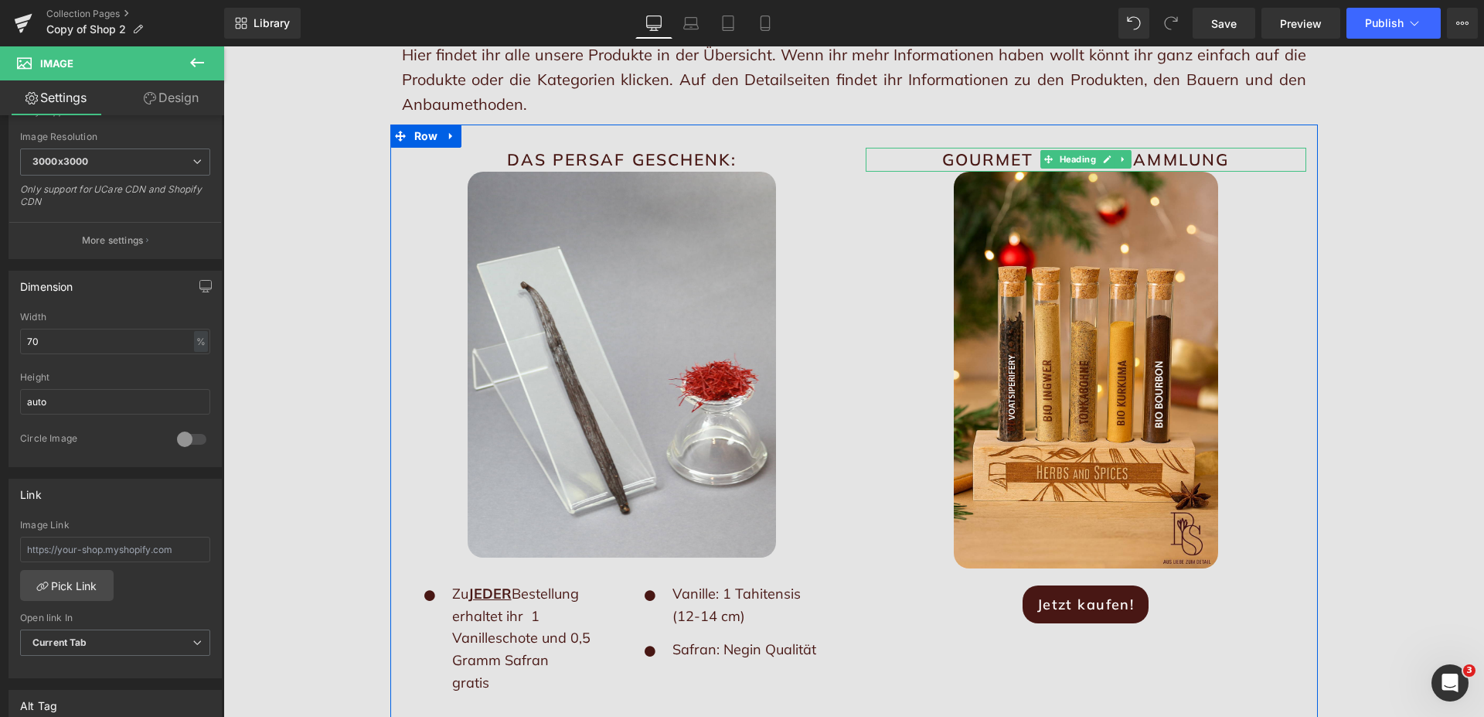
click at [1008, 159] on h2 "Gourmet GewürzSammlung" at bounding box center [1086, 160] width 441 height 25
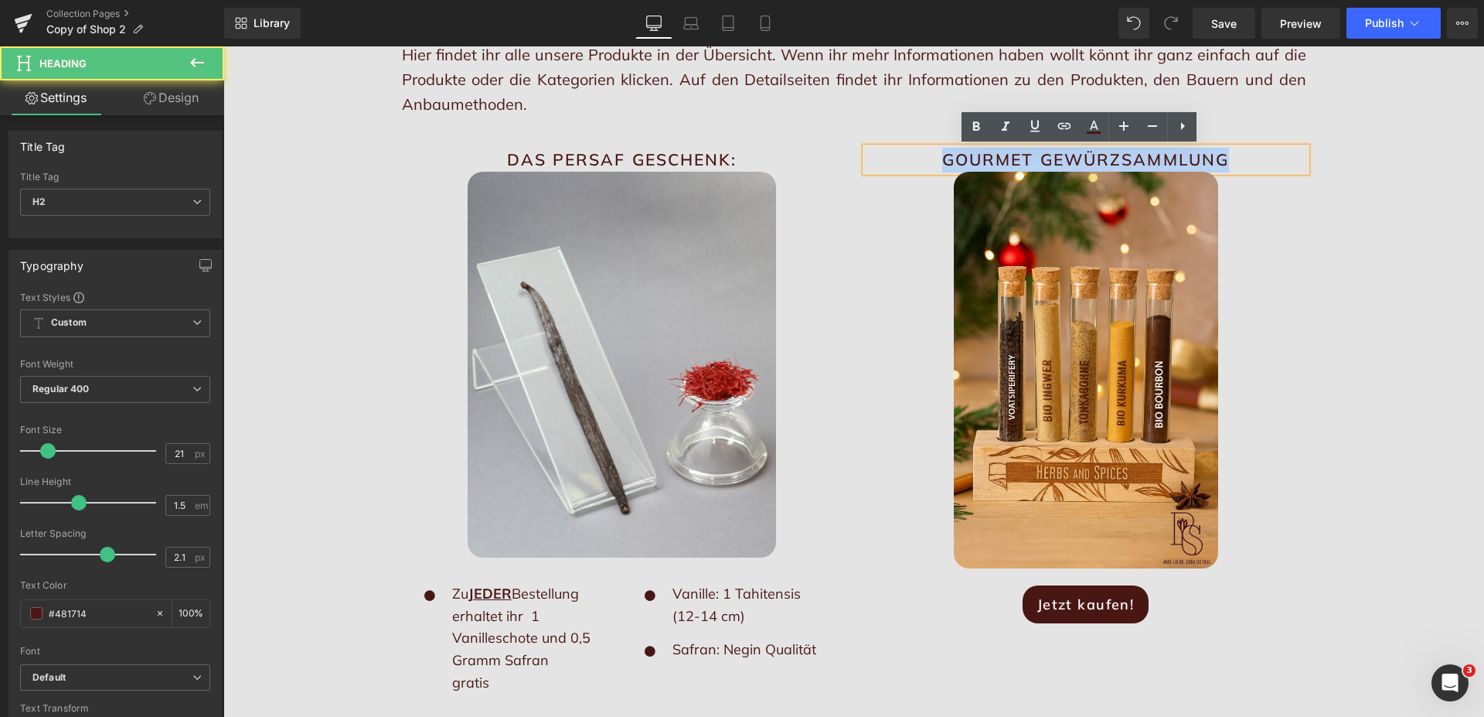
drag, startPoint x: 1221, startPoint y: 159, endPoint x: 925, endPoint y: 158, distance: 296.1
click at [925, 158] on h2 "Gourmet GewürzSammlung" at bounding box center [1086, 160] width 441 height 25
paste div
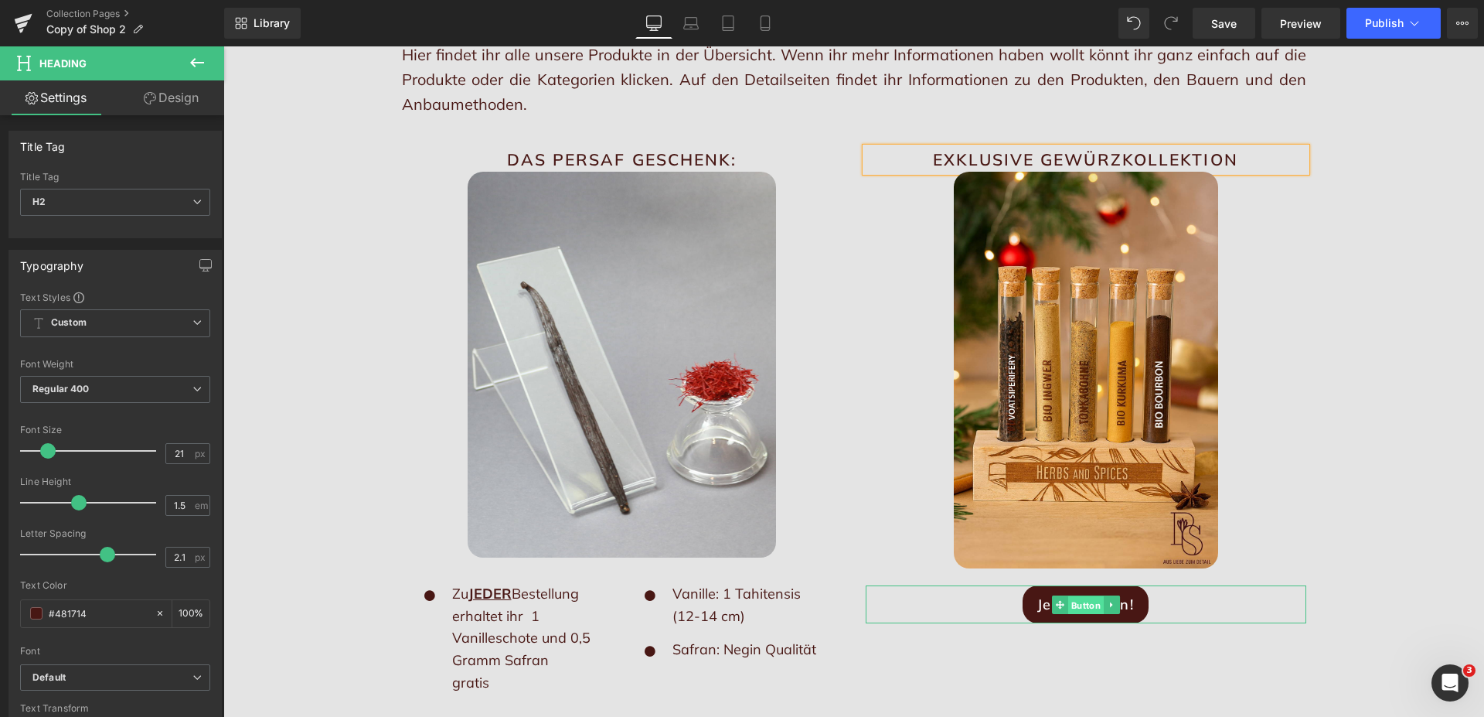
click at [1077, 607] on span "Button" at bounding box center [1086, 604] width 36 height 19
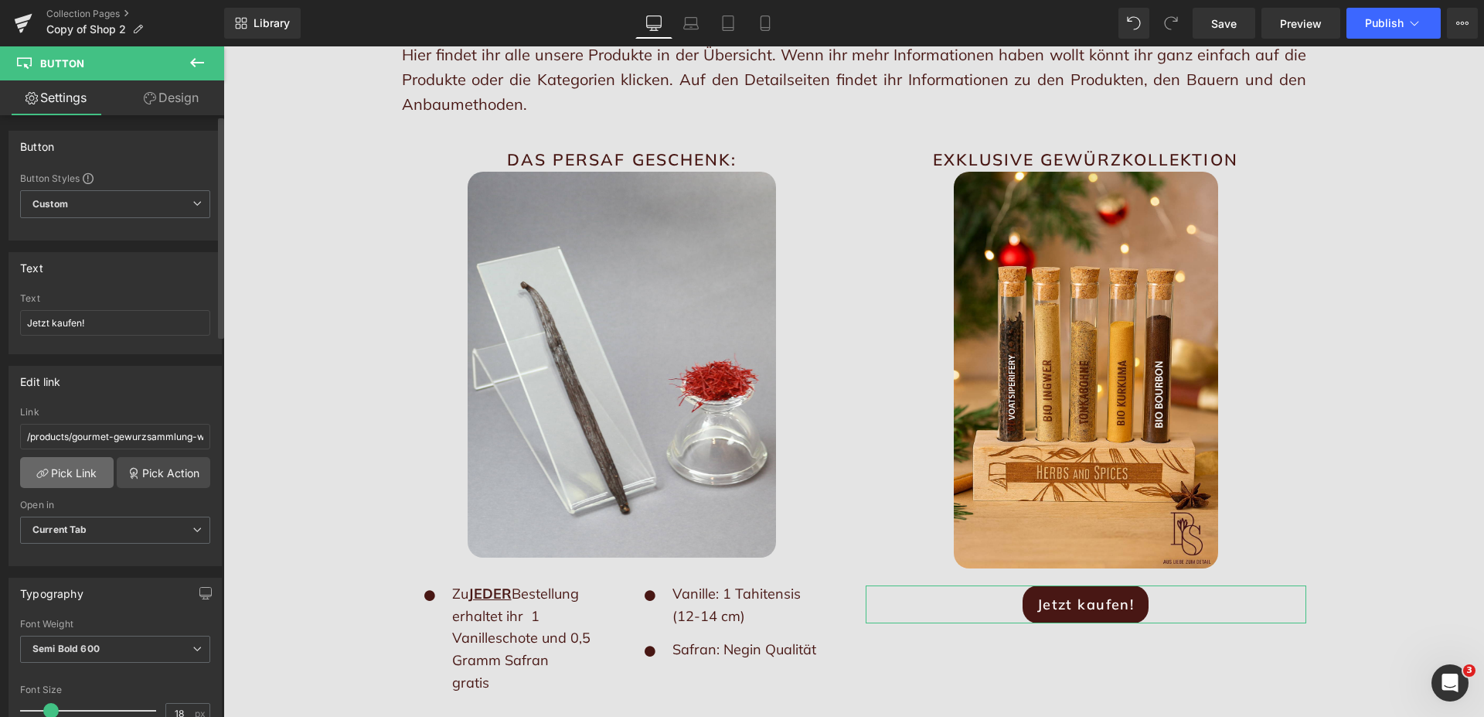
click at [79, 474] on link "Pick Link" at bounding box center [67, 472] width 94 height 31
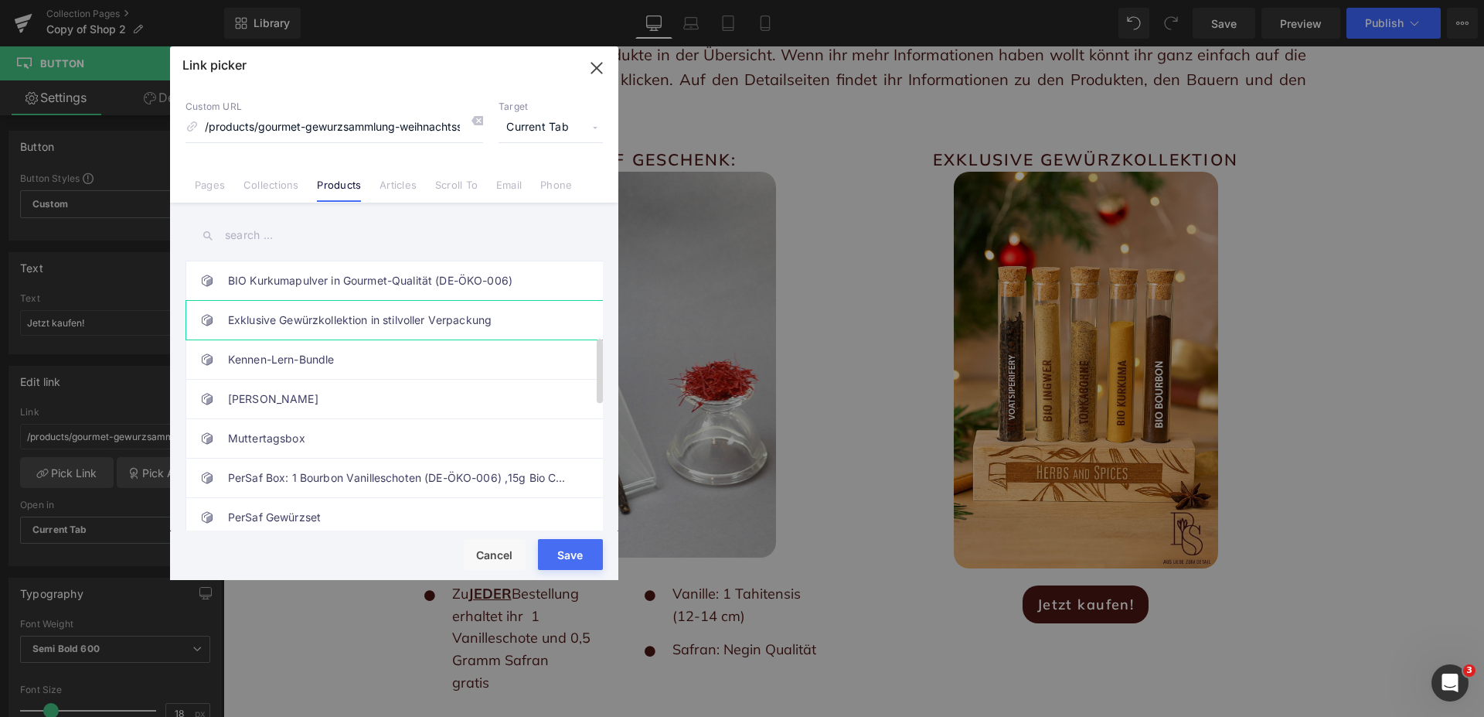
click at [387, 314] on link "Exklusive Gewürzkollektion in stilvoller Verpackung" at bounding box center [398, 320] width 340 height 39
type input "/products/exklusive-bio-gewurzkollektion-in-stilvoller-geschenkbox"
click at [572, 556] on button "Save" at bounding box center [570, 554] width 65 height 31
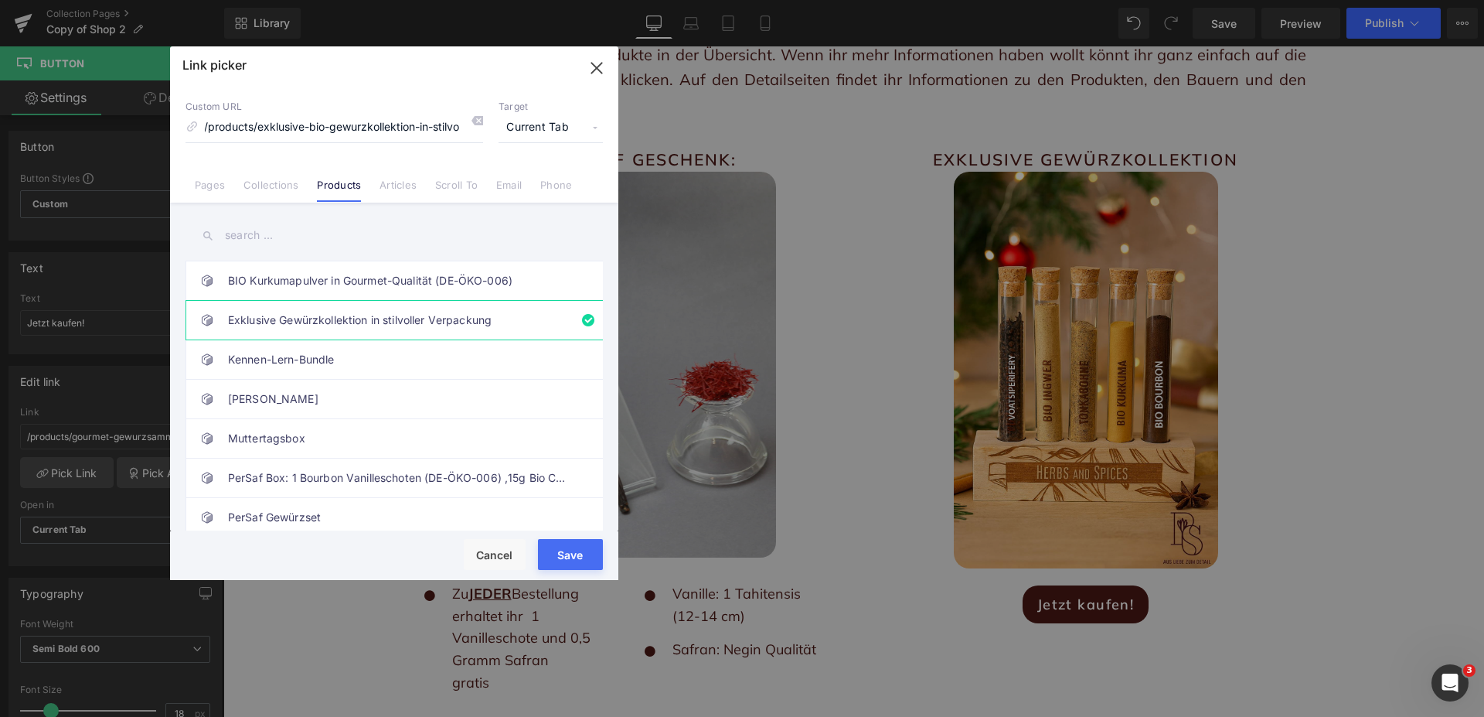
type input "/products/exklusive-bio-gewurzkollektion-in-stilvoller-geschenkbox"
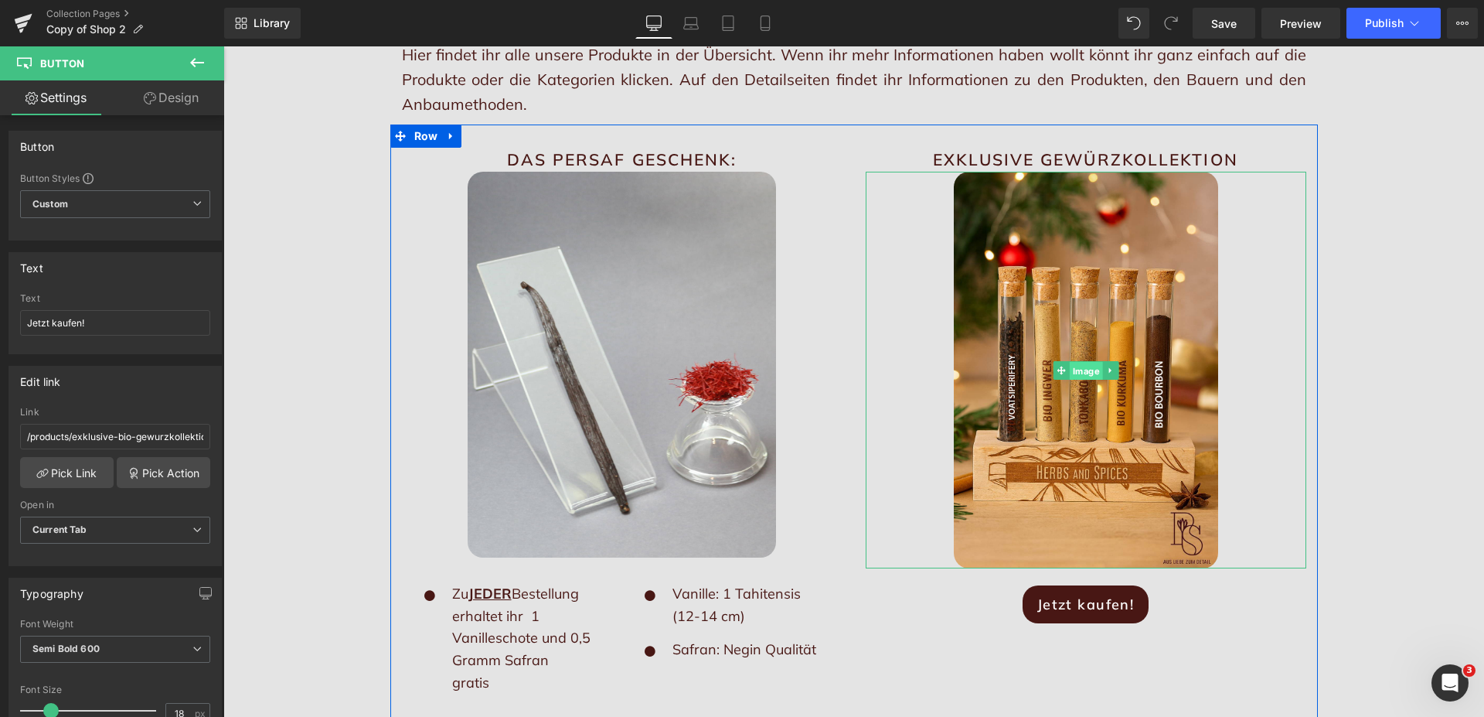
click at [1069, 366] on span "Image" at bounding box center [1085, 370] width 33 height 19
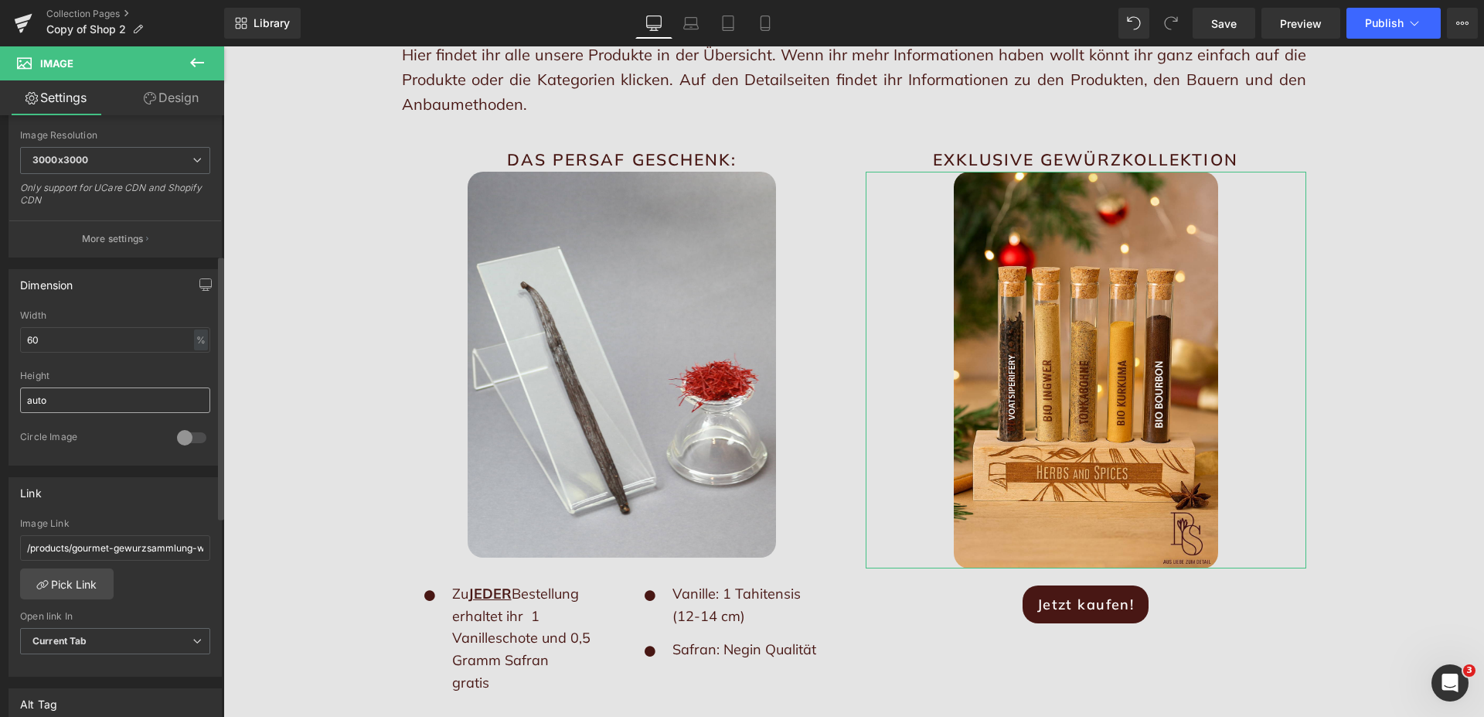
scroll to position [394, 0]
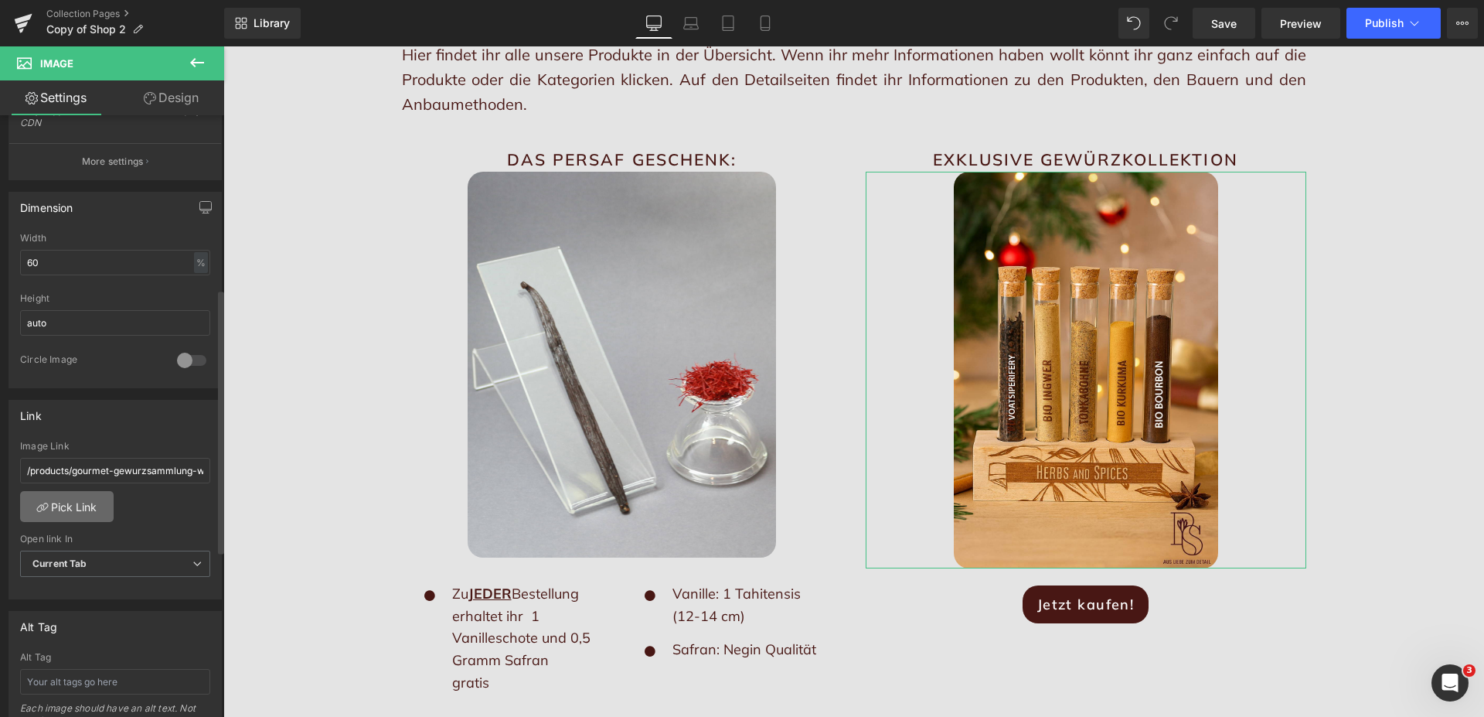
click at [77, 511] on link "Pick Link" at bounding box center [67, 506] width 94 height 31
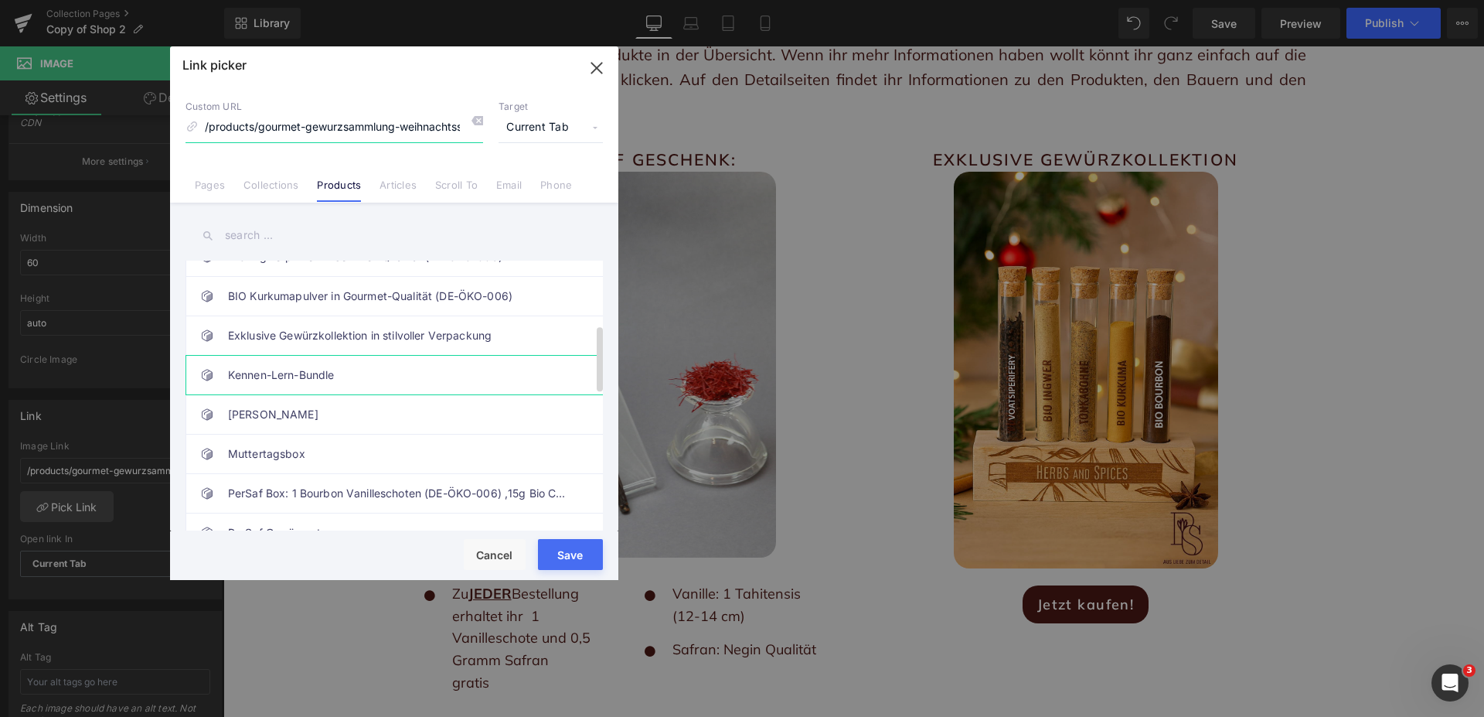
scroll to position [315, 0]
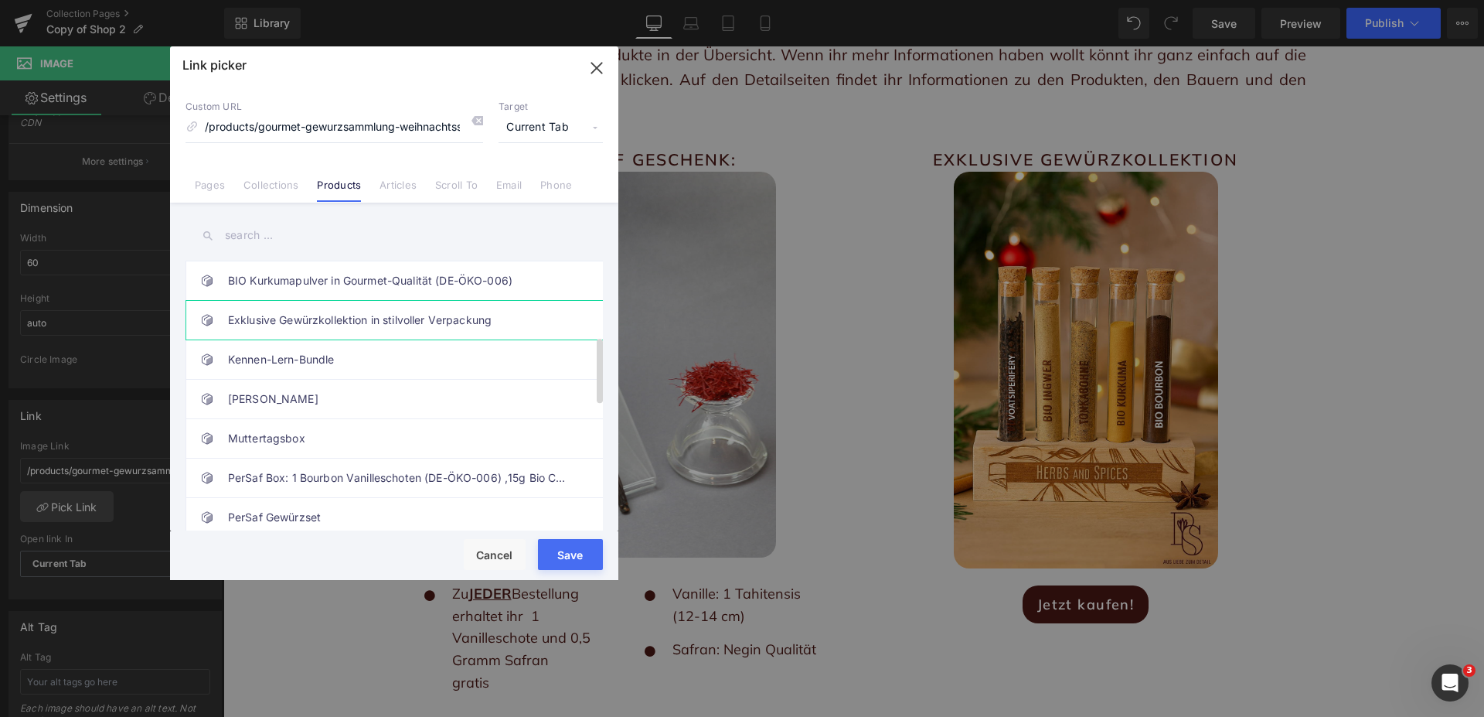
click at [383, 312] on link "Exklusive Gewürzkollektion in stilvoller Verpackung" at bounding box center [398, 320] width 340 height 39
type input "/products/exklusive-bio-gewurzkollektion-in-stilvoller-geschenkbox"
click at [569, 552] on button "Save" at bounding box center [570, 554] width 65 height 31
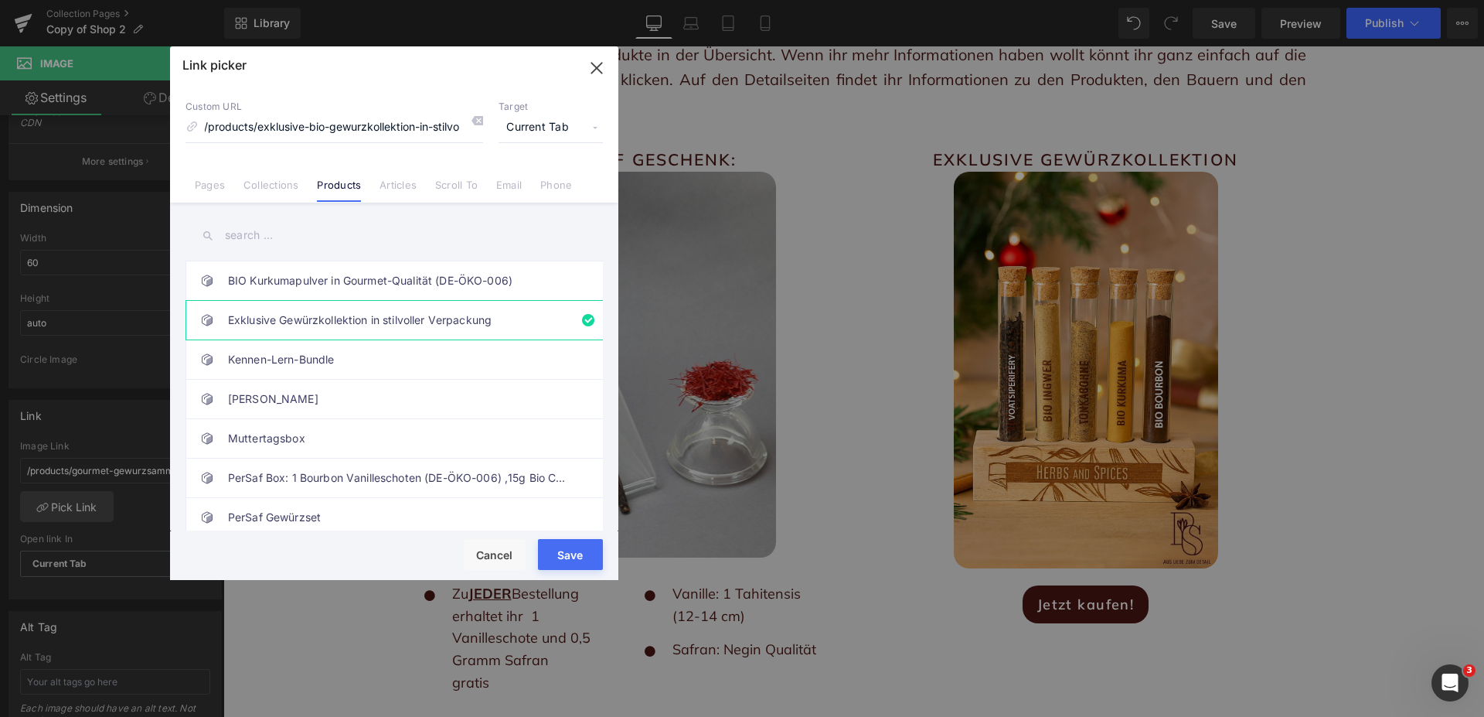
type input "/products/exklusive-bio-gewurzkollektion-in-stilvoller-geschenkbox"
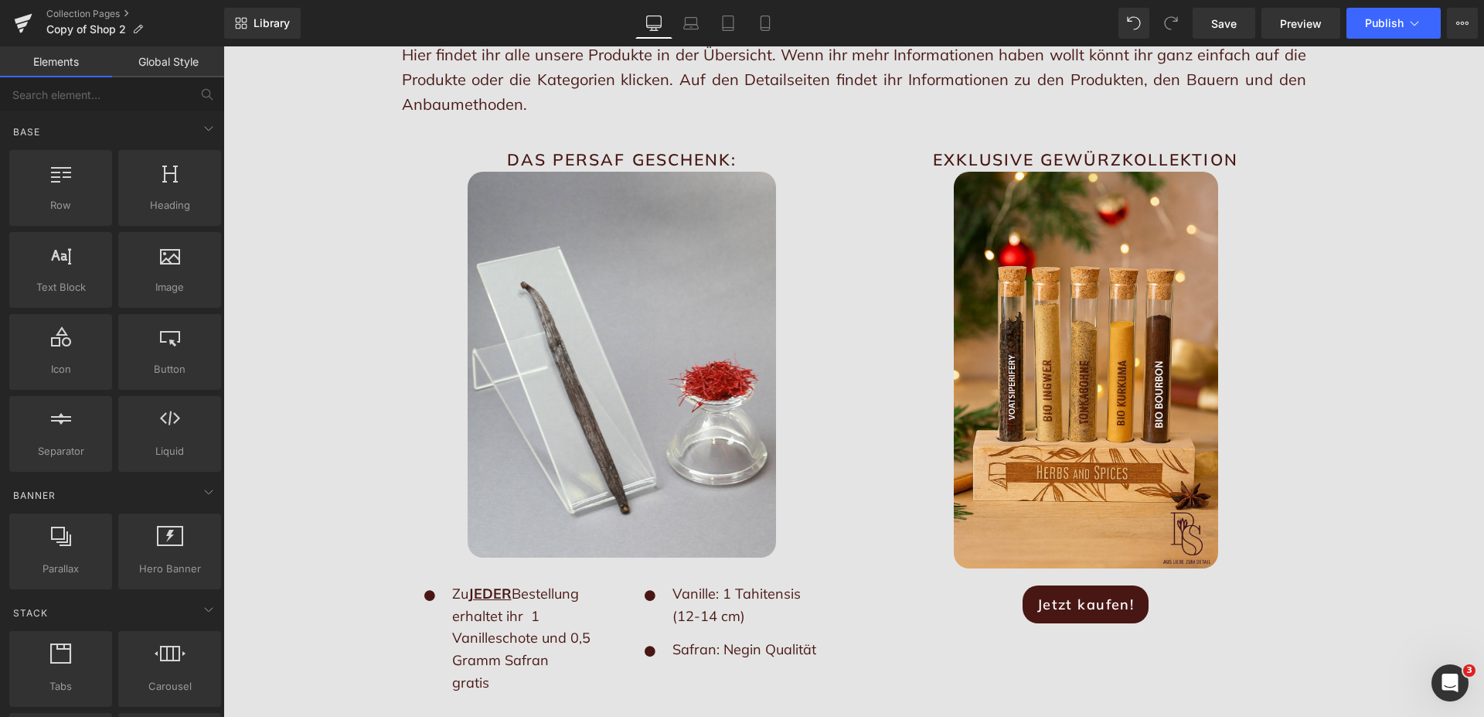
click at [1225, 19] on span "Save" at bounding box center [1225, 23] width 26 height 16
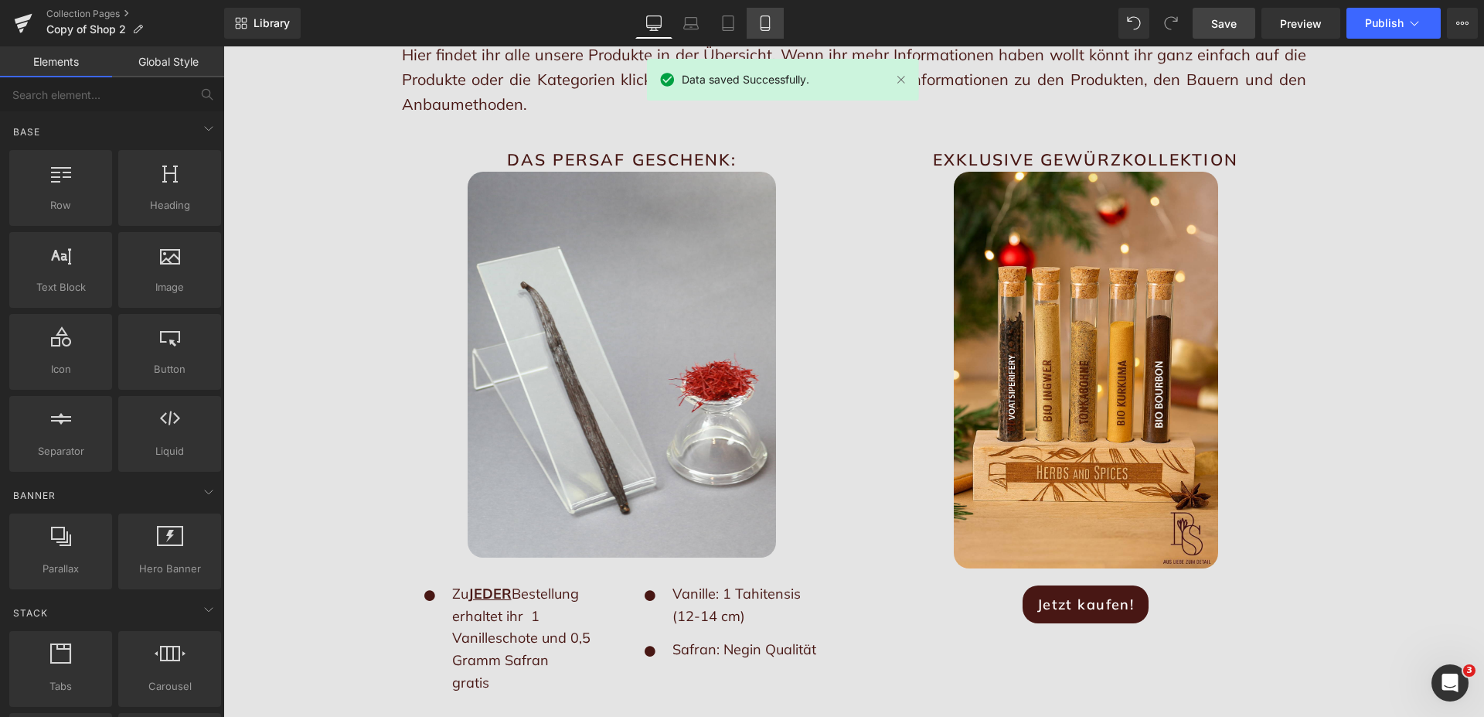
click at [765, 19] on icon at bounding box center [765, 22] width 15 height 15
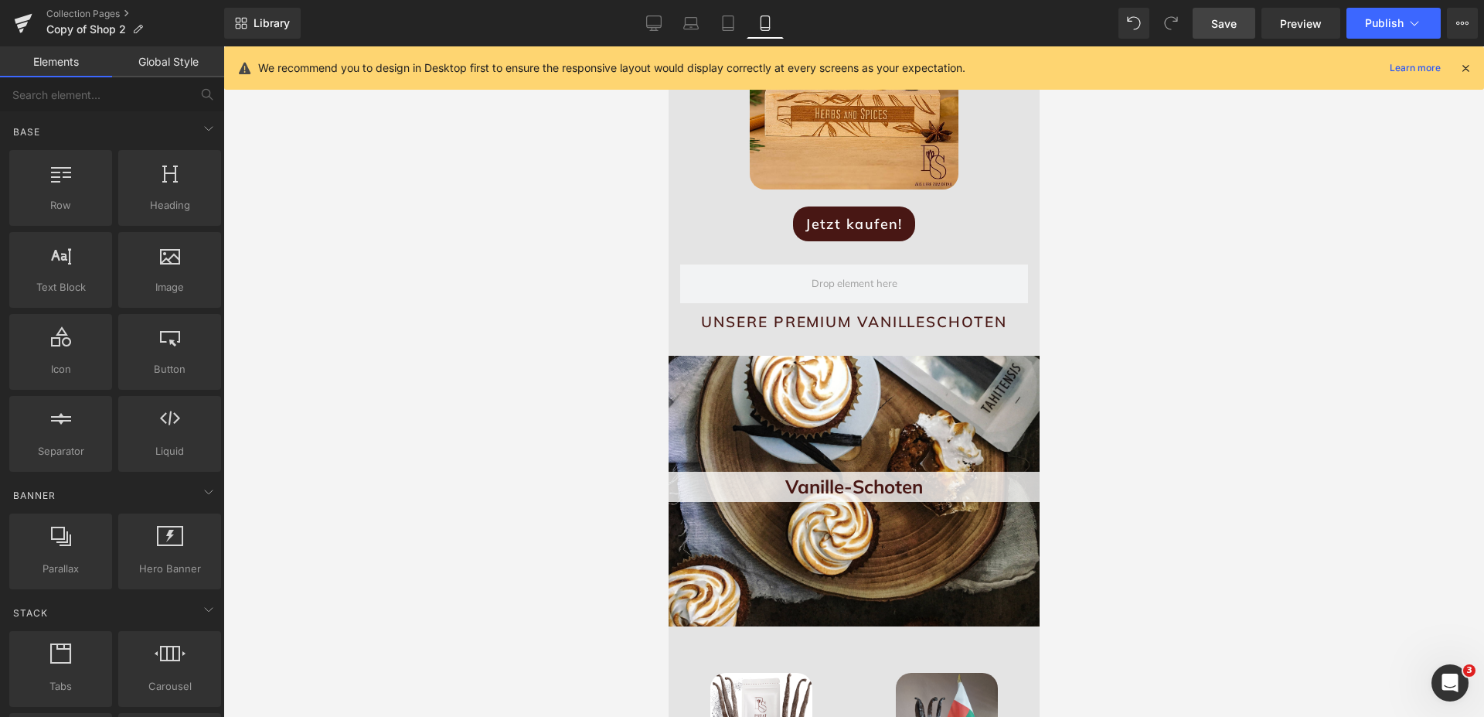
scroll to position [1498, 0]
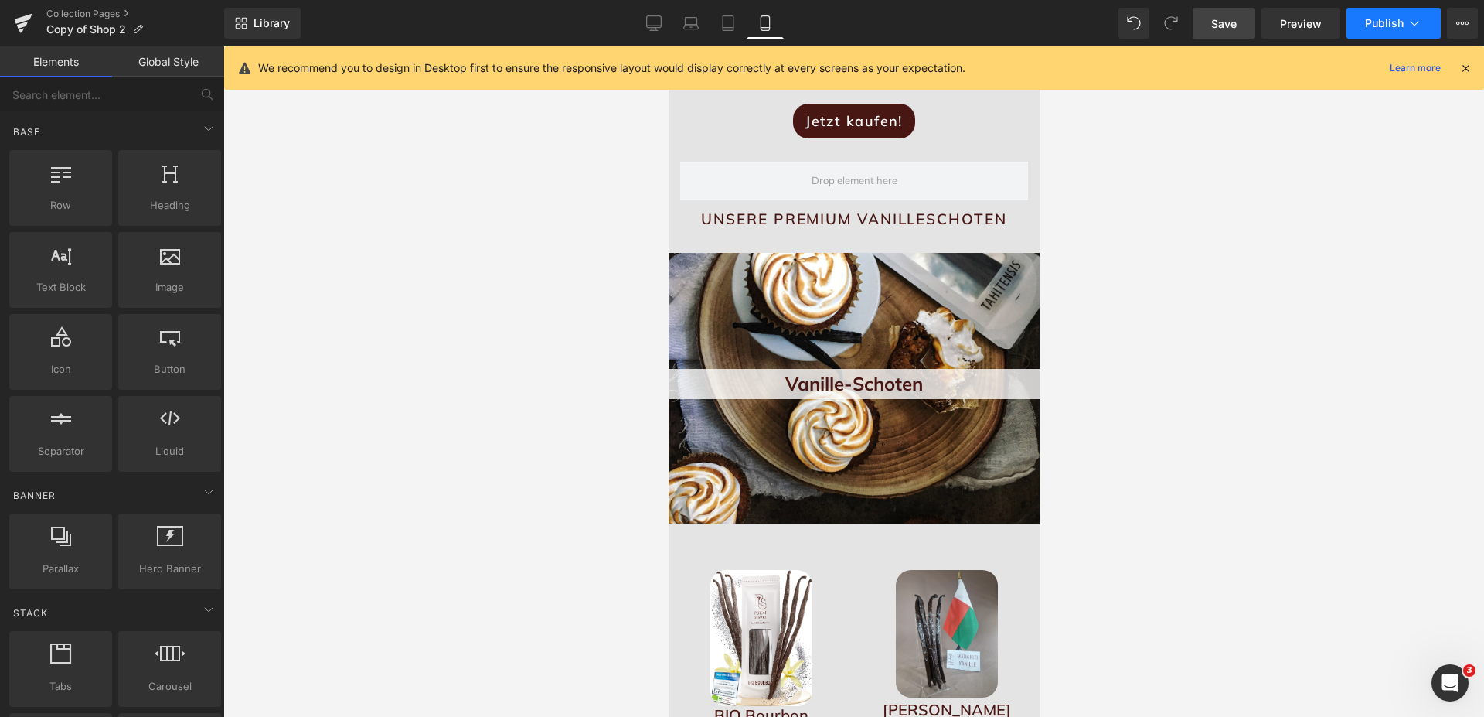
click at [1389, 22] on span "Publish" at bounding box center [1384, 23] width 39 height 12
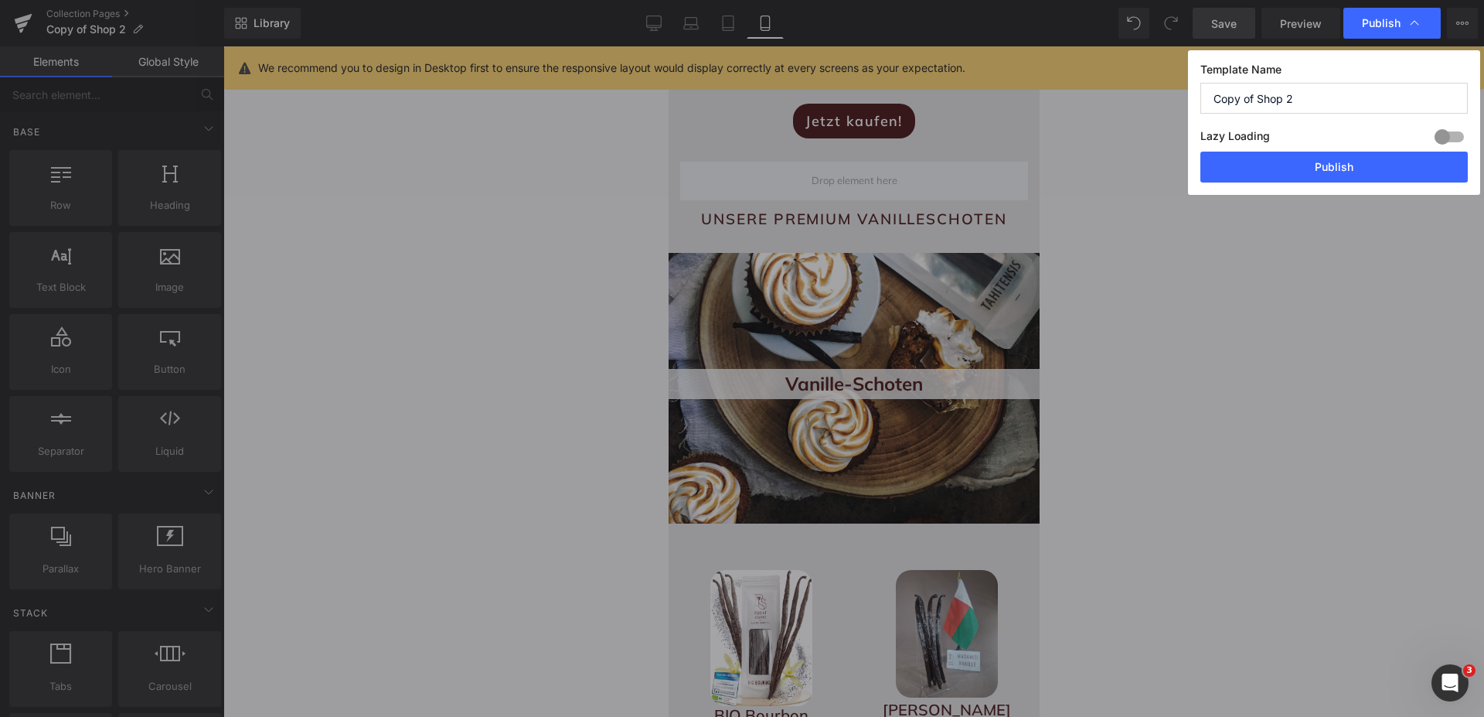
drag, startPoint x: 1328, startPoint y: 169, endPoint x: 517, endPoint y: 6, distance: 826.5
click at [1329, 169] on button "Publish" at bounding box center [1335, 167] width 268 height 31
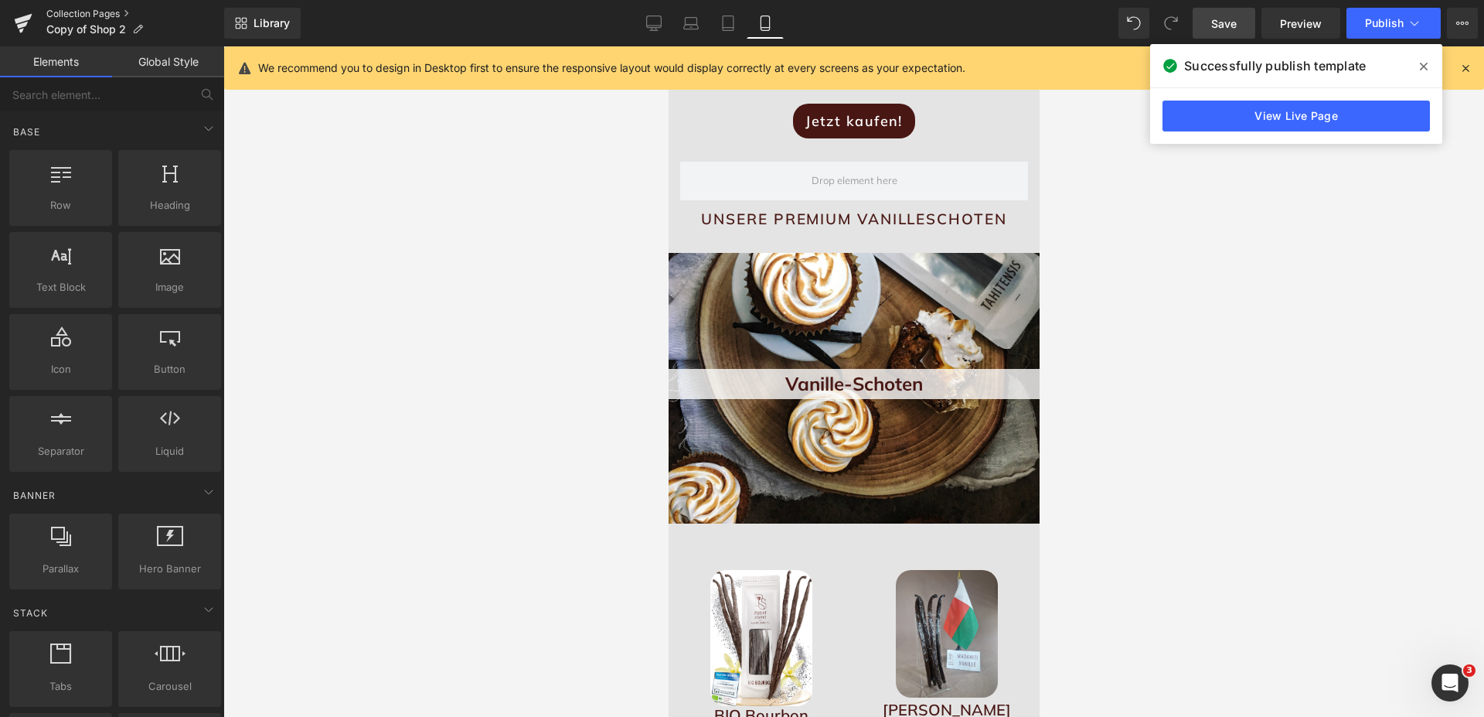
click at [71, 13] on link "Collection Pages" at bounding box center [135, 14] width 178 height 12
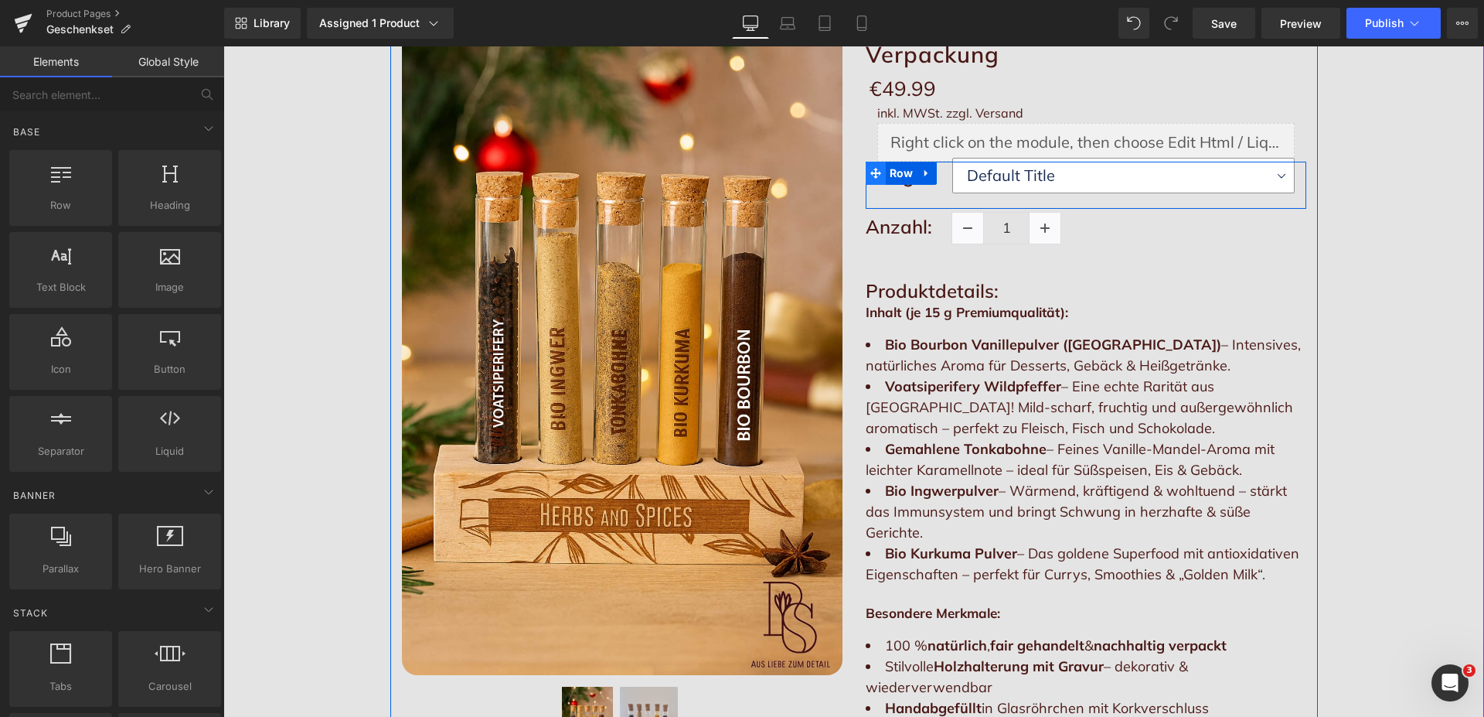
click at [871, 170] on icon at bounding box center [876, 174] width 11 height 12
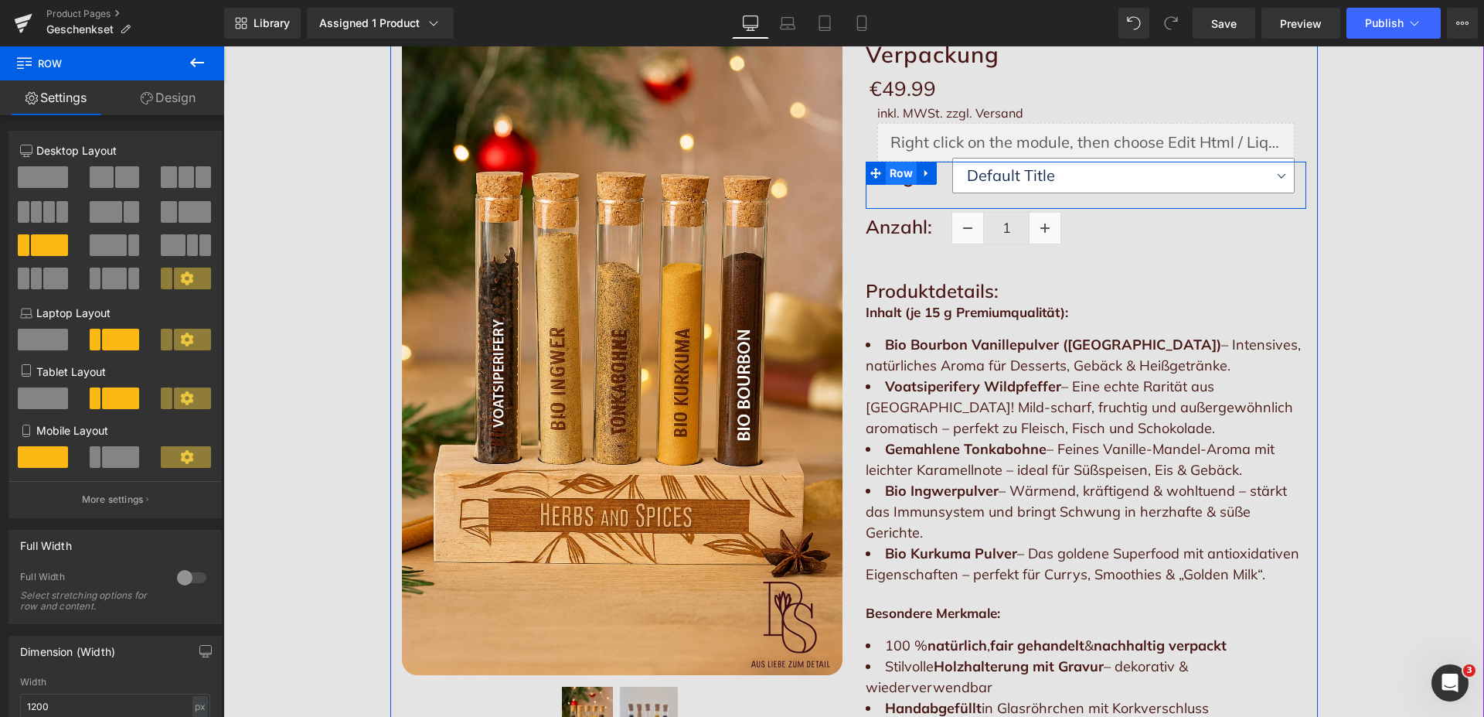
click at [899, 181] on span "Row" at bounding box center [902, 173] width 32 height 23
click at [922, 170] on icon at bounding box center [927, 174] width 11 height 12
click at [962, 171] on icon at bounding box center [967, 173] width 11 height 11
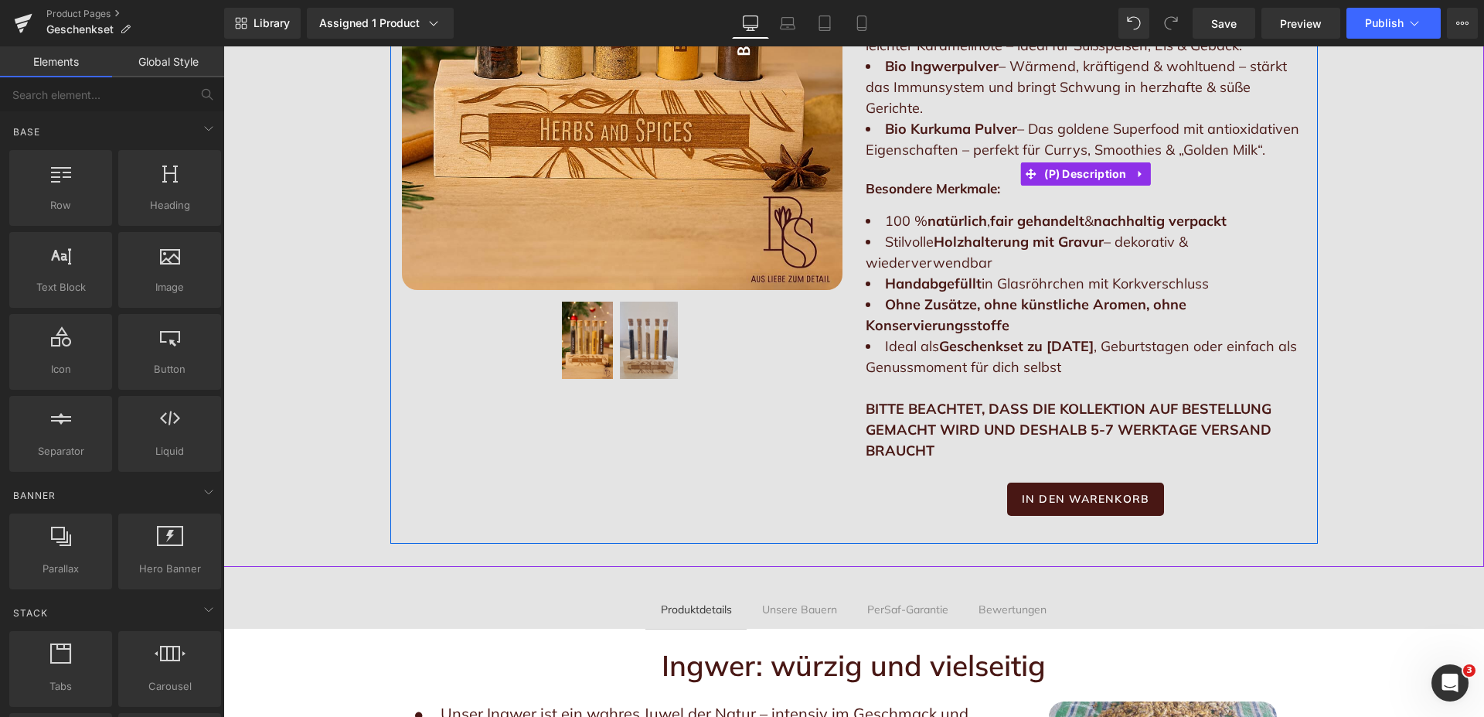
scroll to position [631, 0]
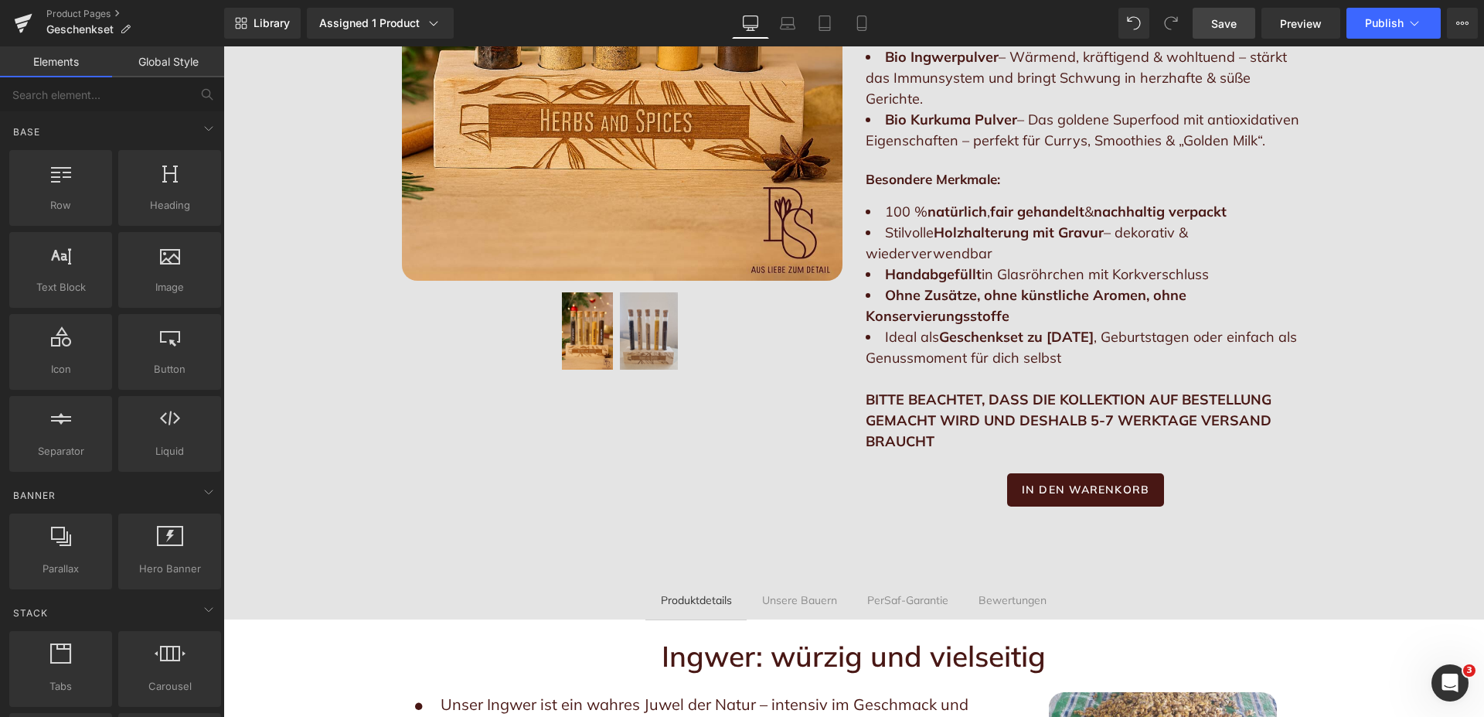
click at [1221, 32] on link "Save" at bounding box center [1224, 23] width 63 height 31
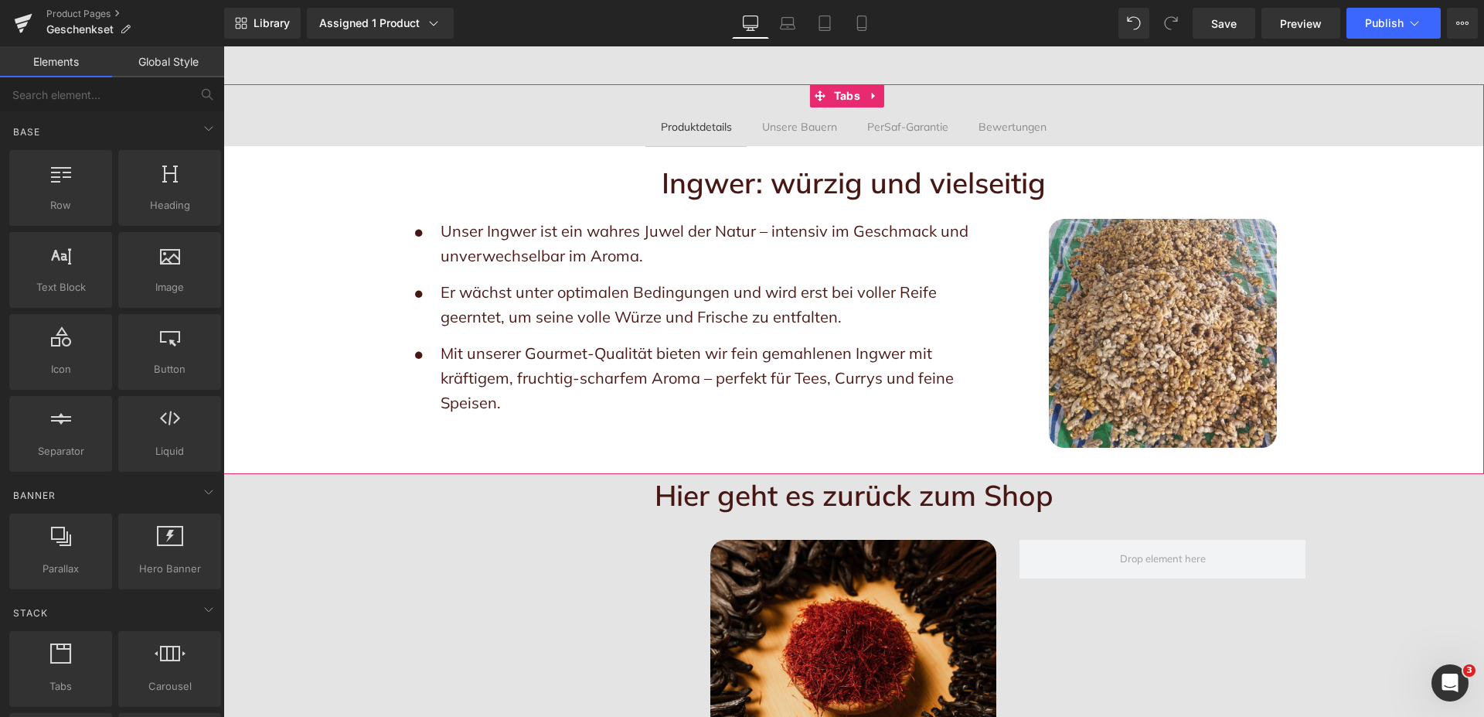
scroll to position [1025, 0]
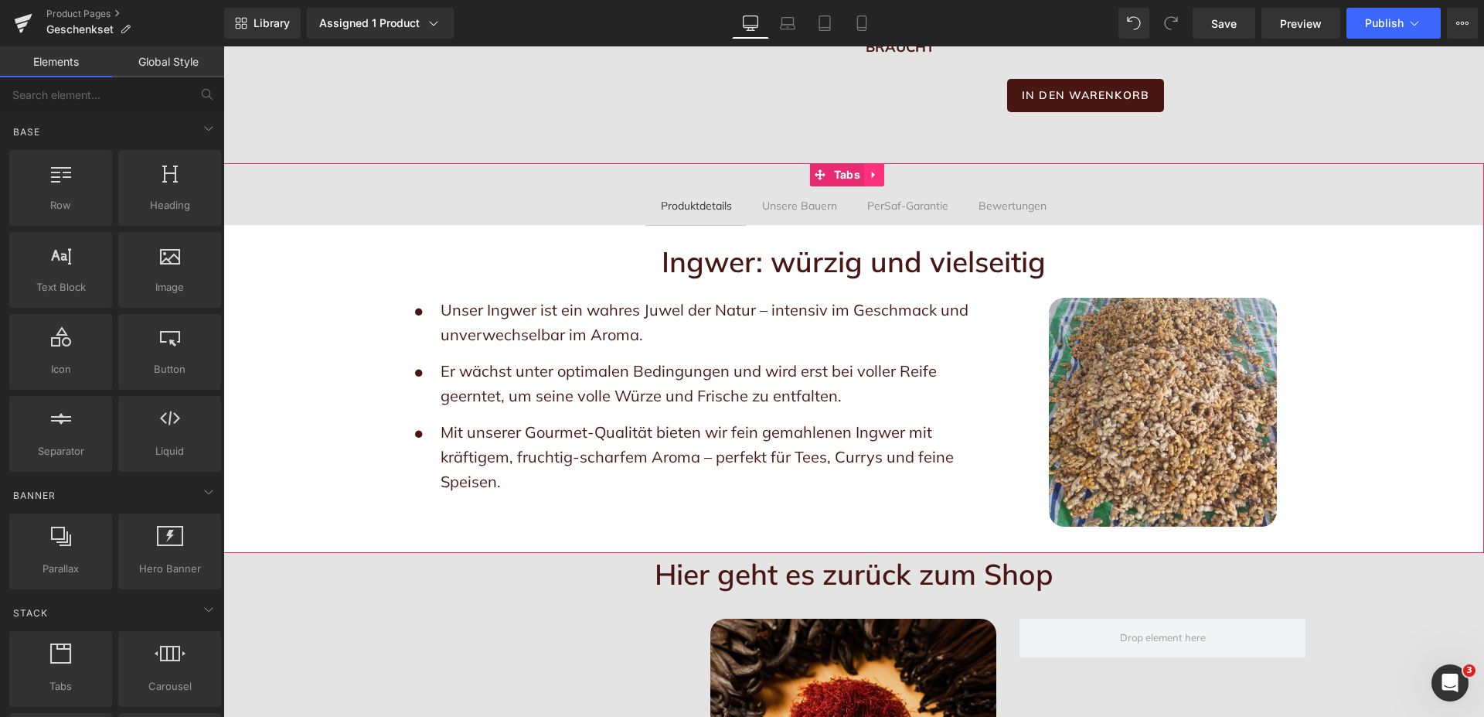
click at [878, 169] on icon at bounding box center [874, 175] width 11 height 12
click at [883, 169] on icon at bounding box center [884, 174] width 11 height 11
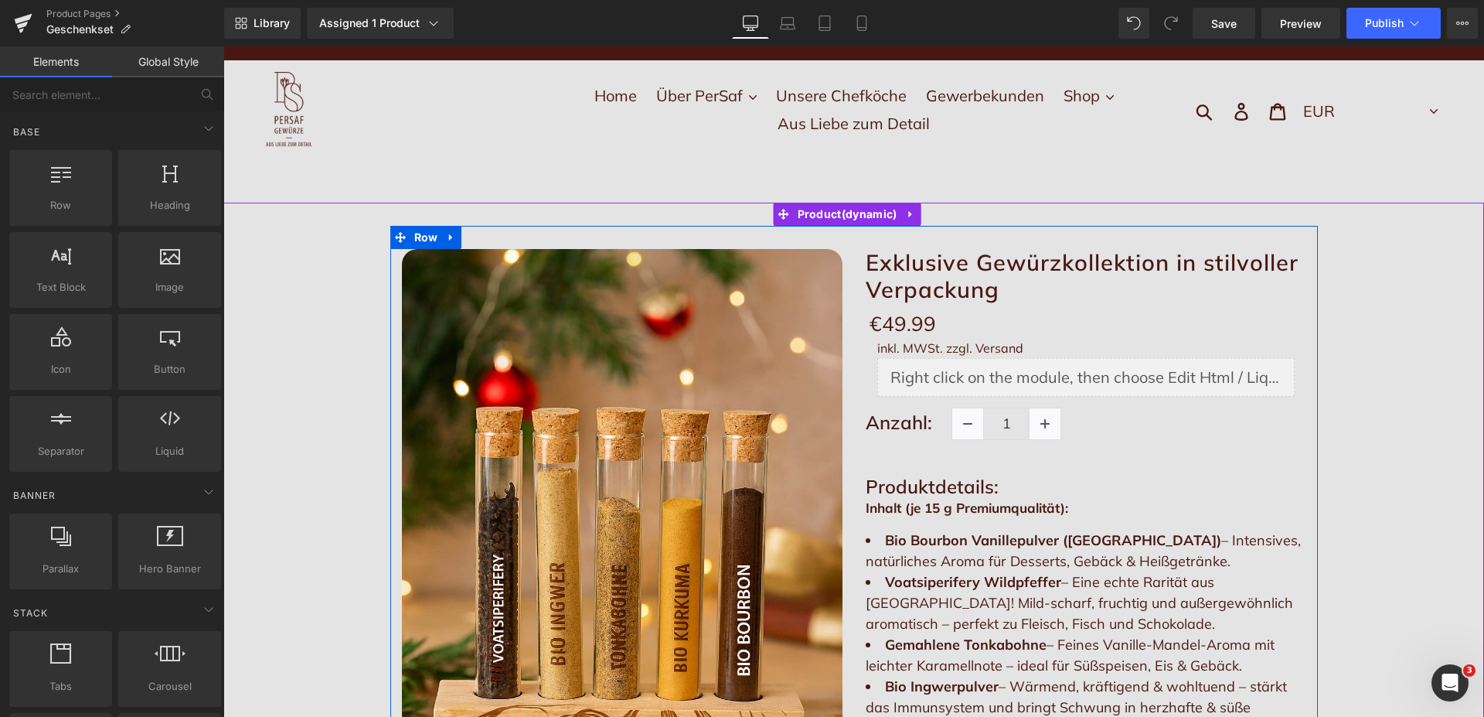
scroll to position [0, 0]
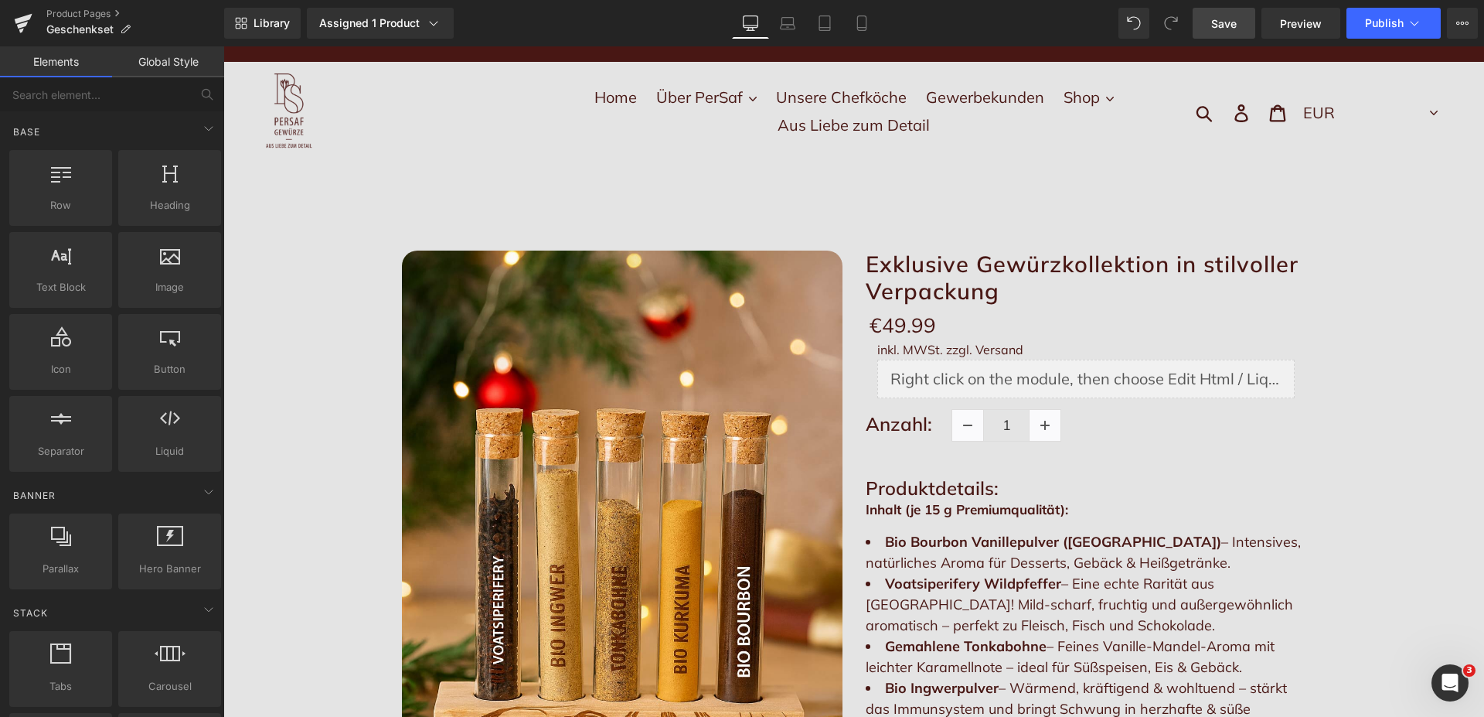
click at [1231, 23] on span "Save" at bounding box center [1225, 23] width 26 height 16
click at [1406, 29] on button "Publish" at bounding box center [1394, 23] width 94 height 31
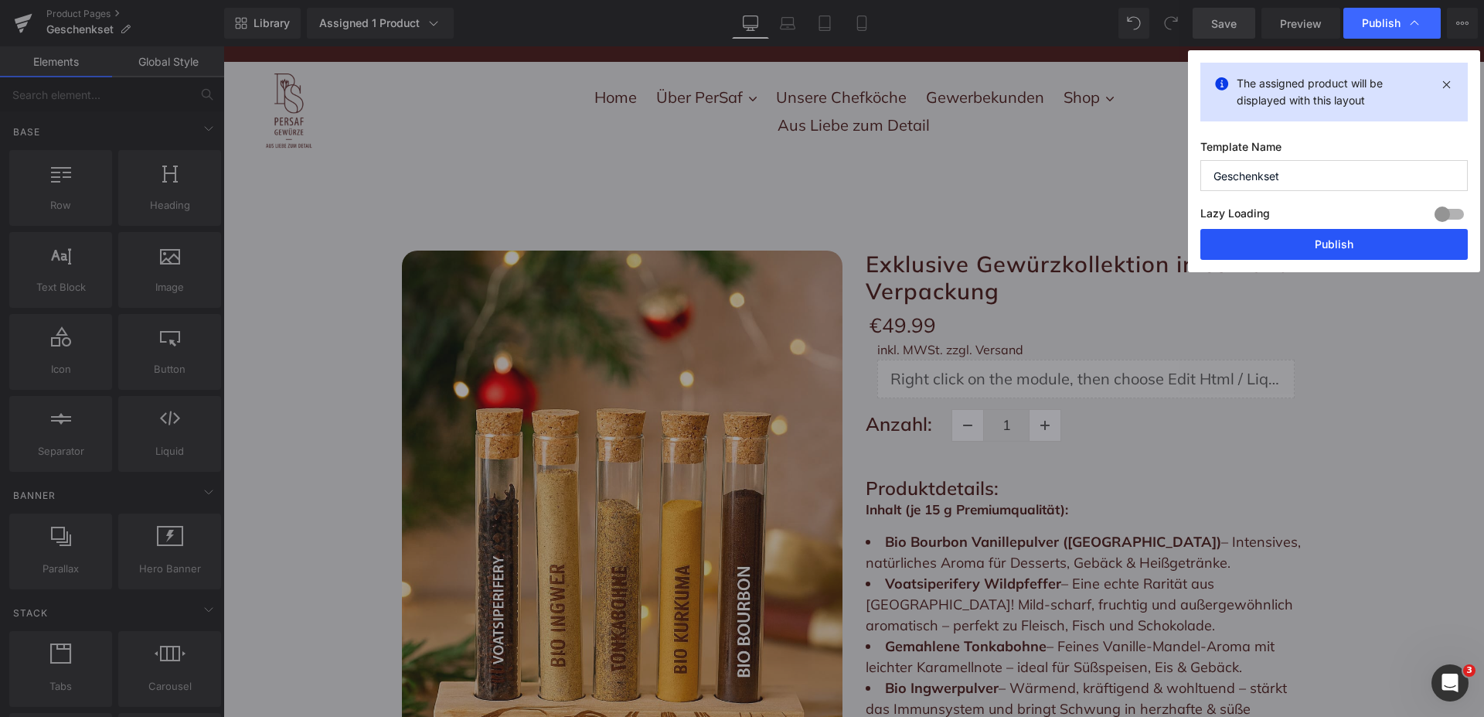
click at [1363, 240] on button "Publish" at bounding box center [1335, 244] width 268 height 31
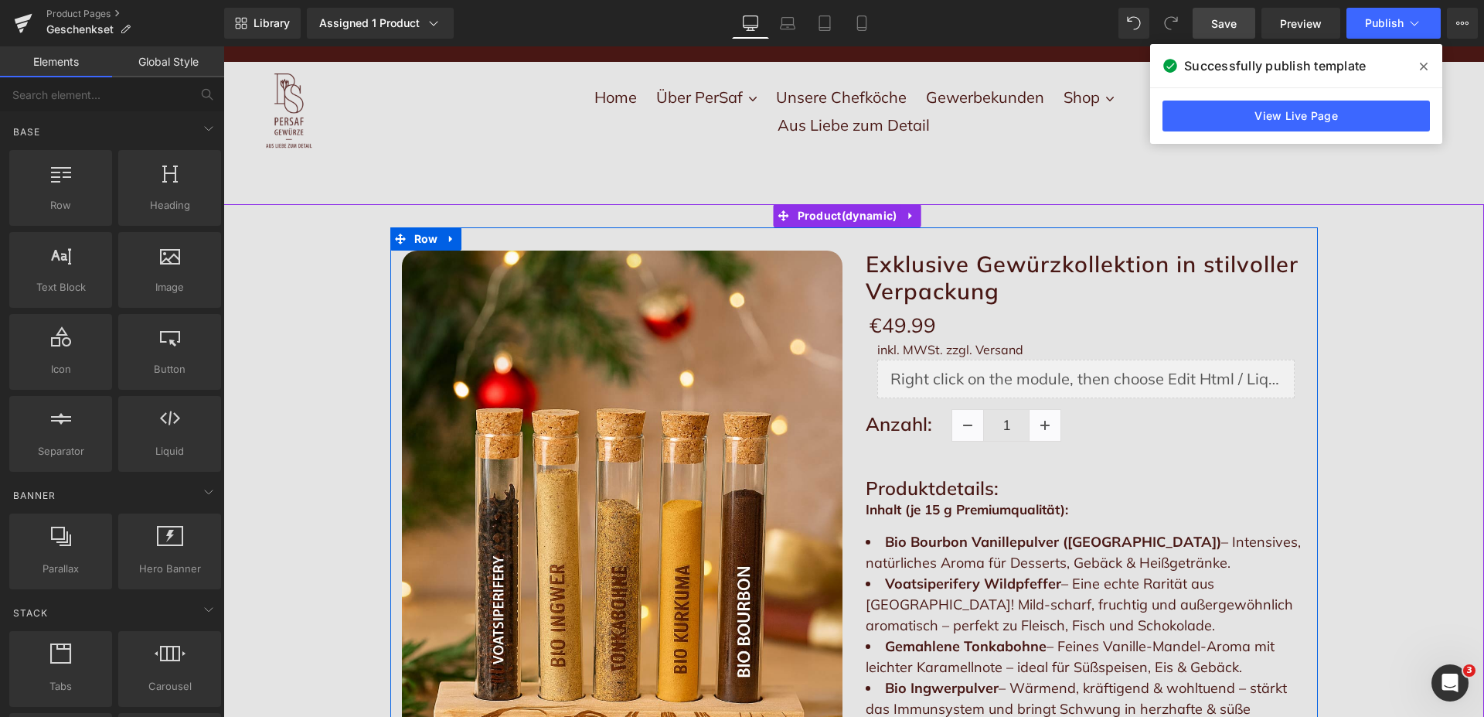
click at [932, 465] on div "Exklusive Gewürzkollektion in stilvoller Verpackung (P) Title €0 €49.99 (P) Pri…" at bounding box center [1086, 704] width 464 height 907
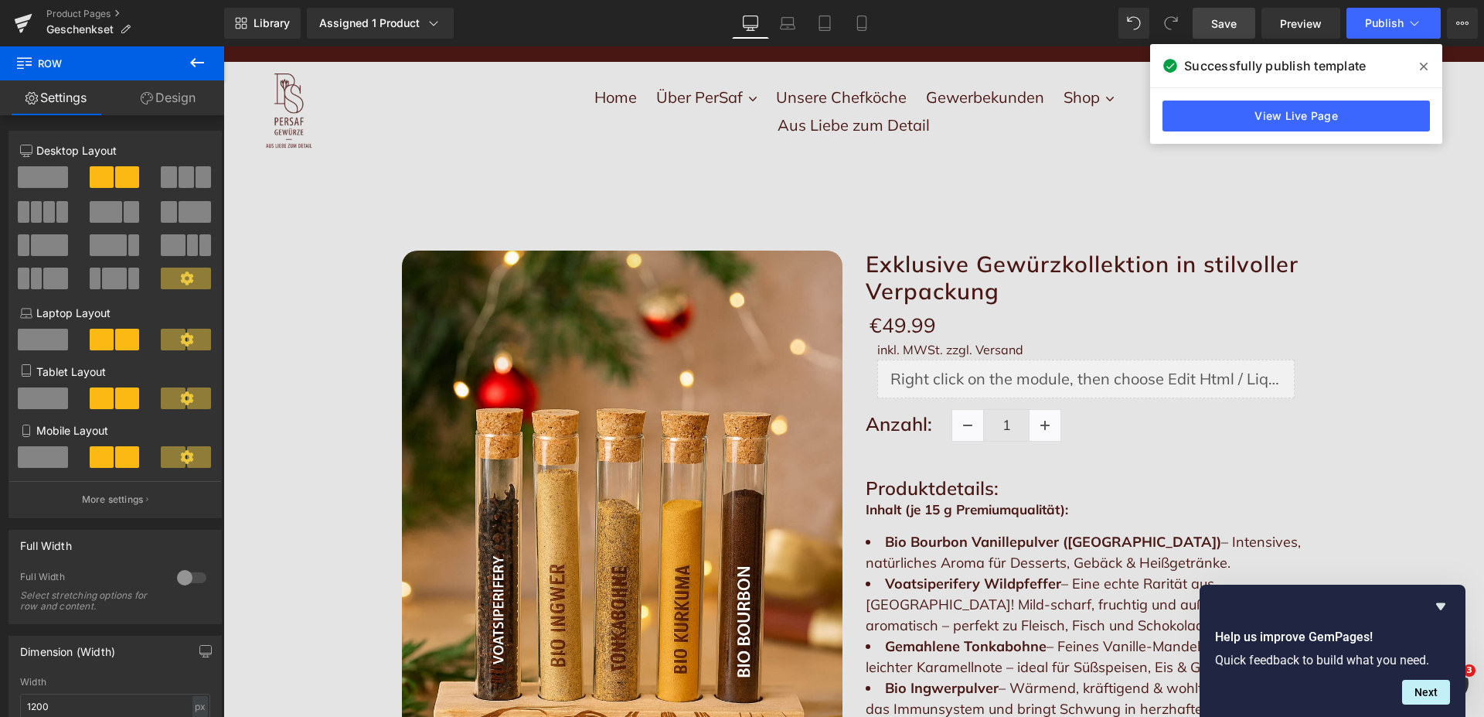
click at [1420, 66] on icon at bounding box center [1424, 66] width 8 height 12
